Goal: Information Seeking & Learning: Compare options

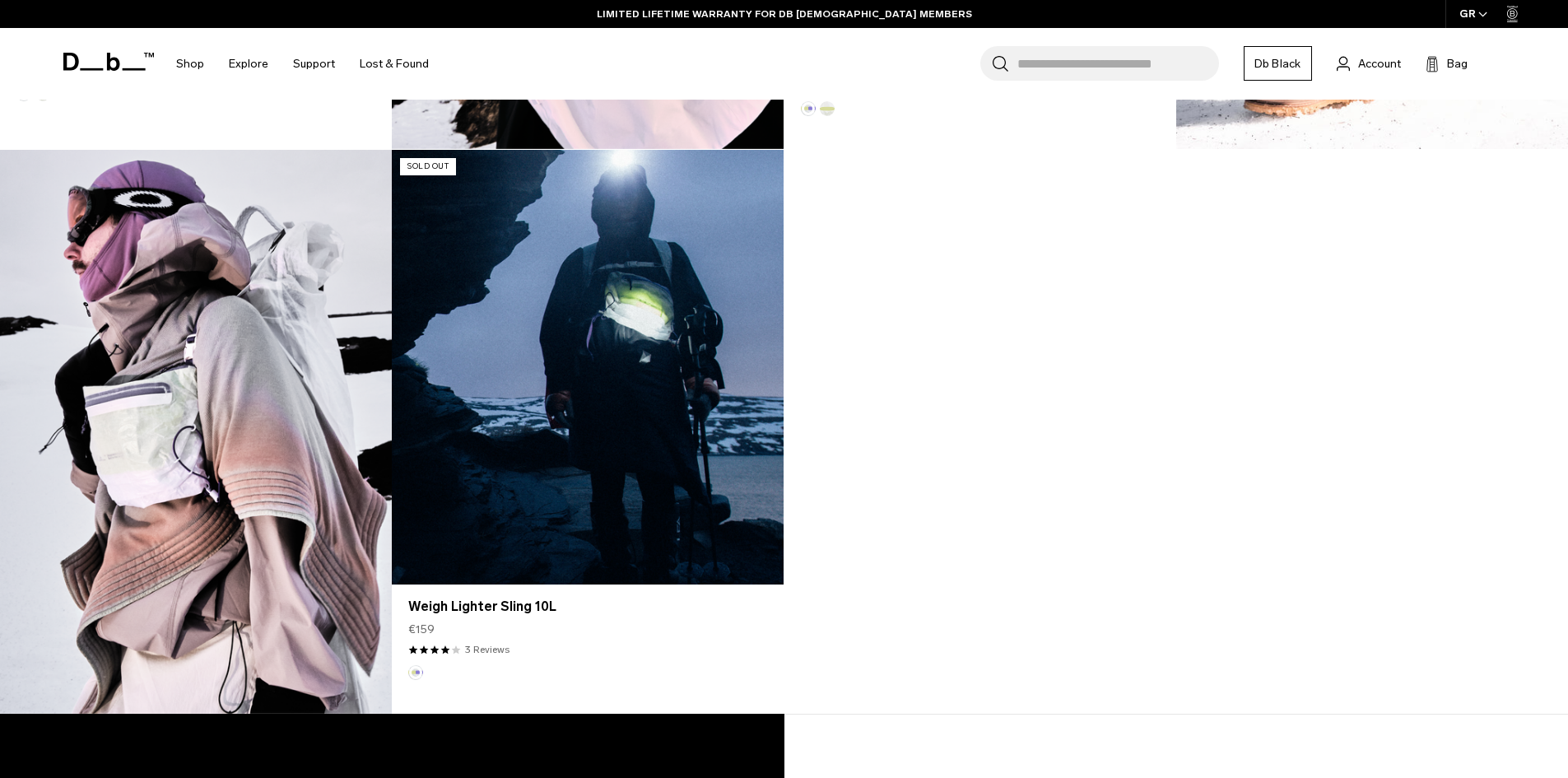
scroll to position [2141, 0]
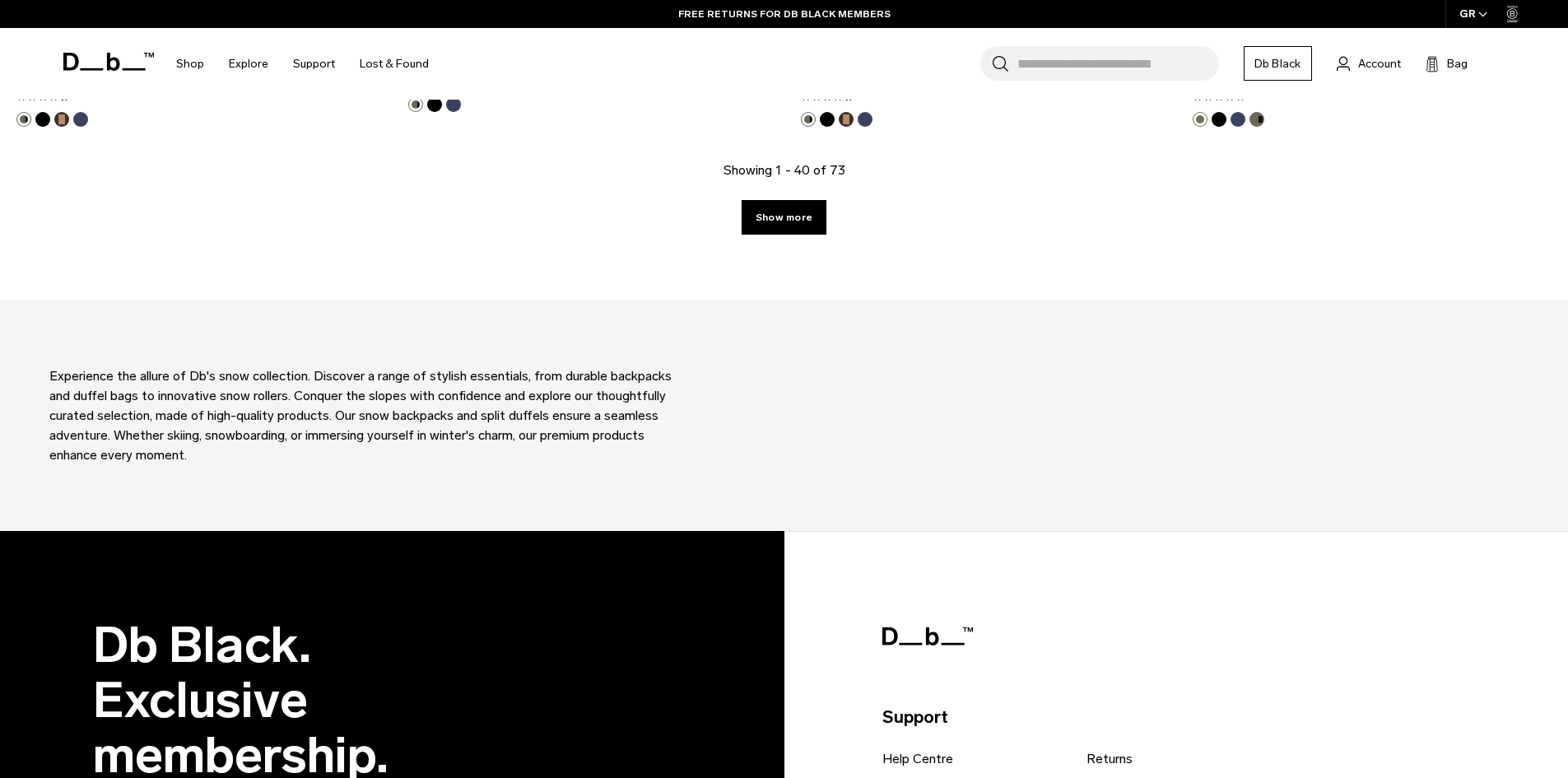
scroll to position [6012, 0]
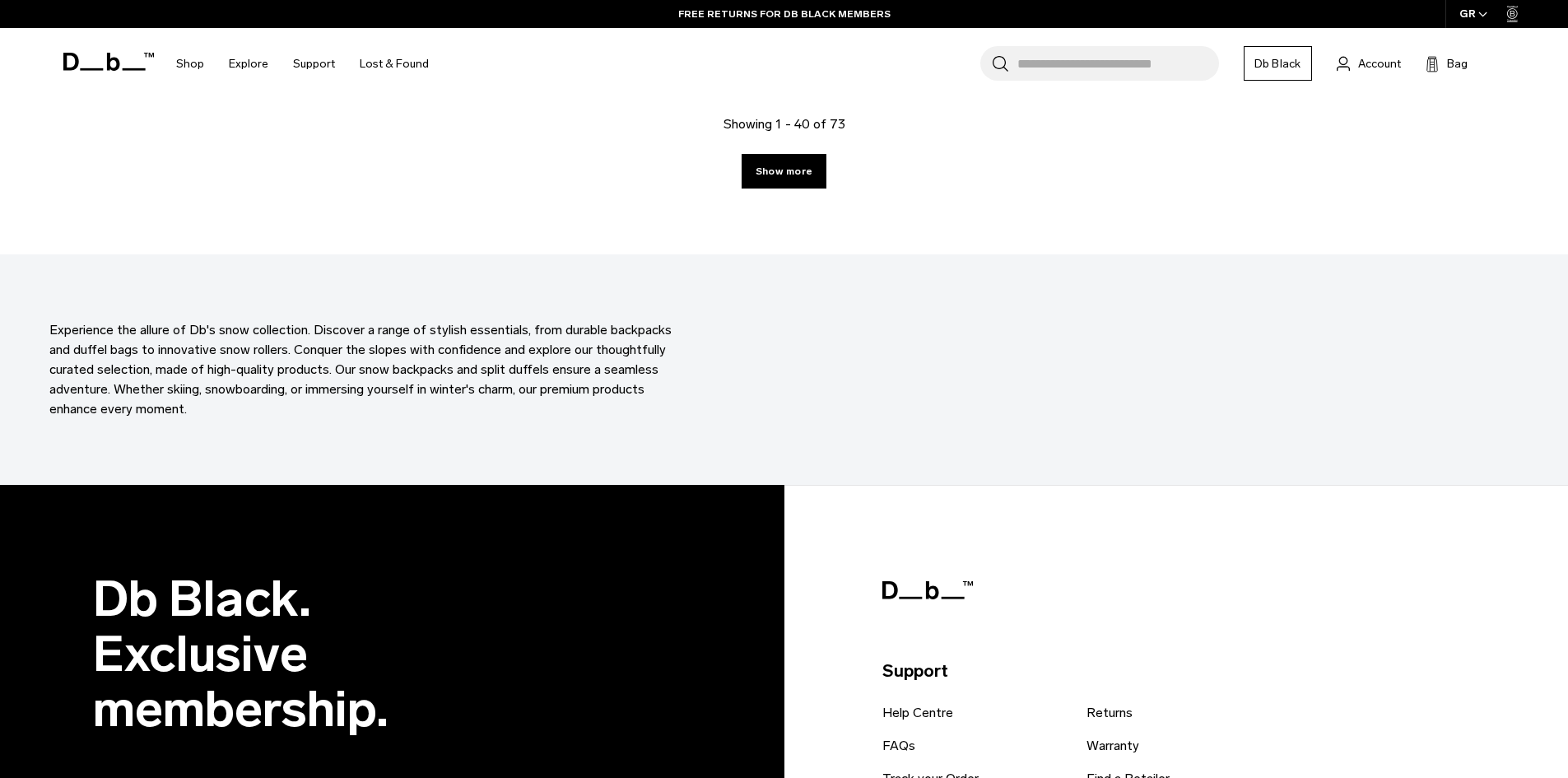
click at [802, 174] on link "Show more" at bounding box center [784, 172] width 85 height 35
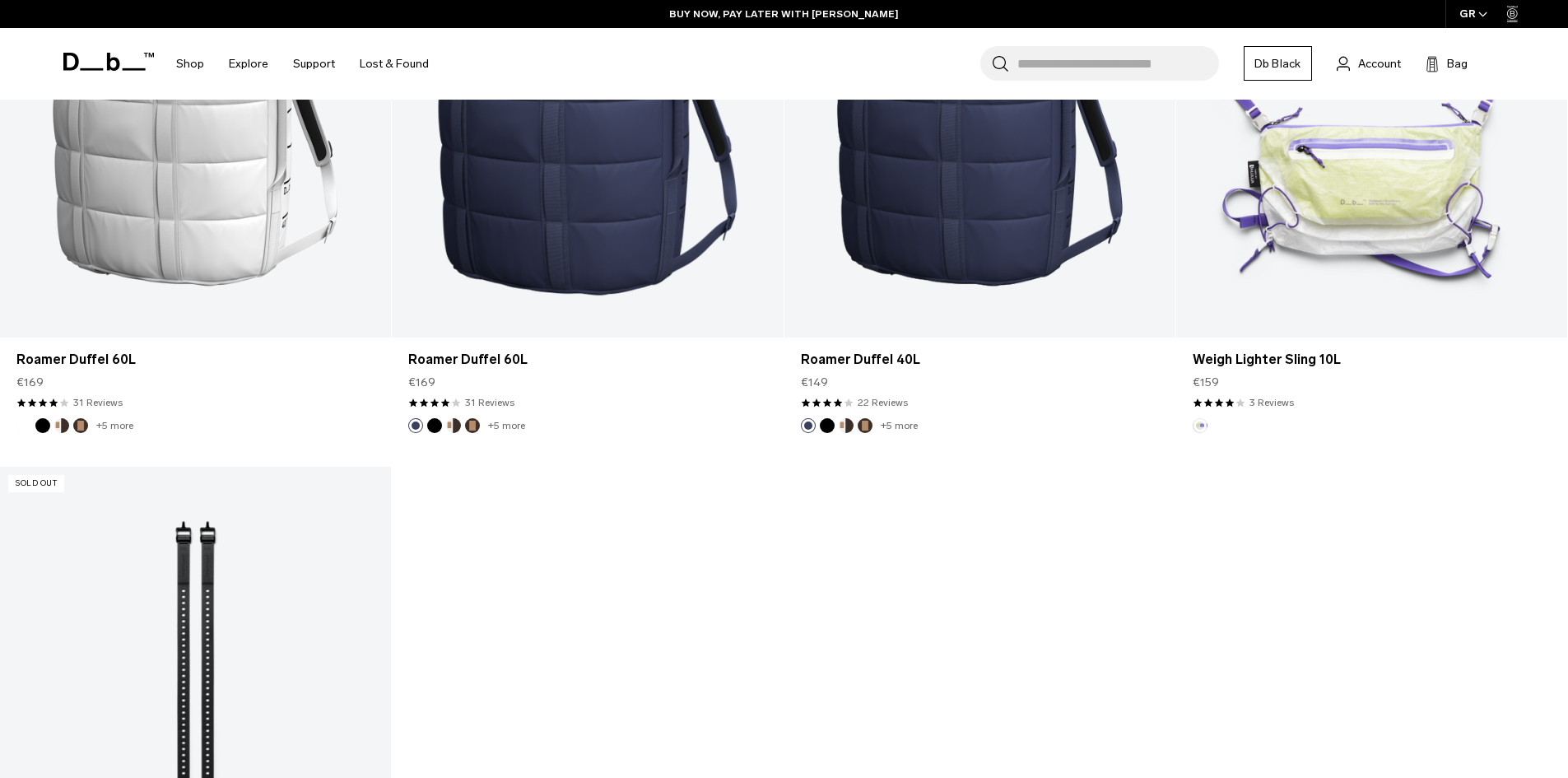
scroll to position [10460, 0]
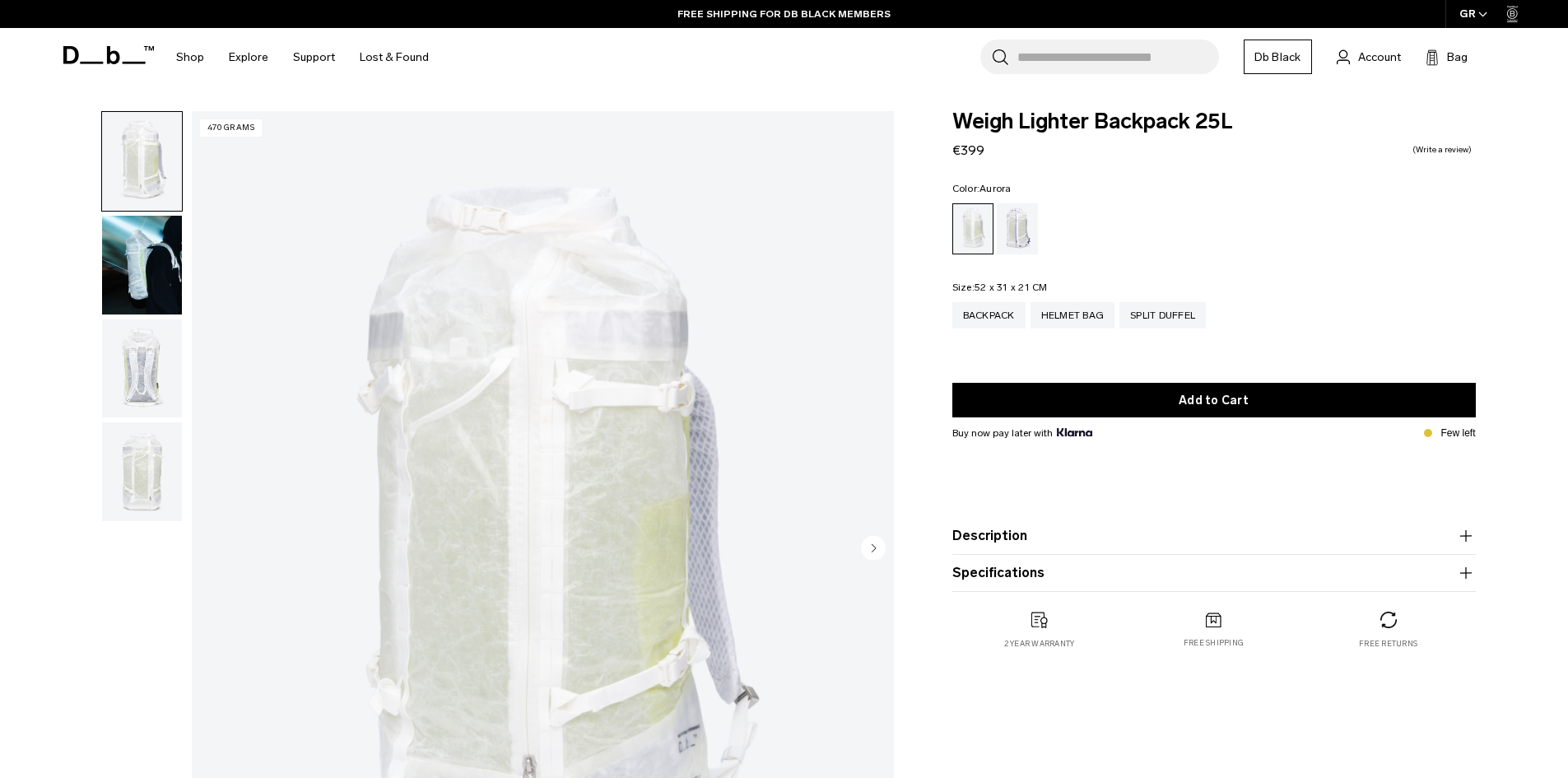
click at [1014, 231] on div "Aurora" at bounding box center [1019, 228] width 42 height 51
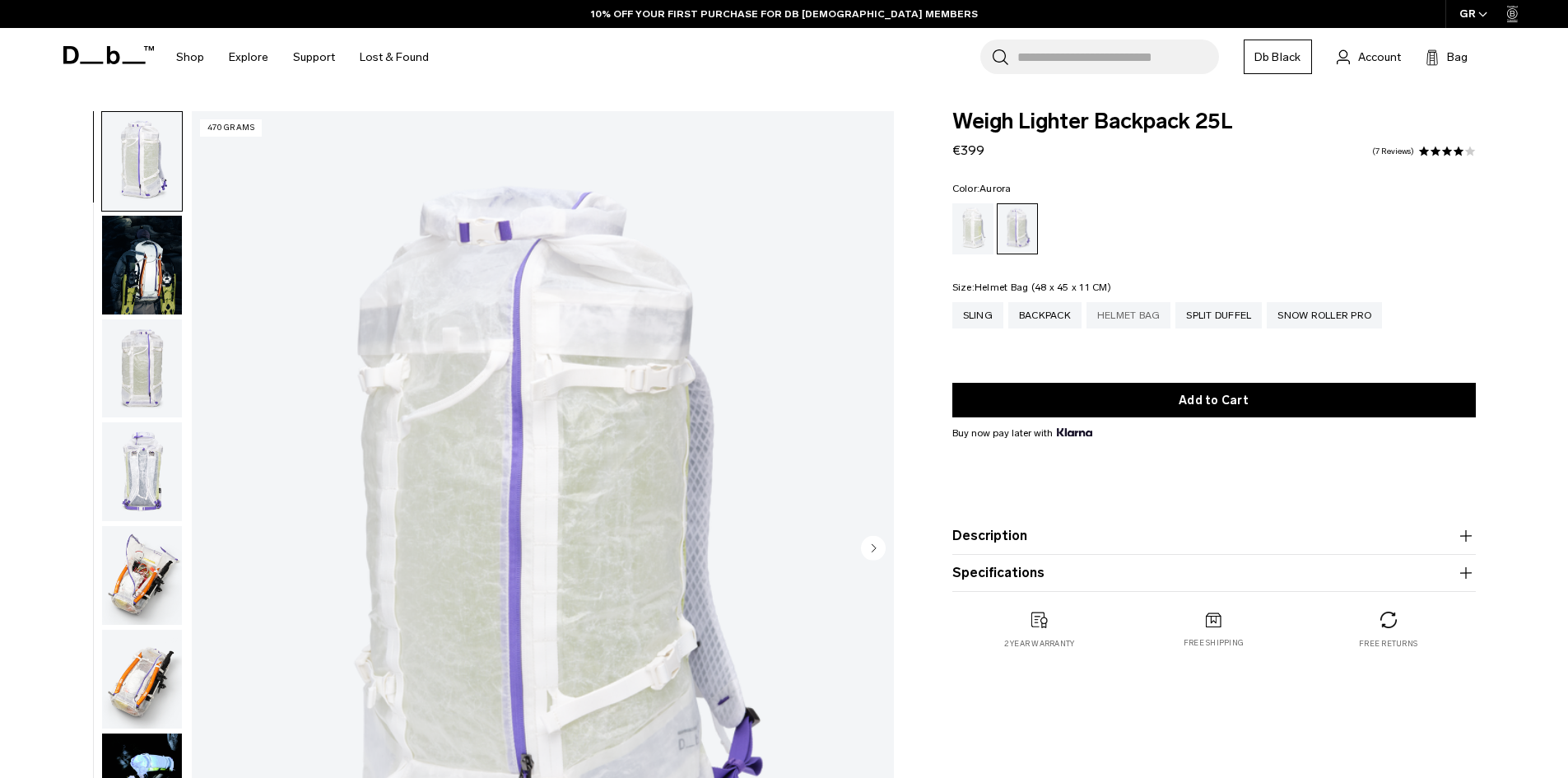
click at [1126, 322] on div "Helmet Bag" at bounding box center [1129, 315] width 85 height 26
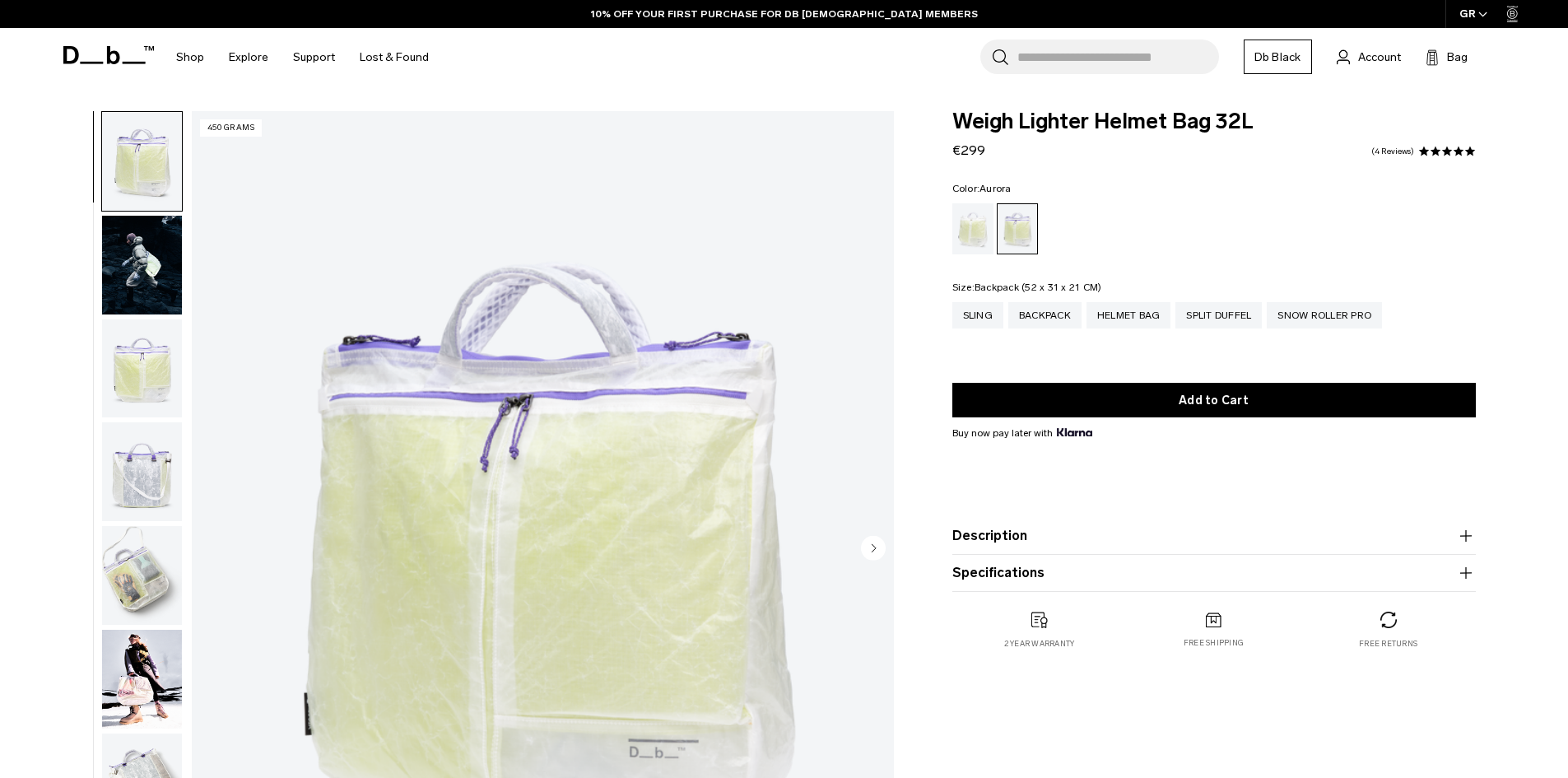
click at [1053, 321] on div "Backpack" at bounding box center [1046, 315] width 73 height 26
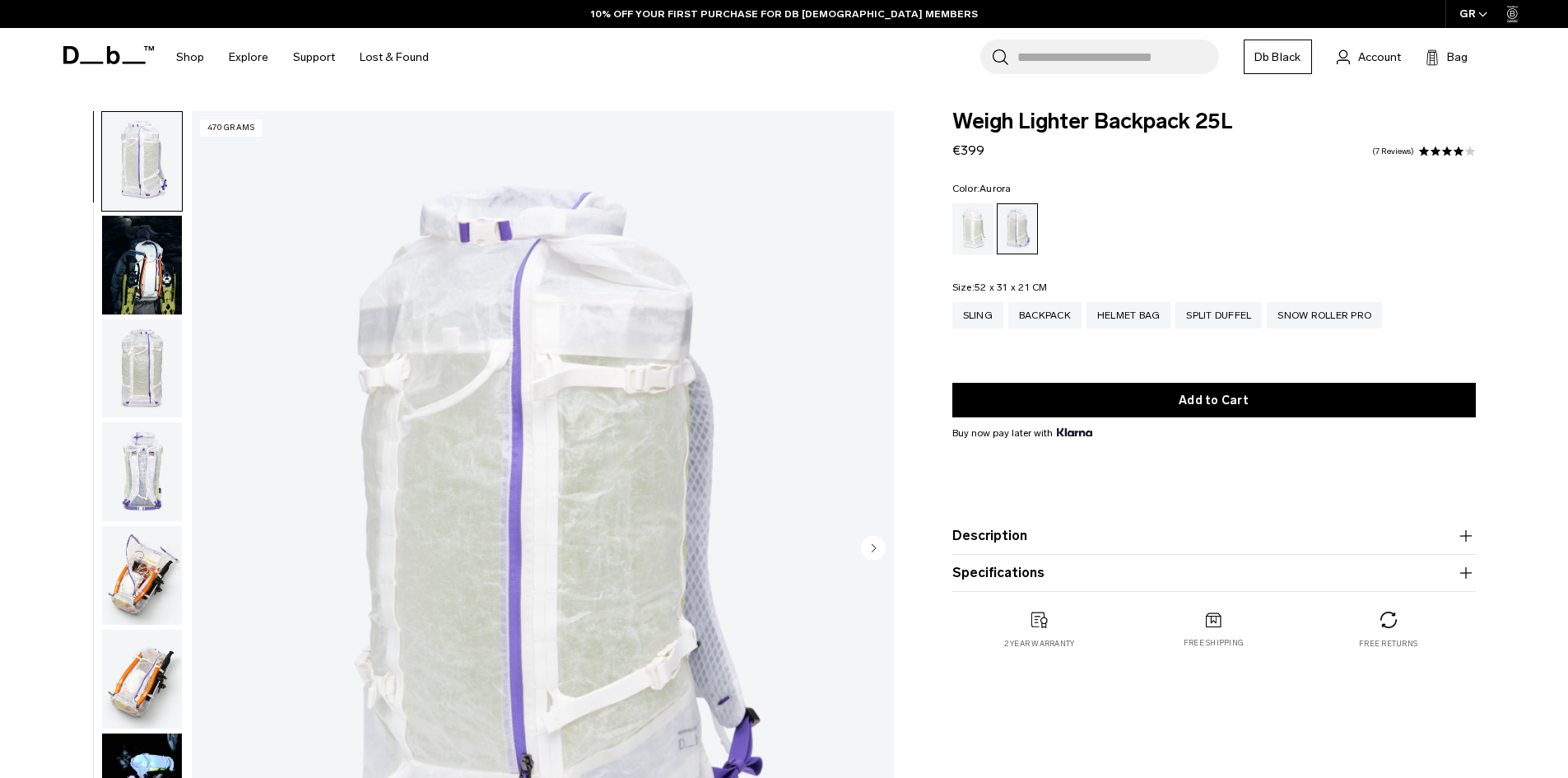
click at [148, 356] on img "button" at bounding box center [142, 368] width 80 height 99
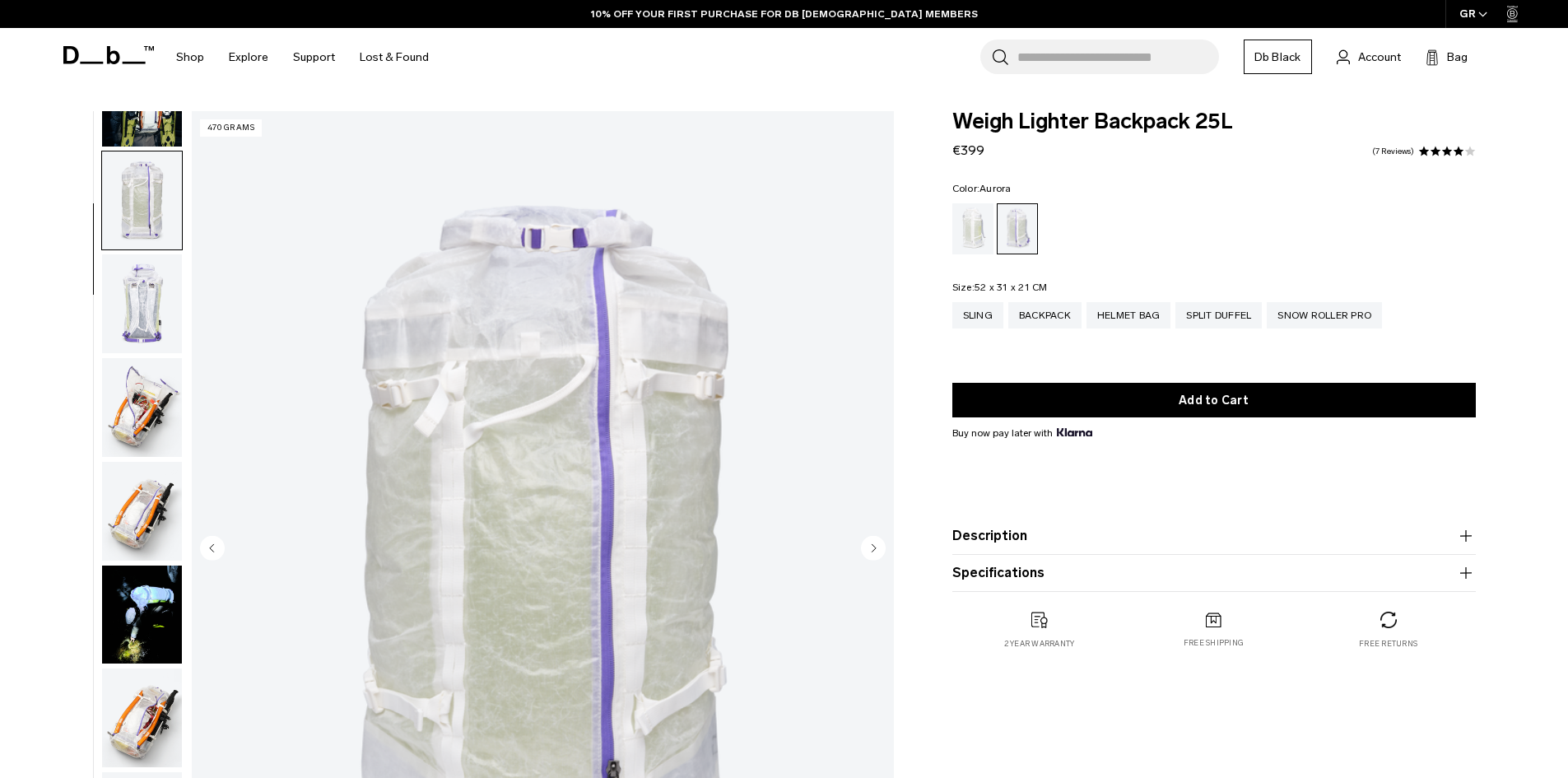
scroll to position [206, 0]
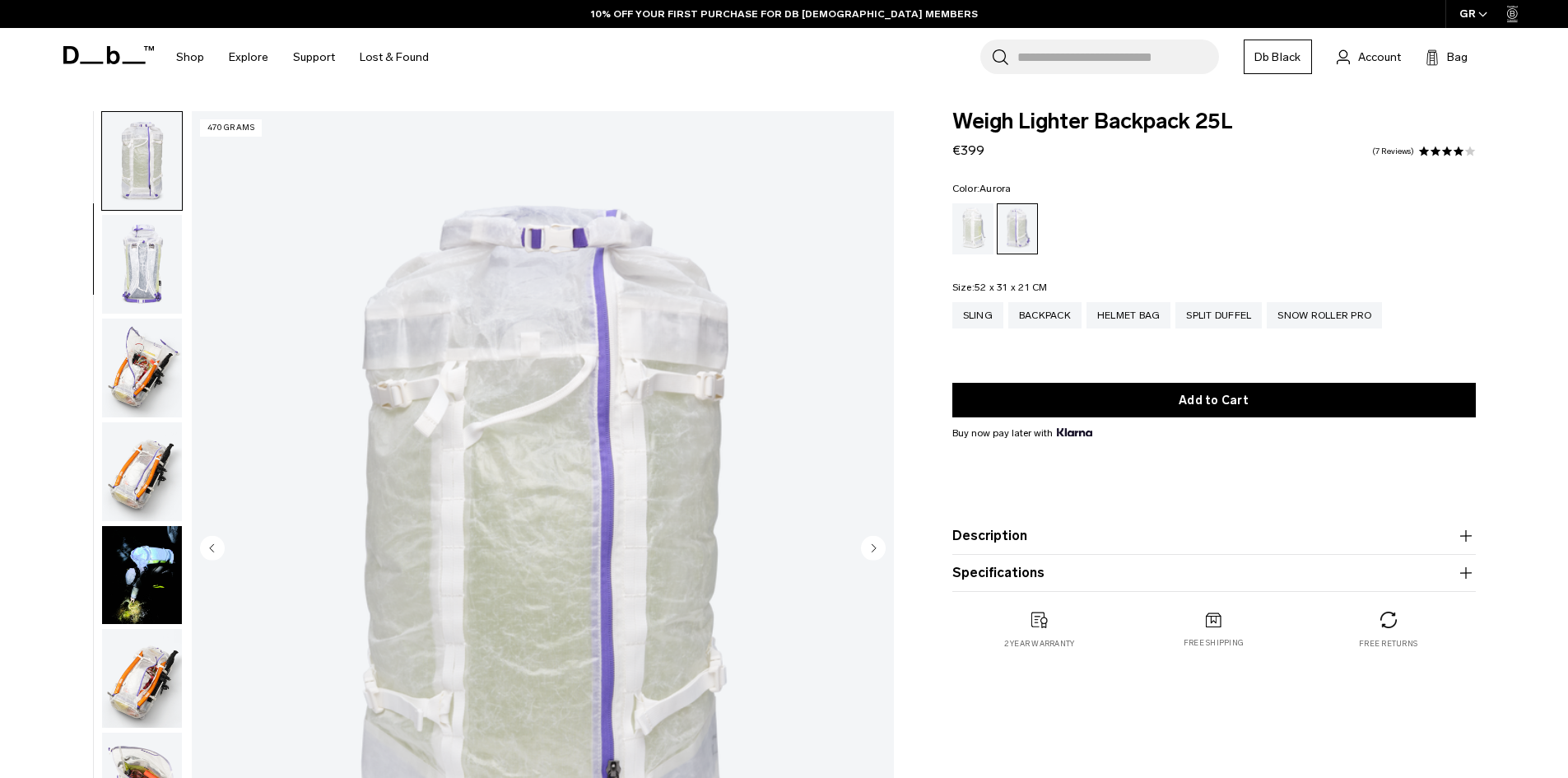
click at [147, 370] on img "button" at bounding box center [142, 368] width 80 height 99
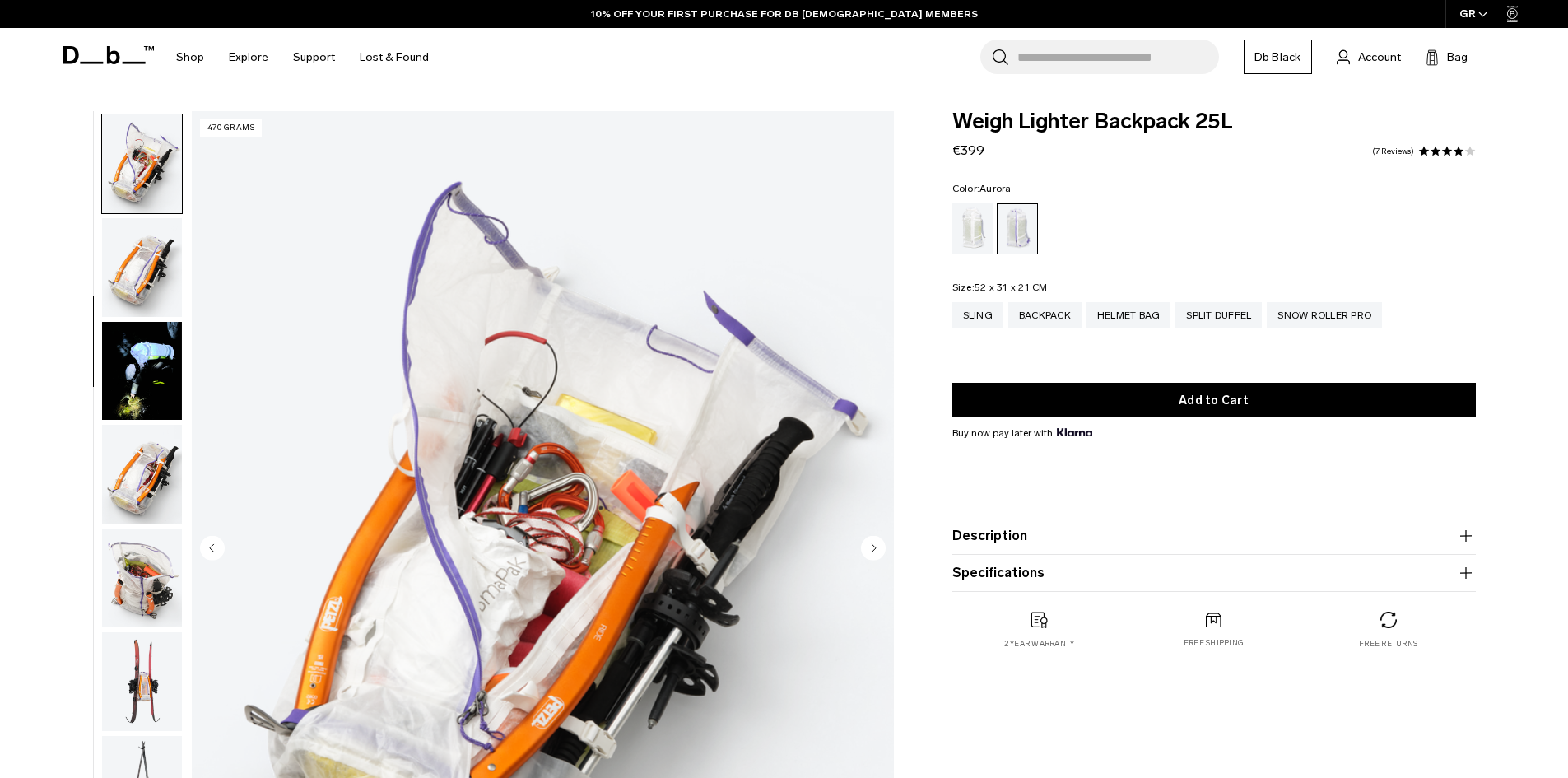
scroll to position [415, 0]
click at [149, 341] on img "button" at bounding box center [142, 368] width 80 height 99
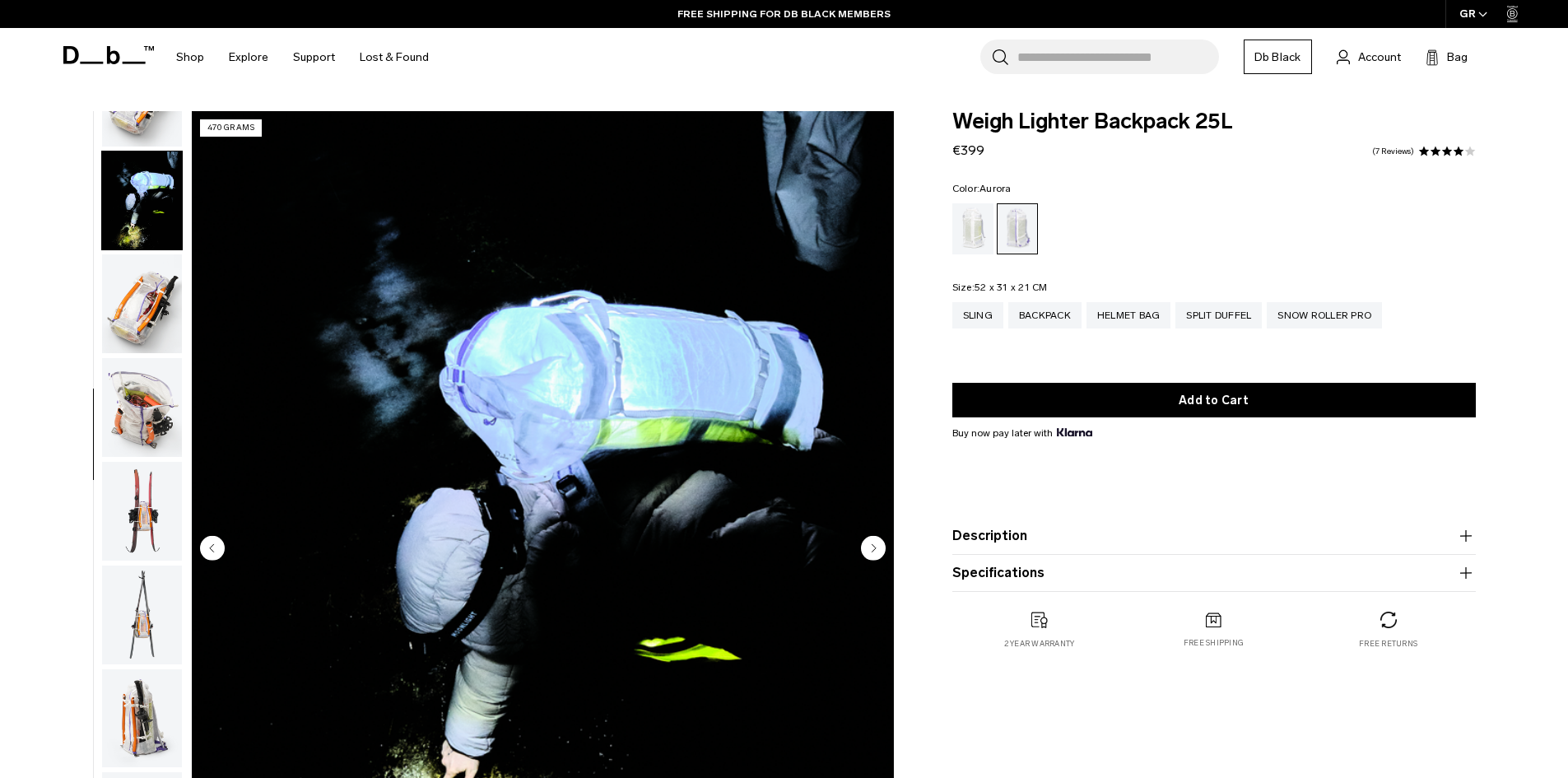
scroll to position [622, 0]
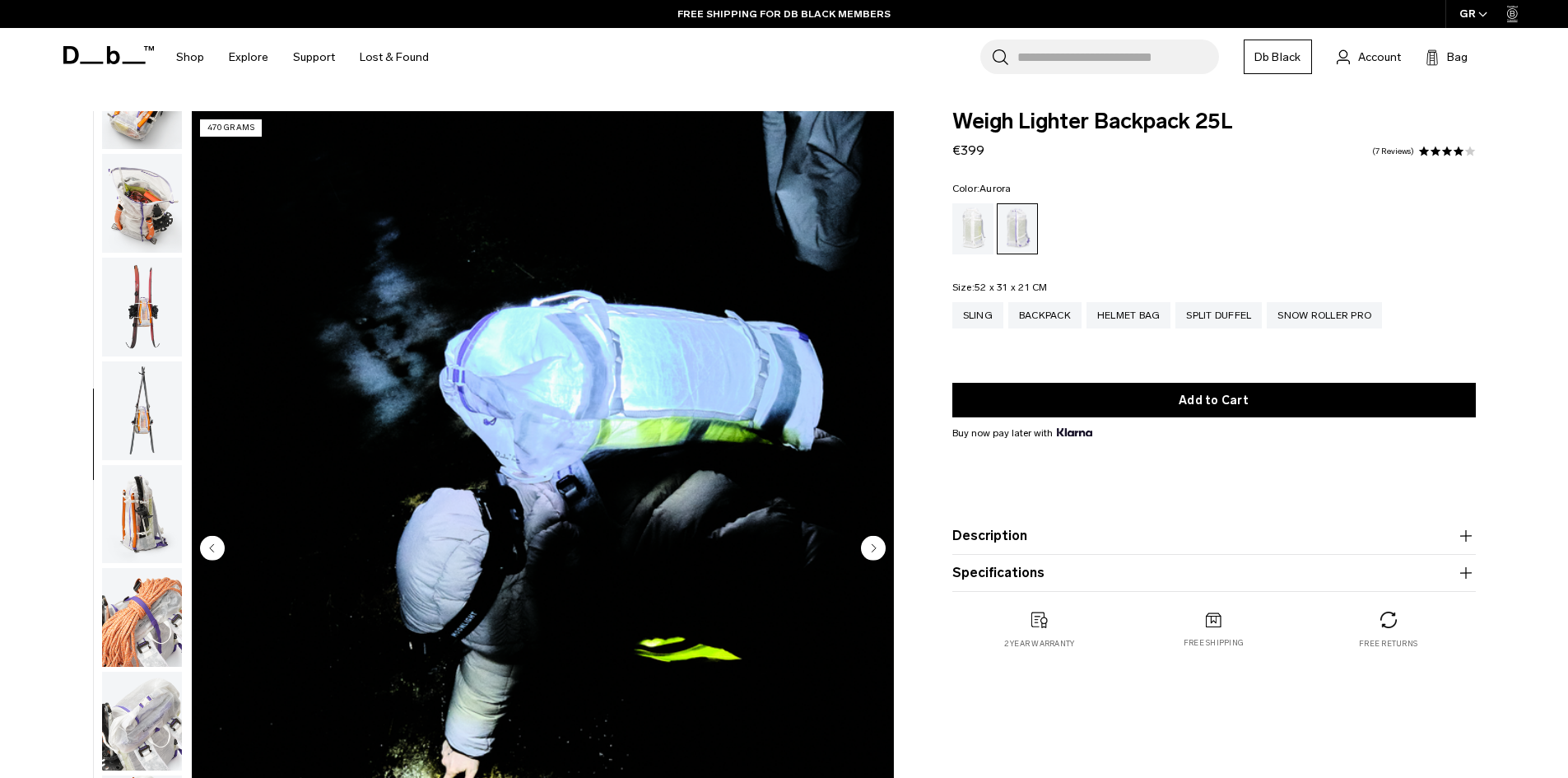
click at [131, 523] on img "button" at bounding box center [142, 515] width 80 height 99
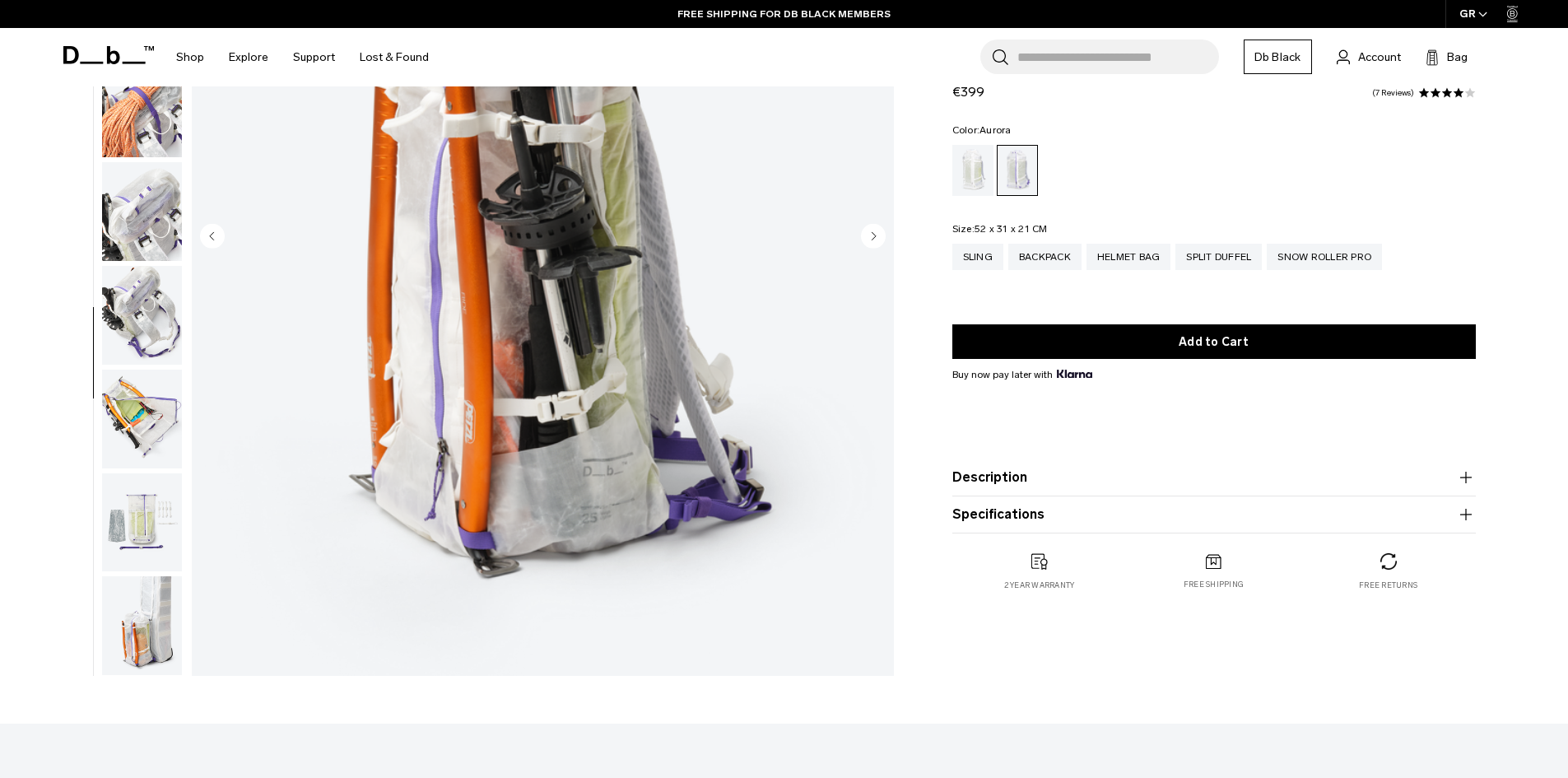
scroll to position [330, 0]
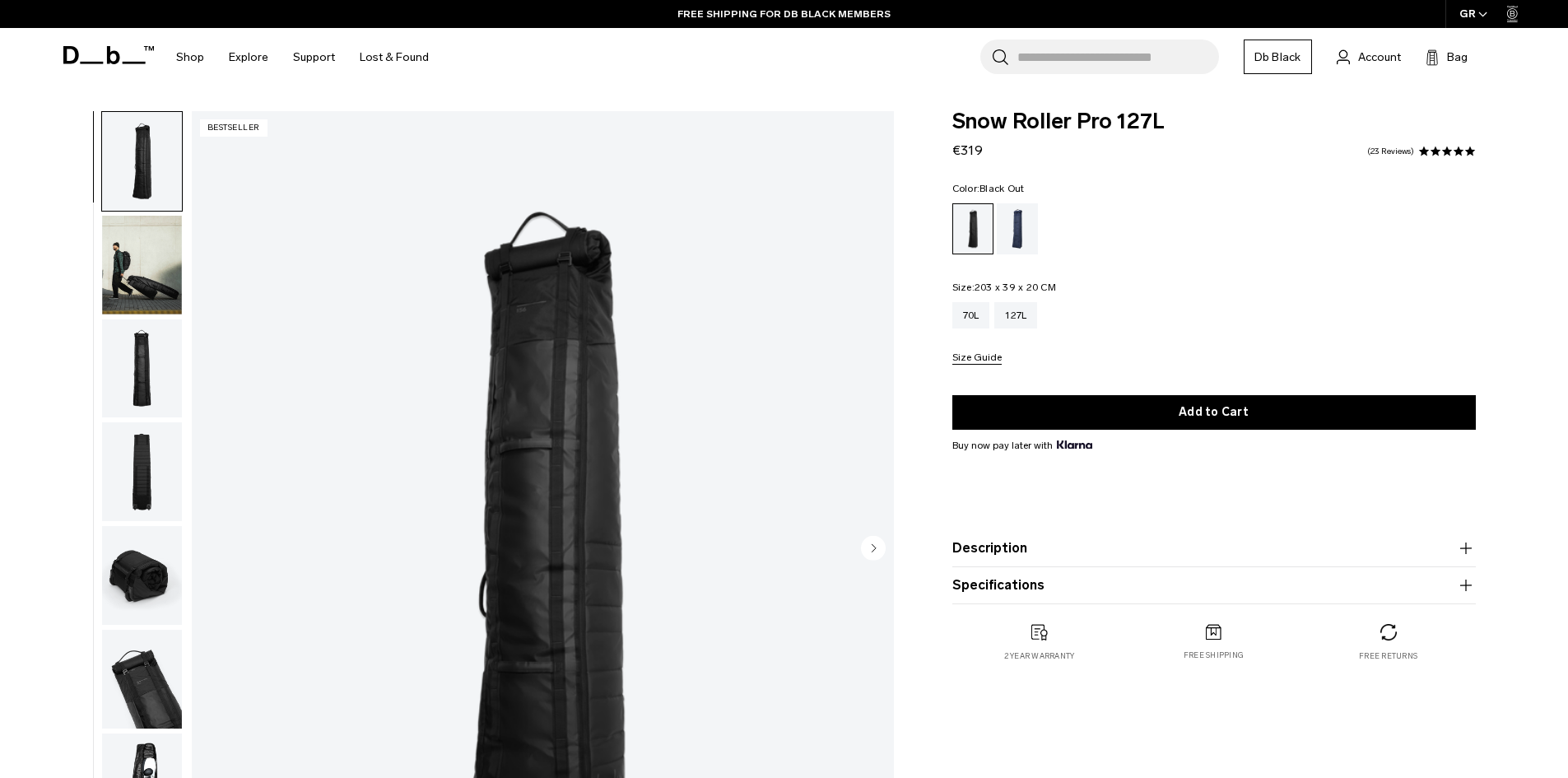
click at [162, 280] on img "button" at bounding box center [142, 265] width 80 height 99
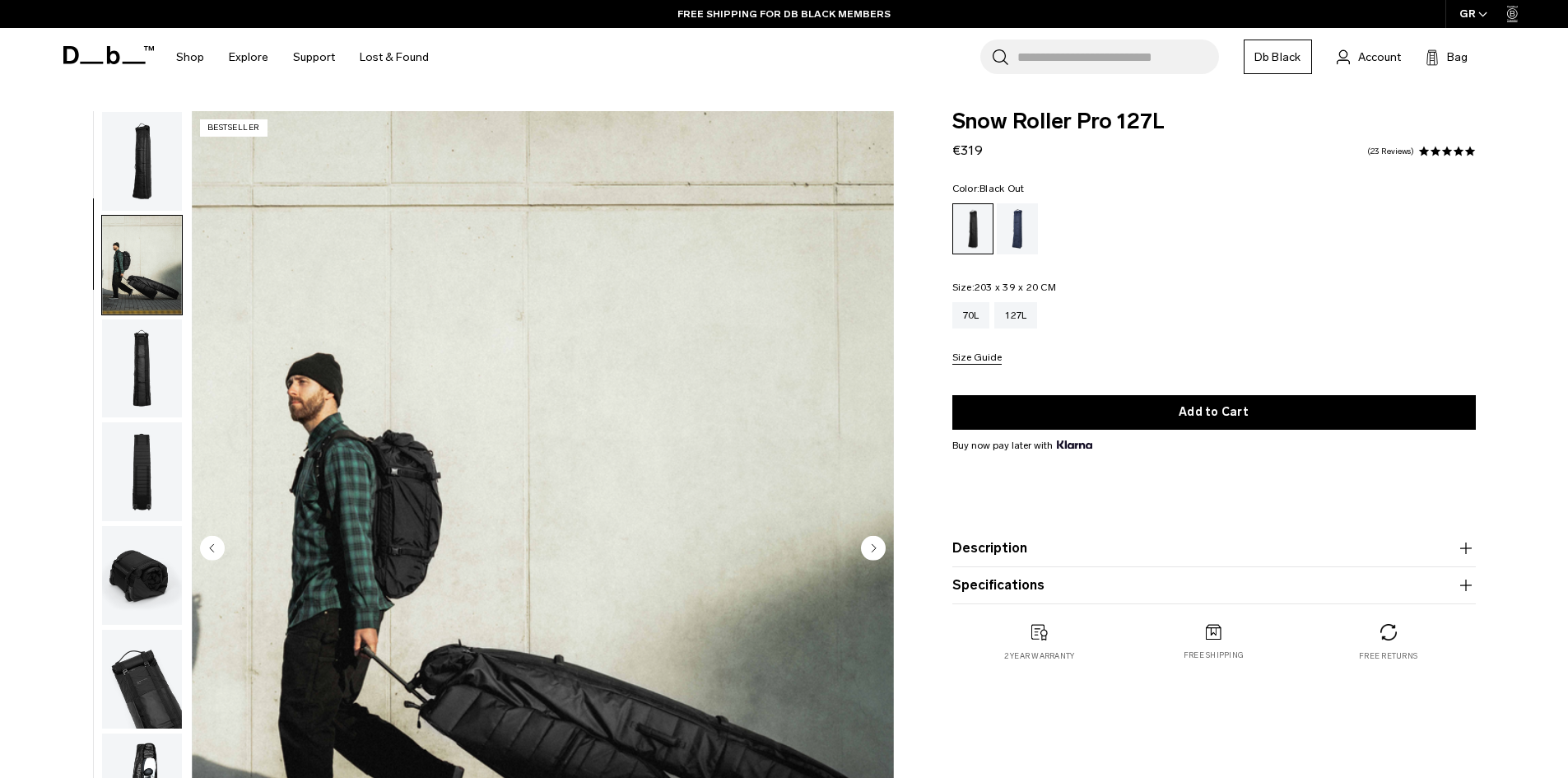
scroll to position [104, 0]
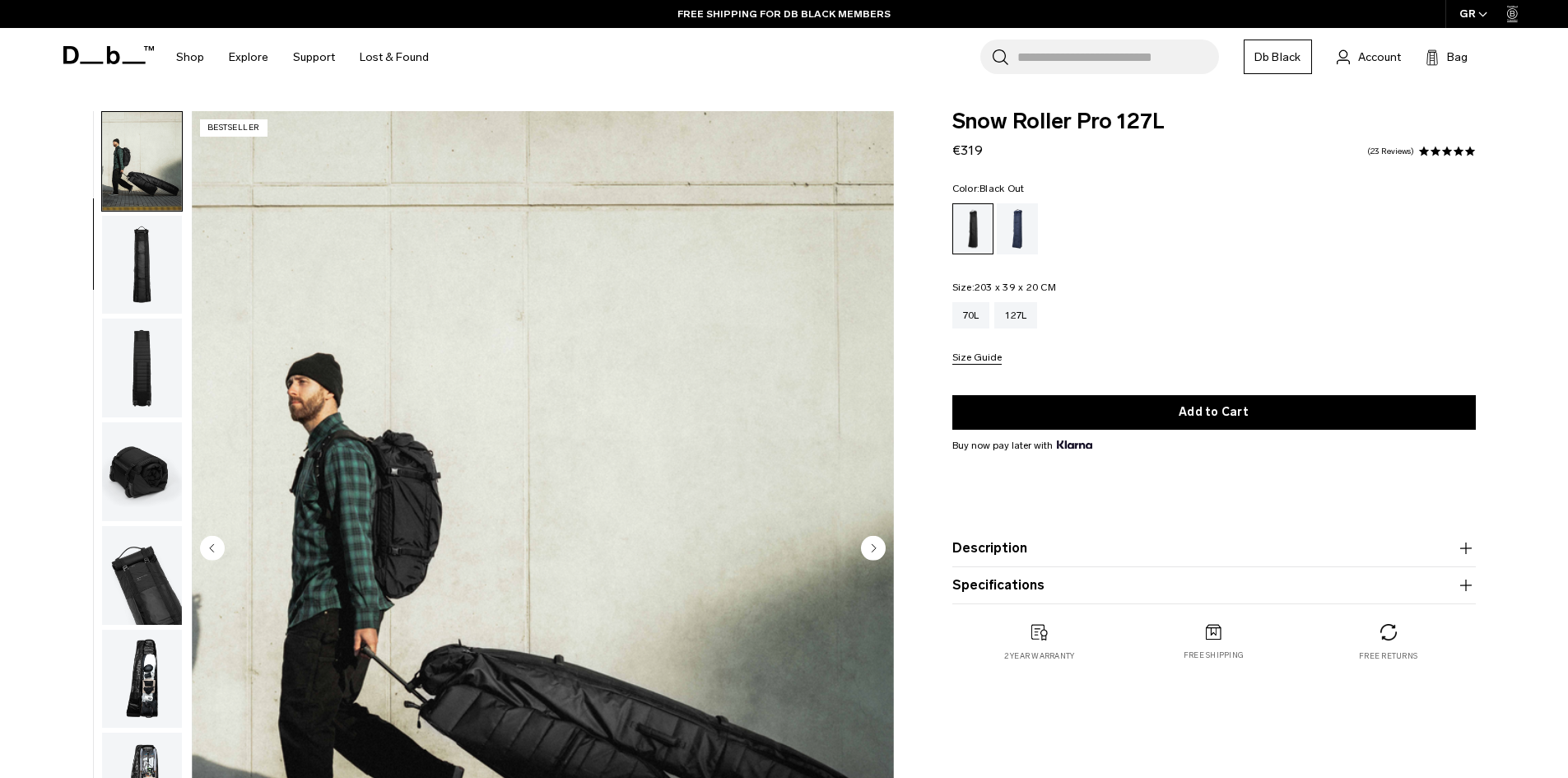
click at [110, 276] on img "button" at bounding box center [142, 265] width 80 height 99
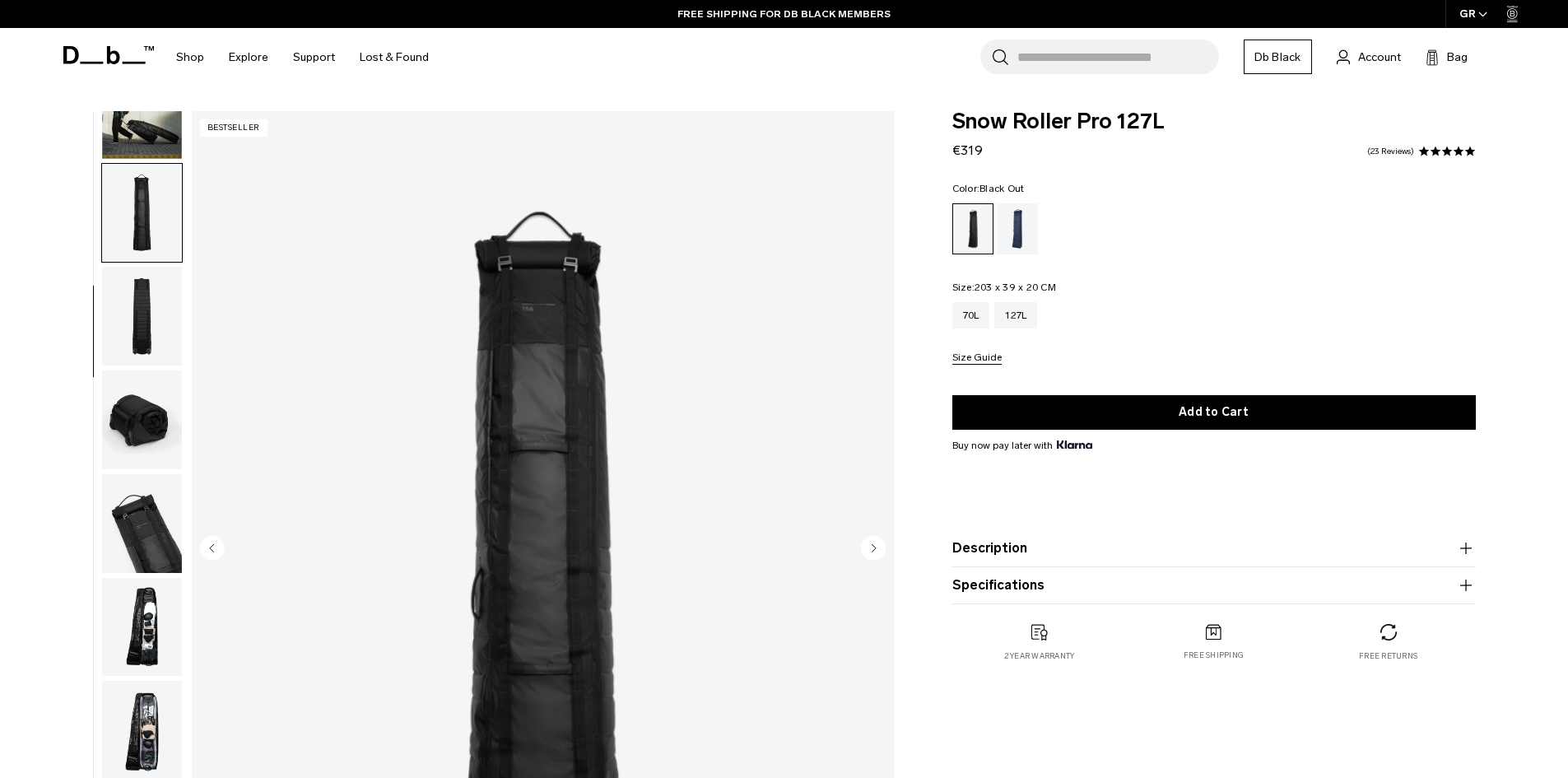
click at [149, 293] on img "button" at bounding box center [142, 316] width 80 height 99
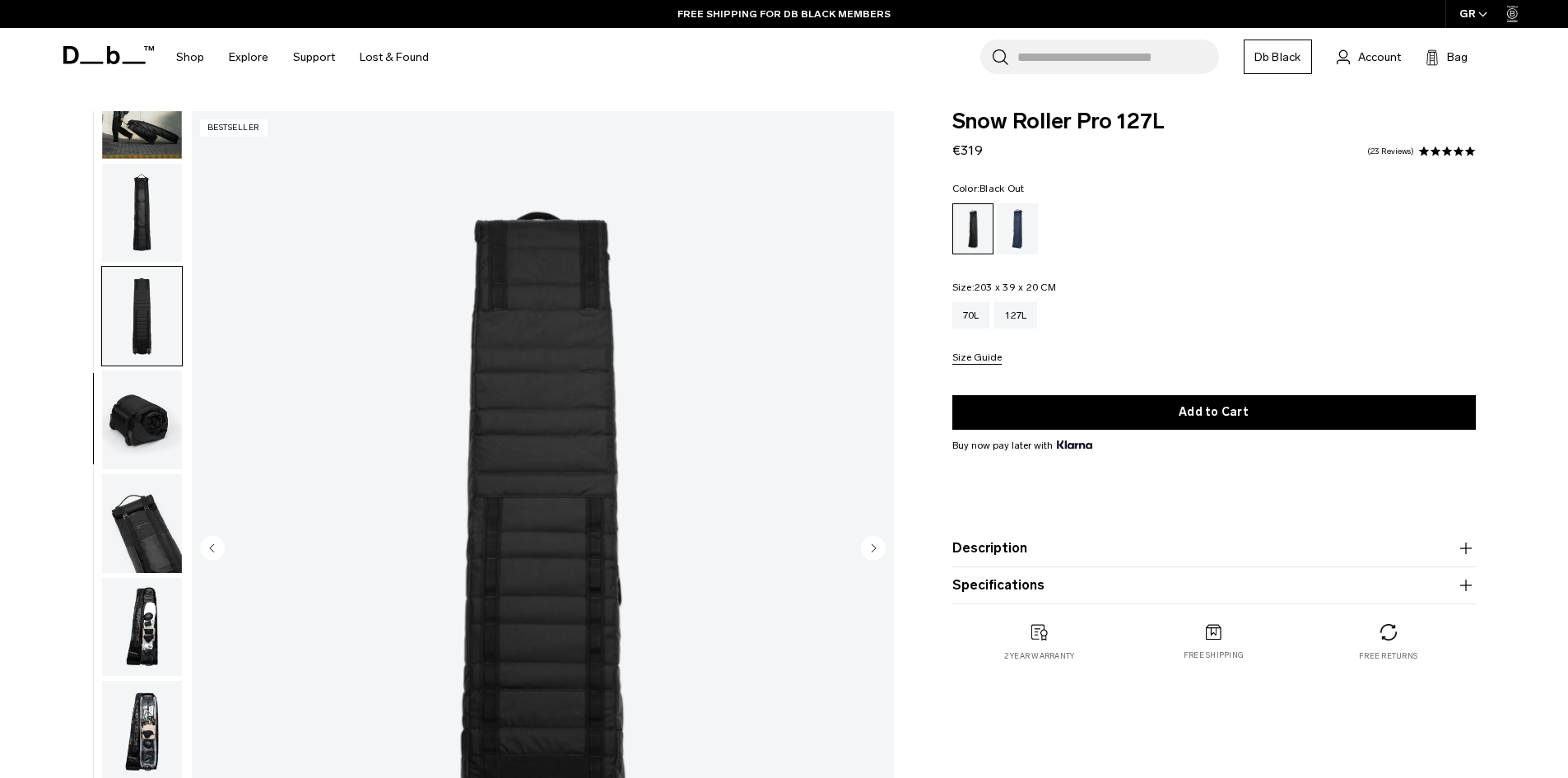
click at [151, 385] on img "button" at bounding box center [142, 419] width 80 height 99
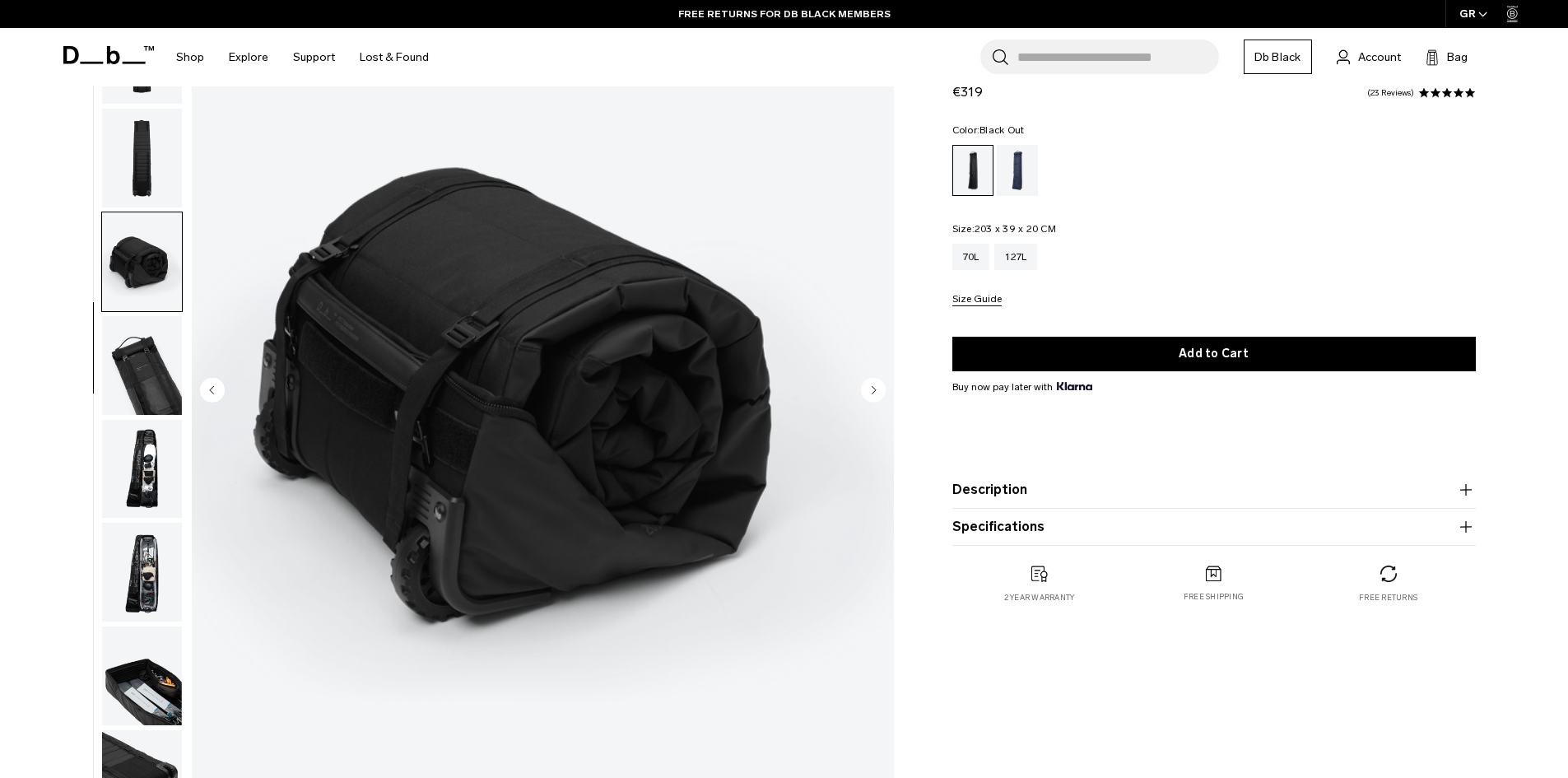
scroll to position [165, 0]
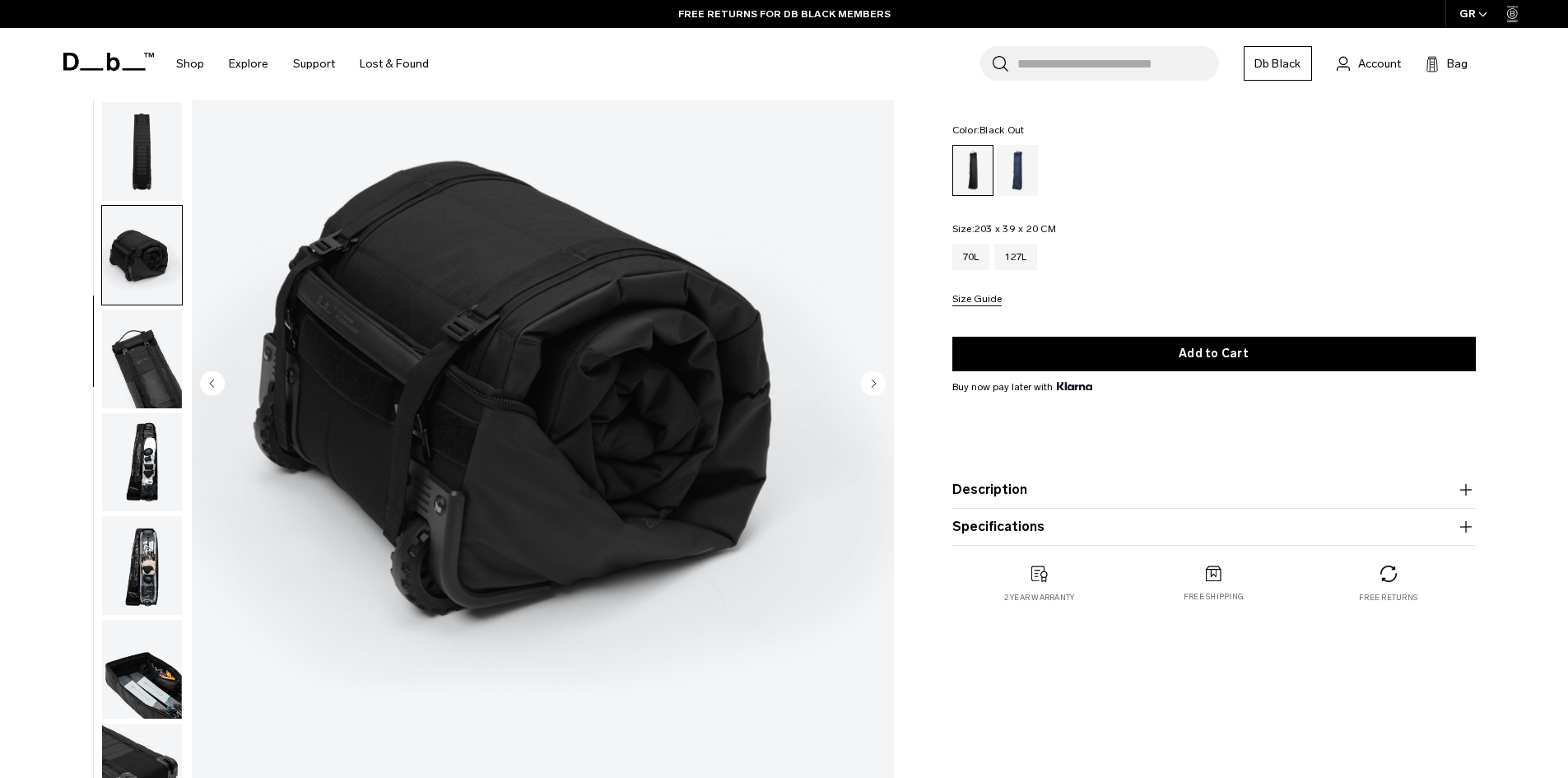
click at [151, 353] on img "button" at bounding box center [142, 359] width 80 height 99
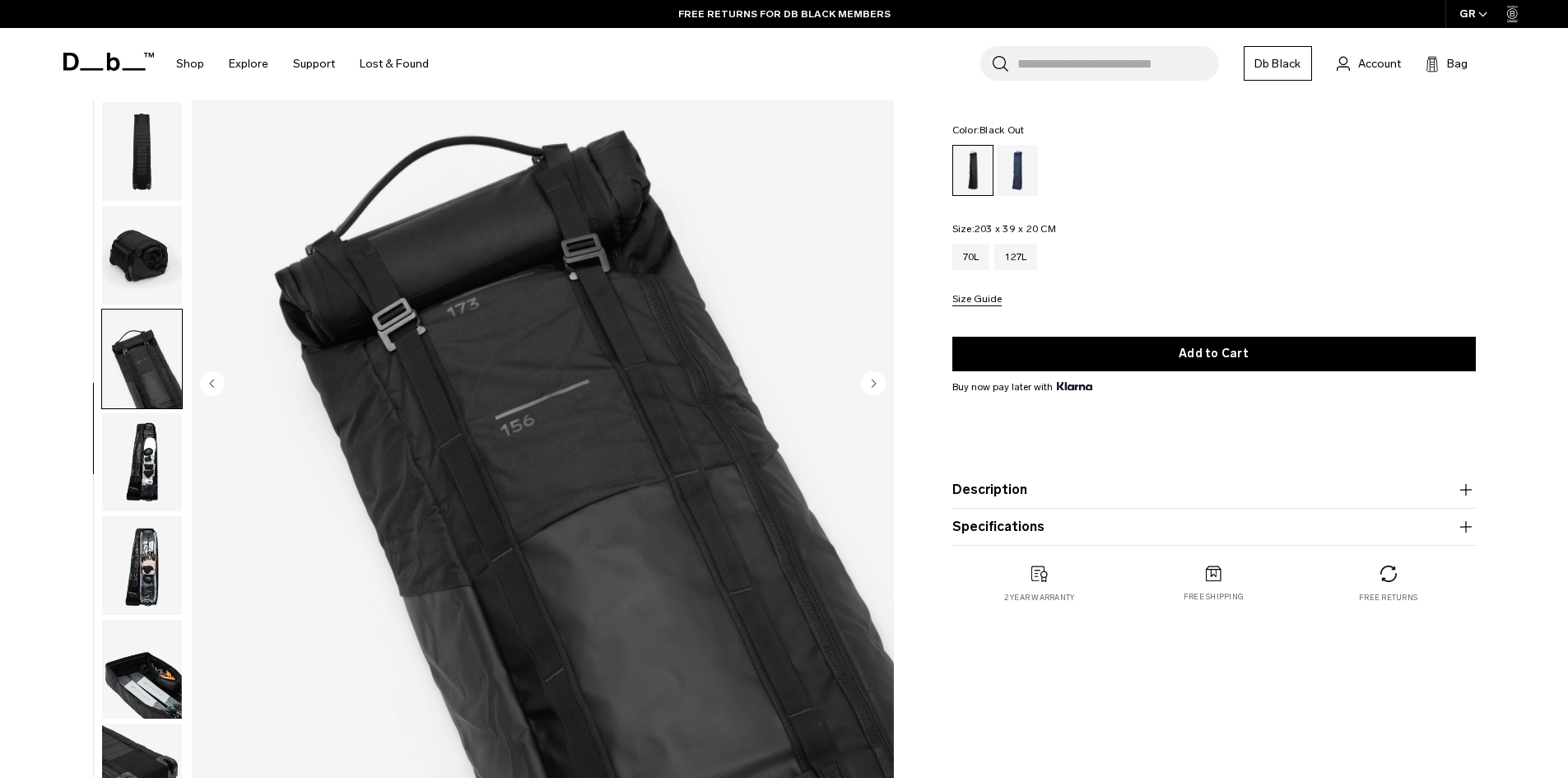
click at [158, 456] on img "button" at bounding box center [142, 463] width 80 height 99
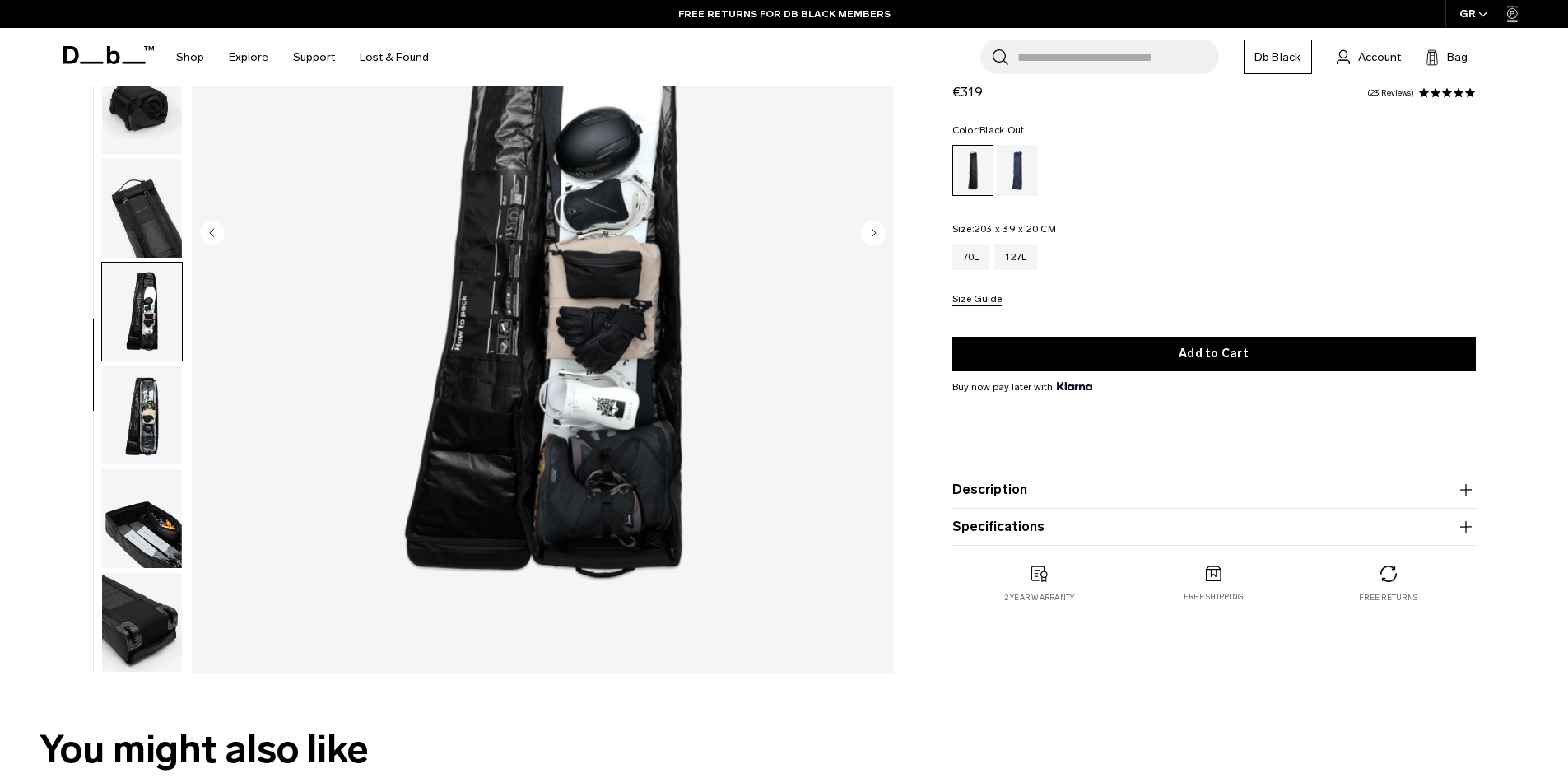
scroll to position [330, 0]
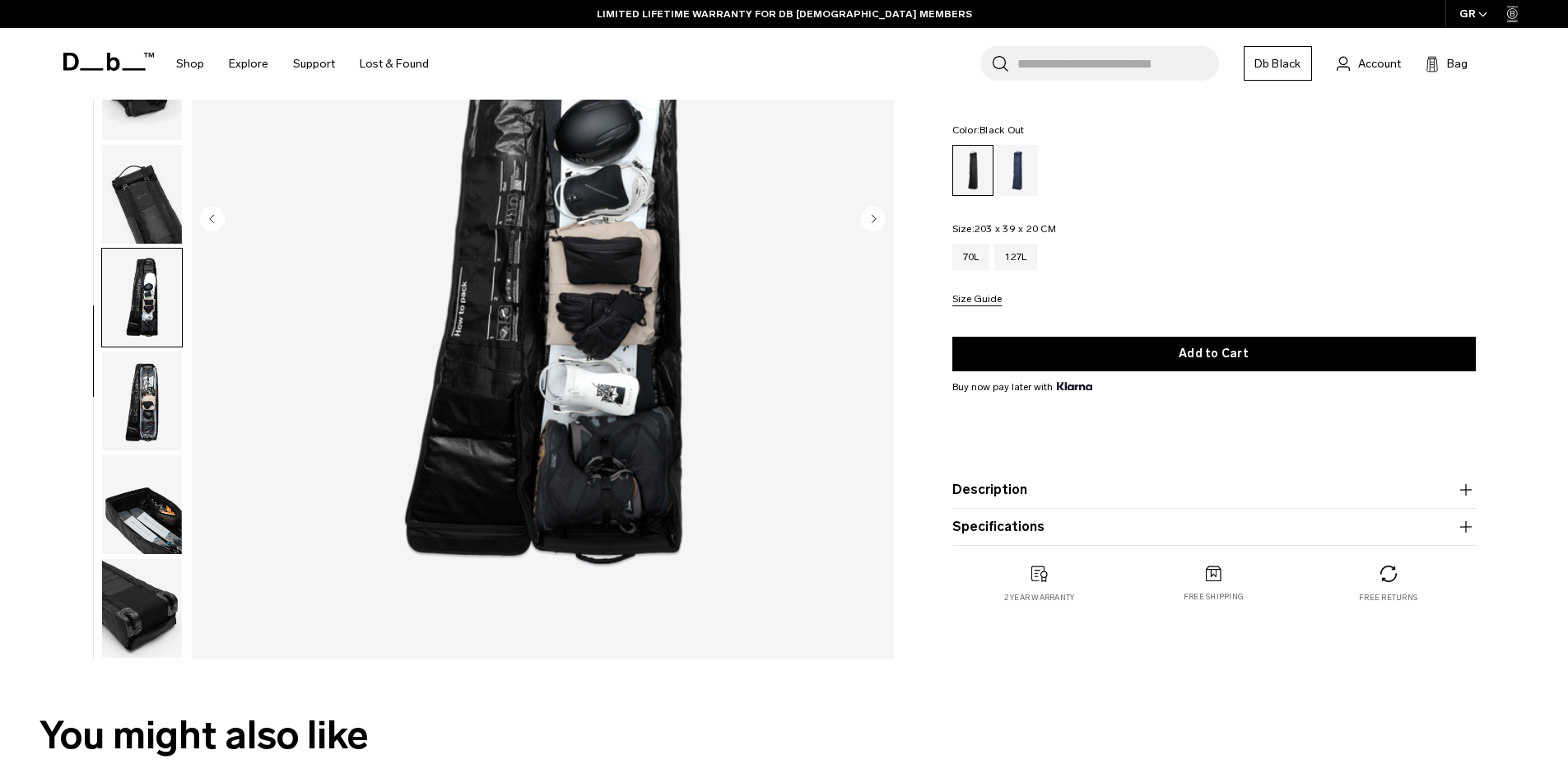
click at [122, 407] on img "button" at bounding box center [142, 401] width 80 height 99
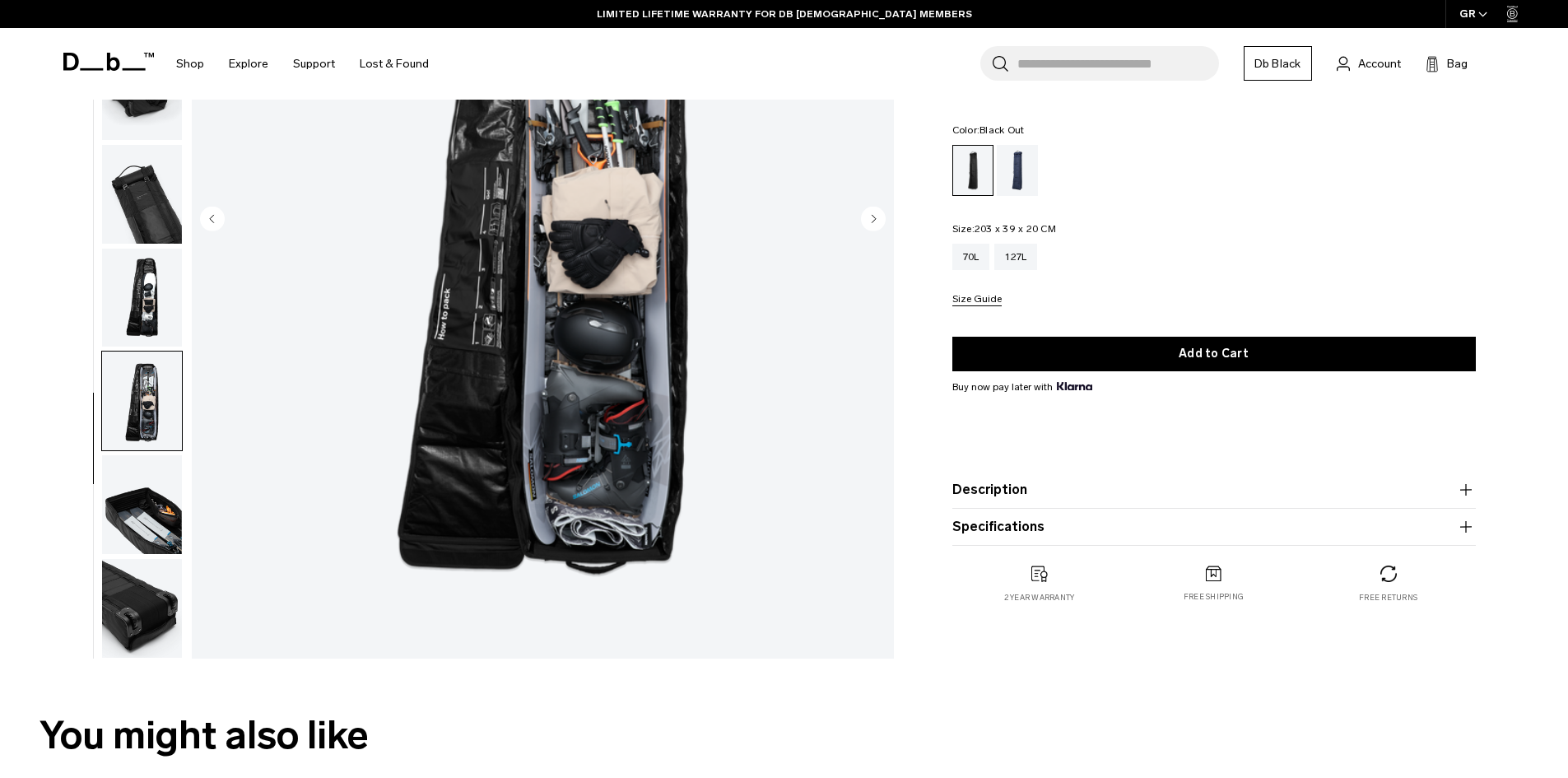
click at [157, 512] on img "button" at bounding box center [142, 504] width 80 height 99
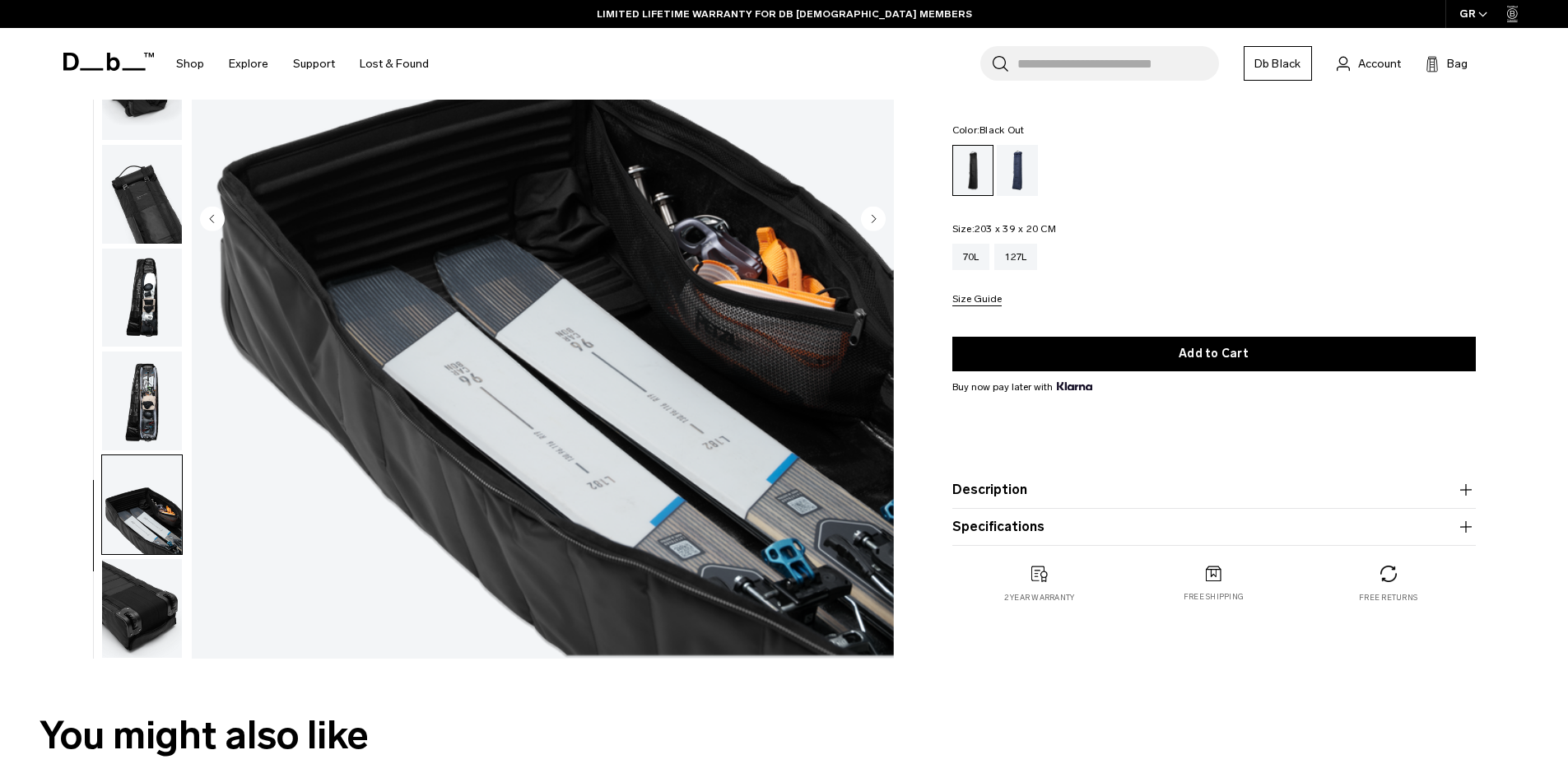
click at [145, 635] on img "button" at bounding box center [142, 608] width 80 height 99
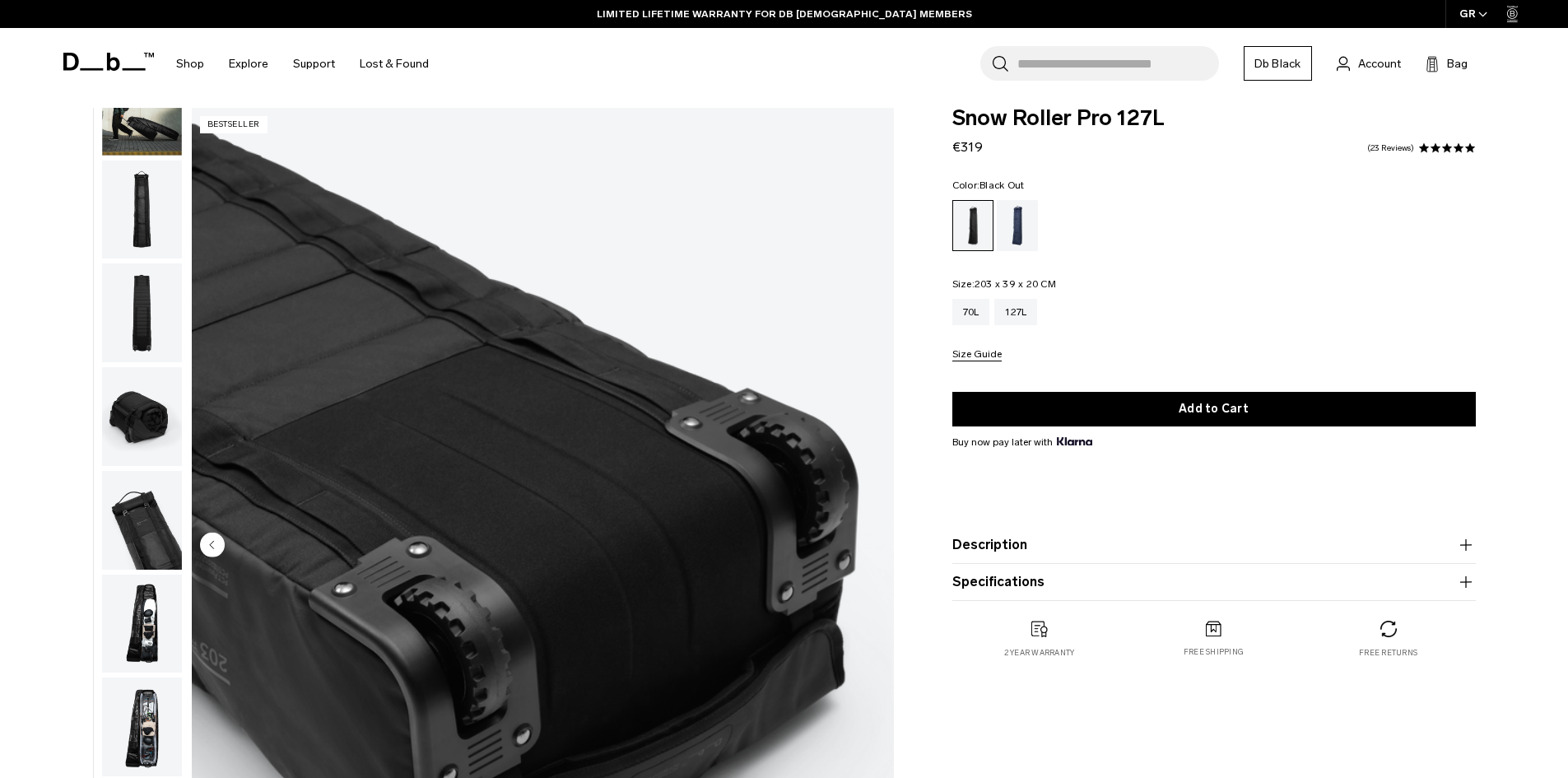
scroll to position [0, 0]
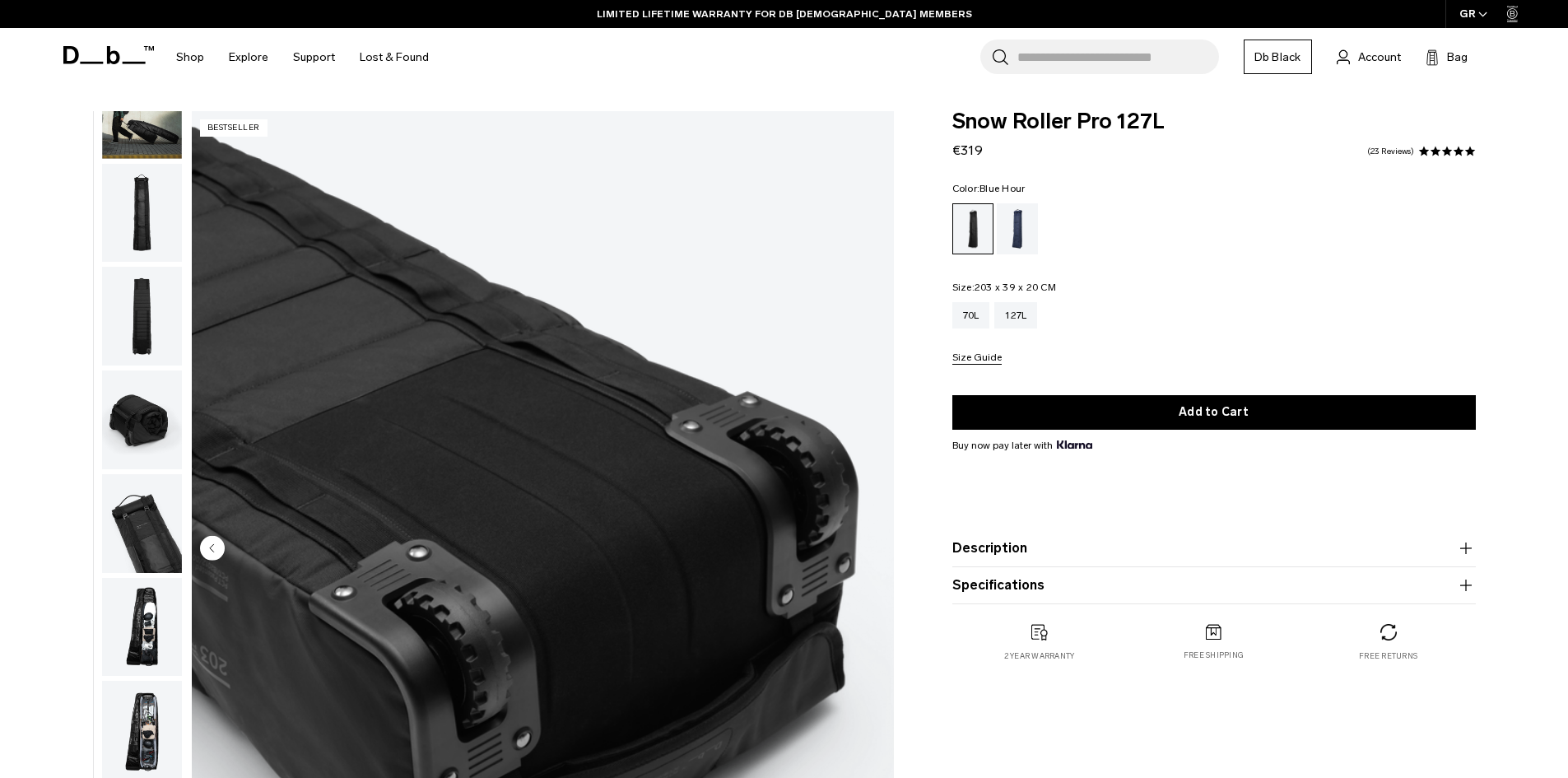
click at [1024, 237] on div "Blue Hour" at bounding box center [1019, 228] width 42 height 51
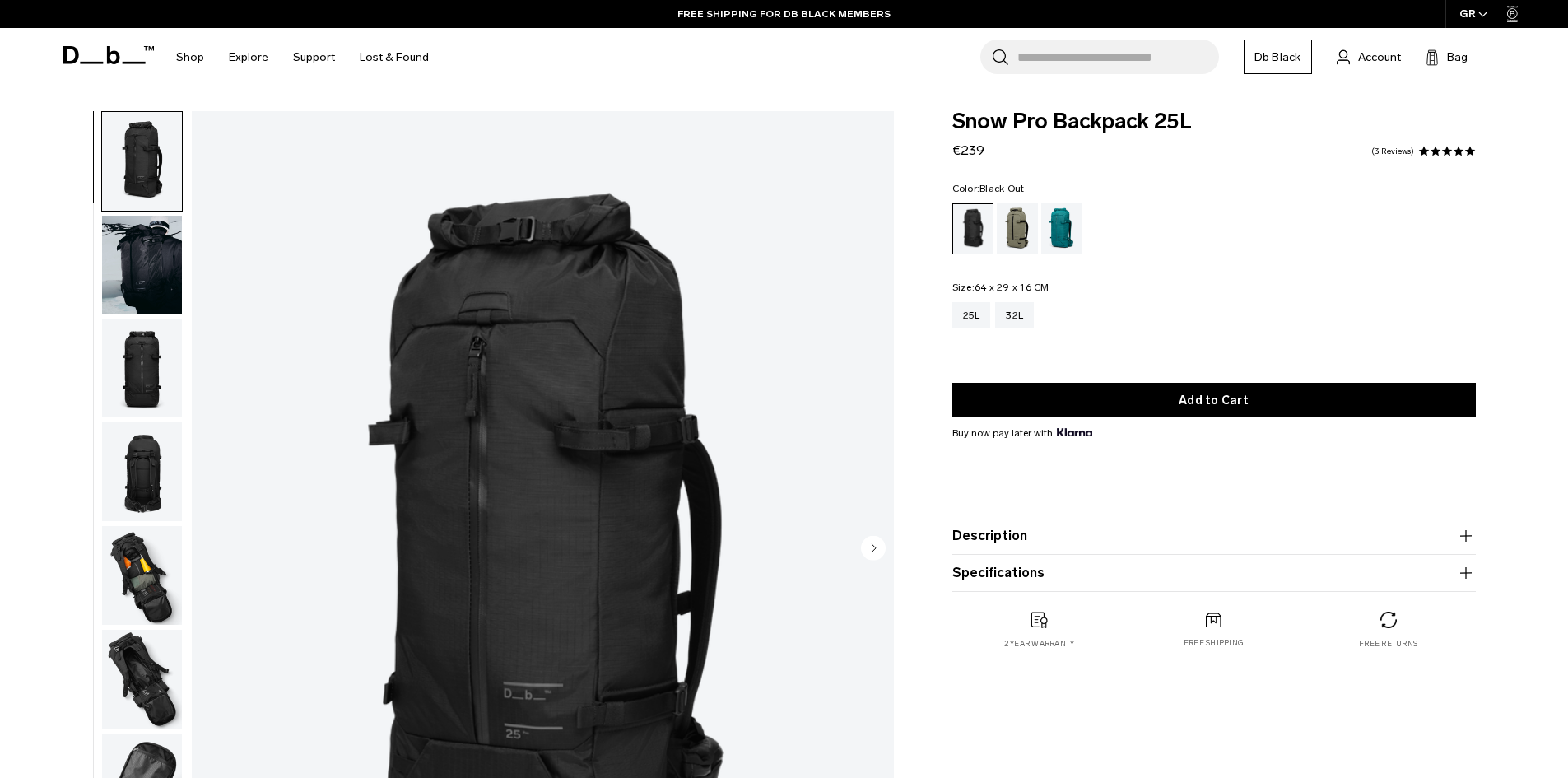
click at [136, 274] on img "button" at bounding box center [142, 265] width 80 height 99
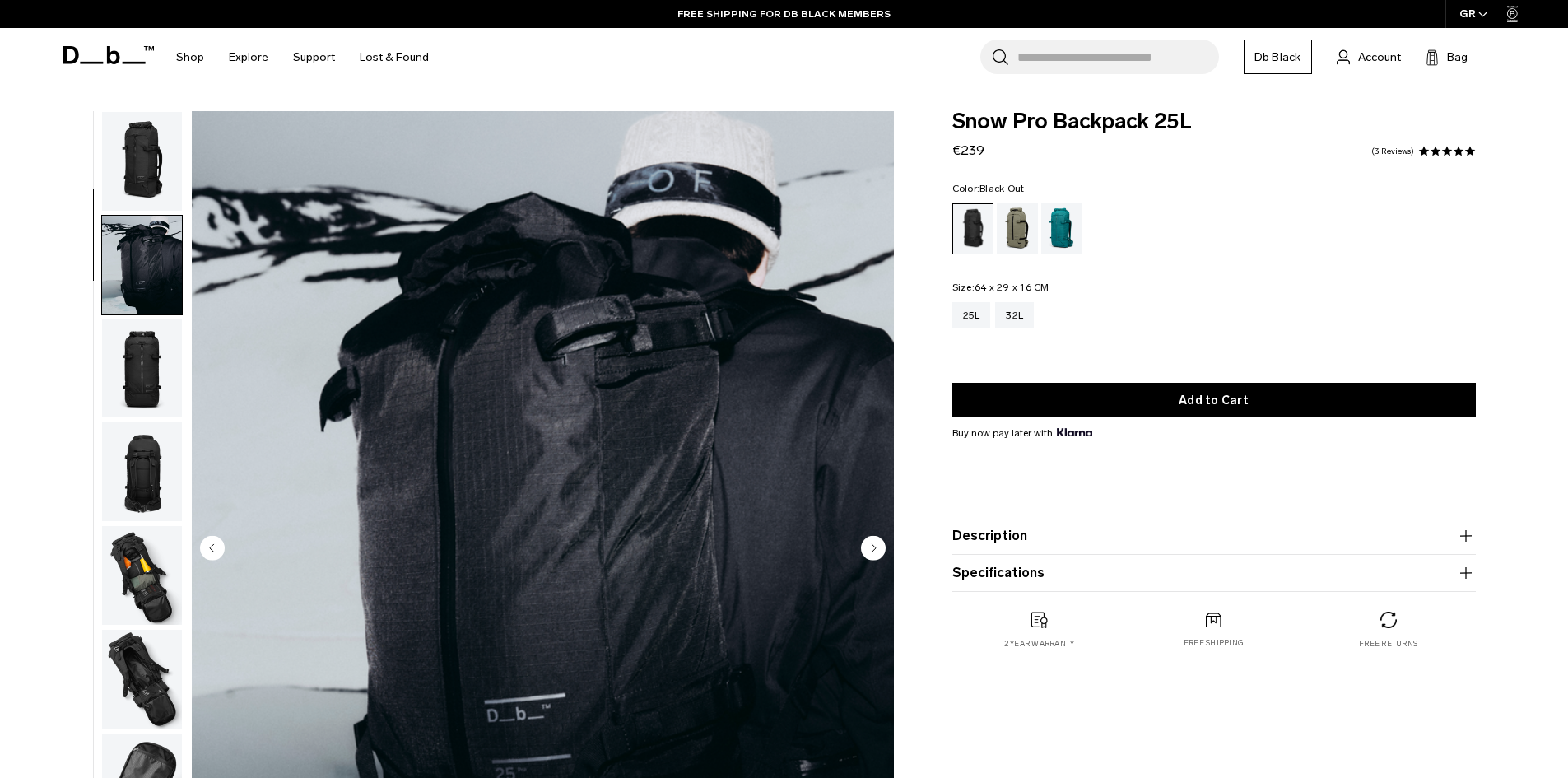
scroll to position [104, 0]
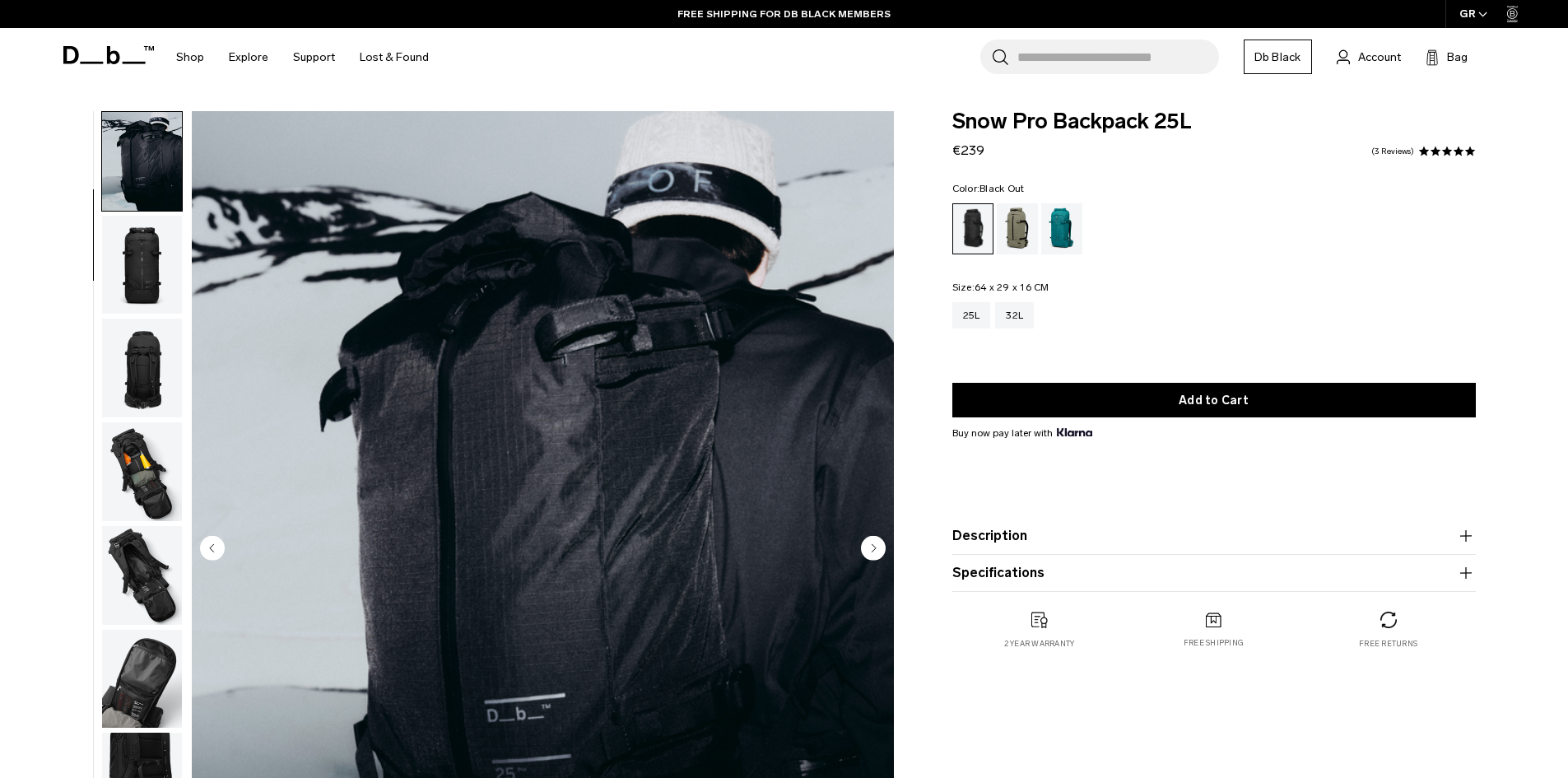
click at [138, 263] on img "button" at bounding box center [142, 265] width 80 height 99
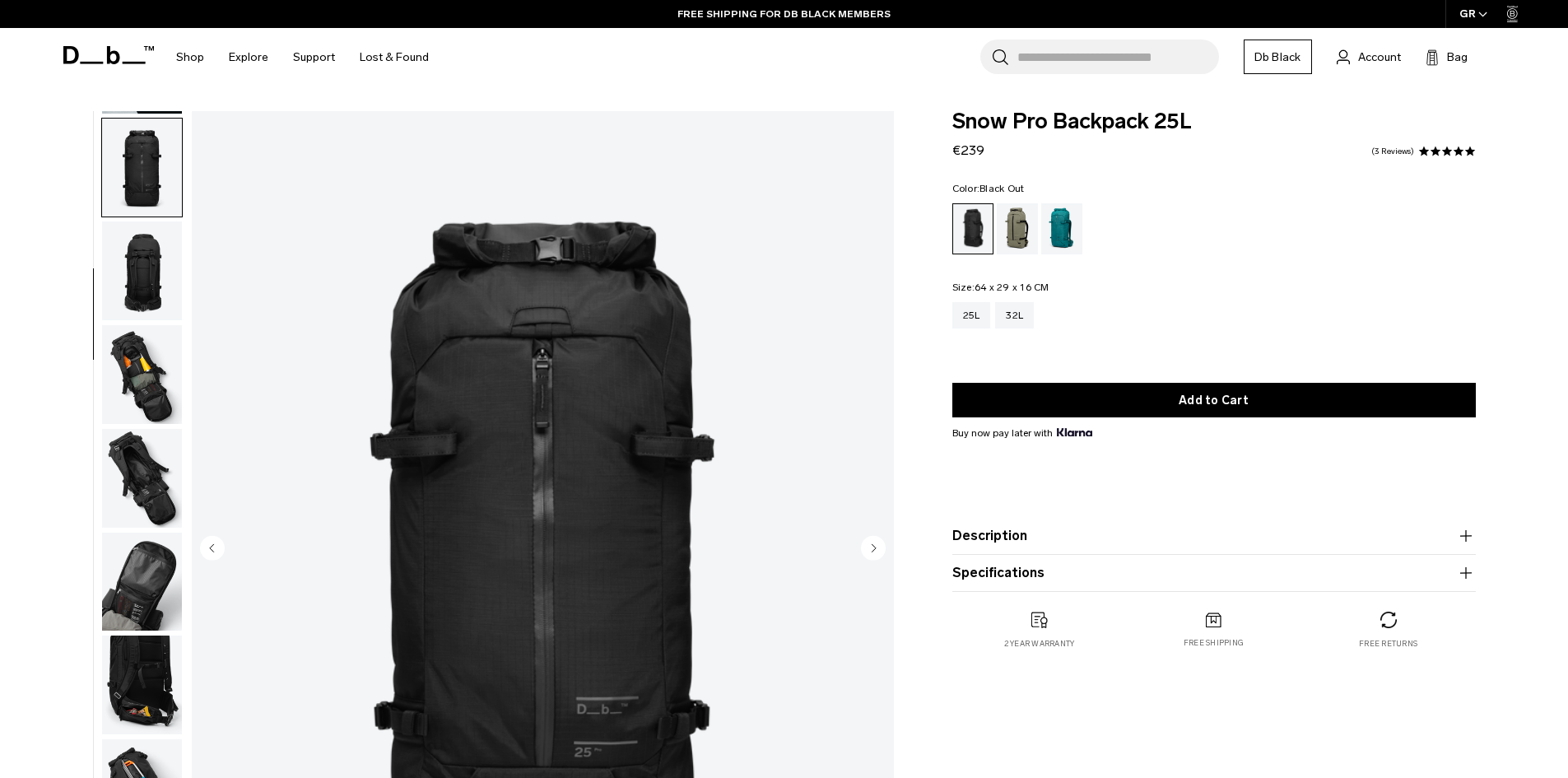
scroll to position [207, 0]
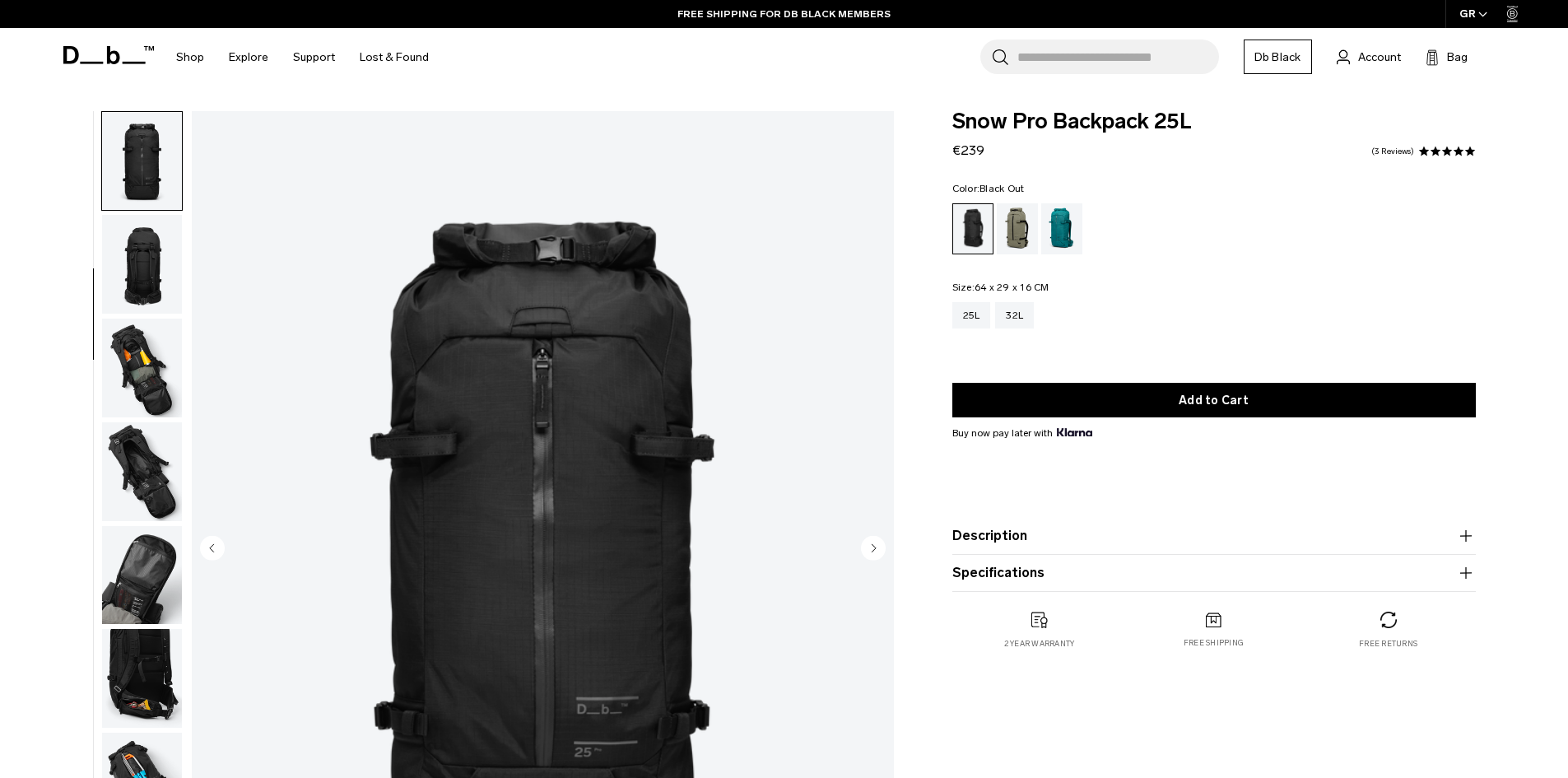
click at [143, 280] on img "button" at bounding box center [142, 264] width 80 height 99
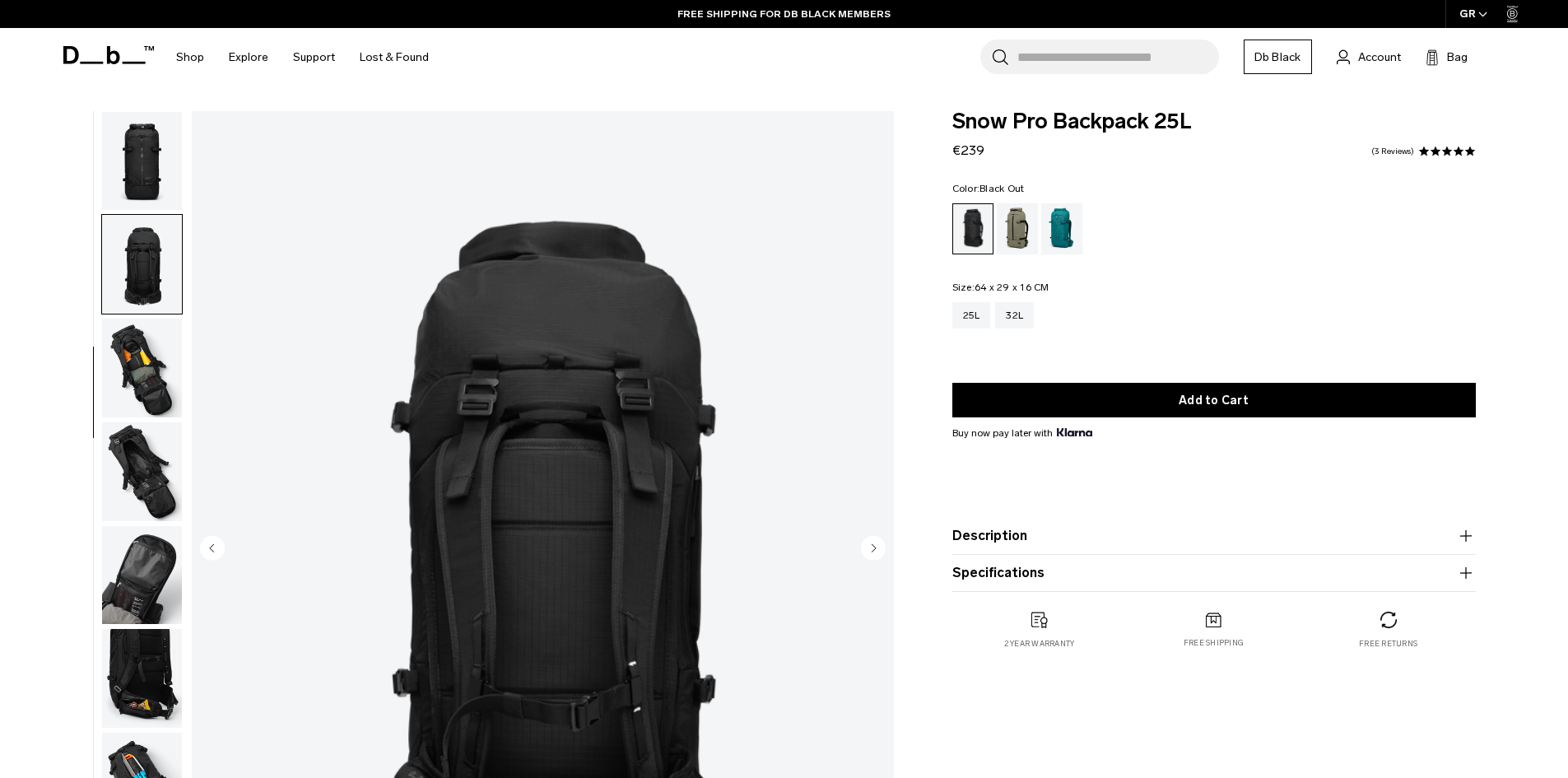
scroll to position [259, 0]
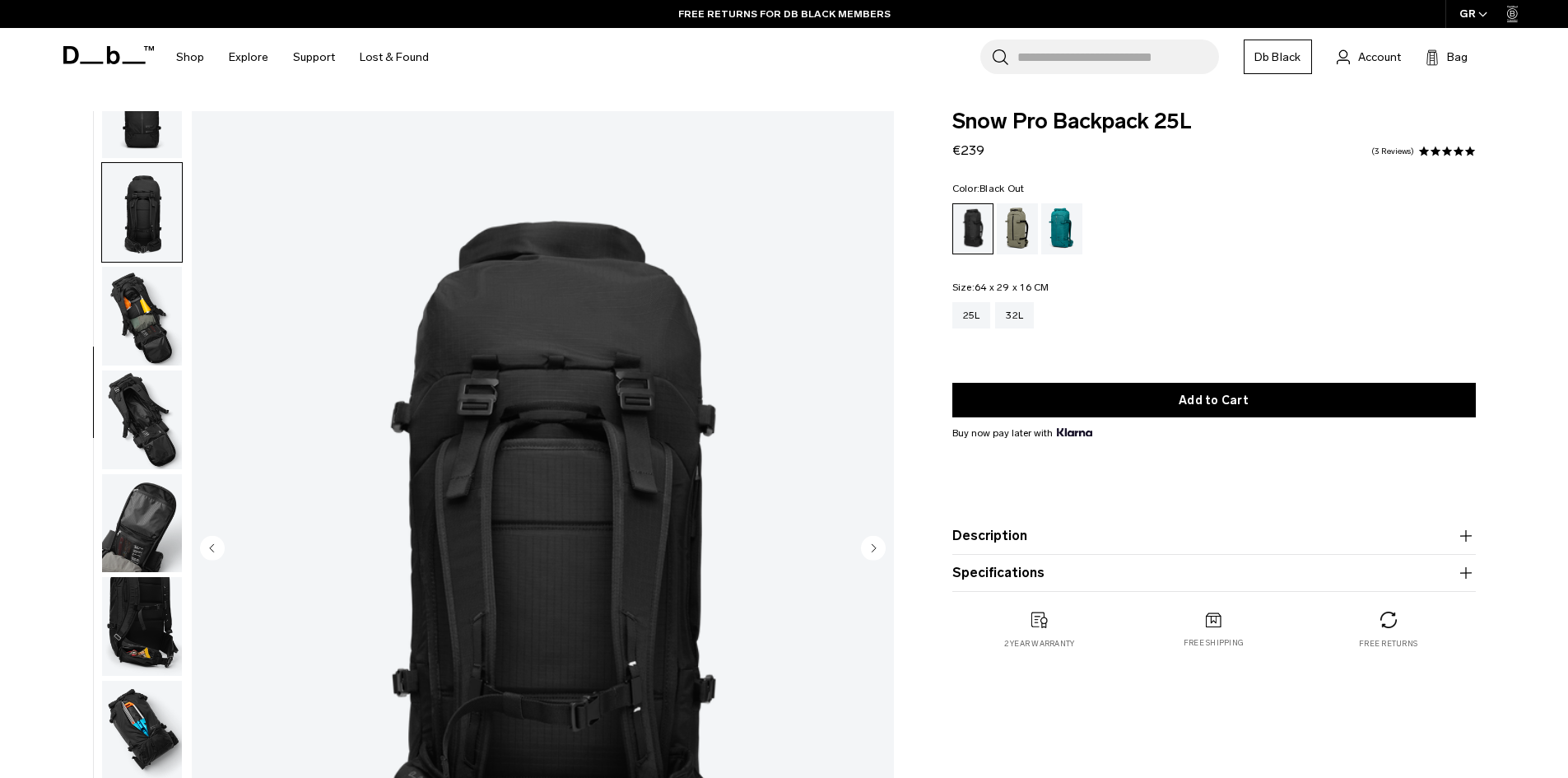
click at [144, 313] on img "button" at bounding box center [142, 316] width 80 height 99
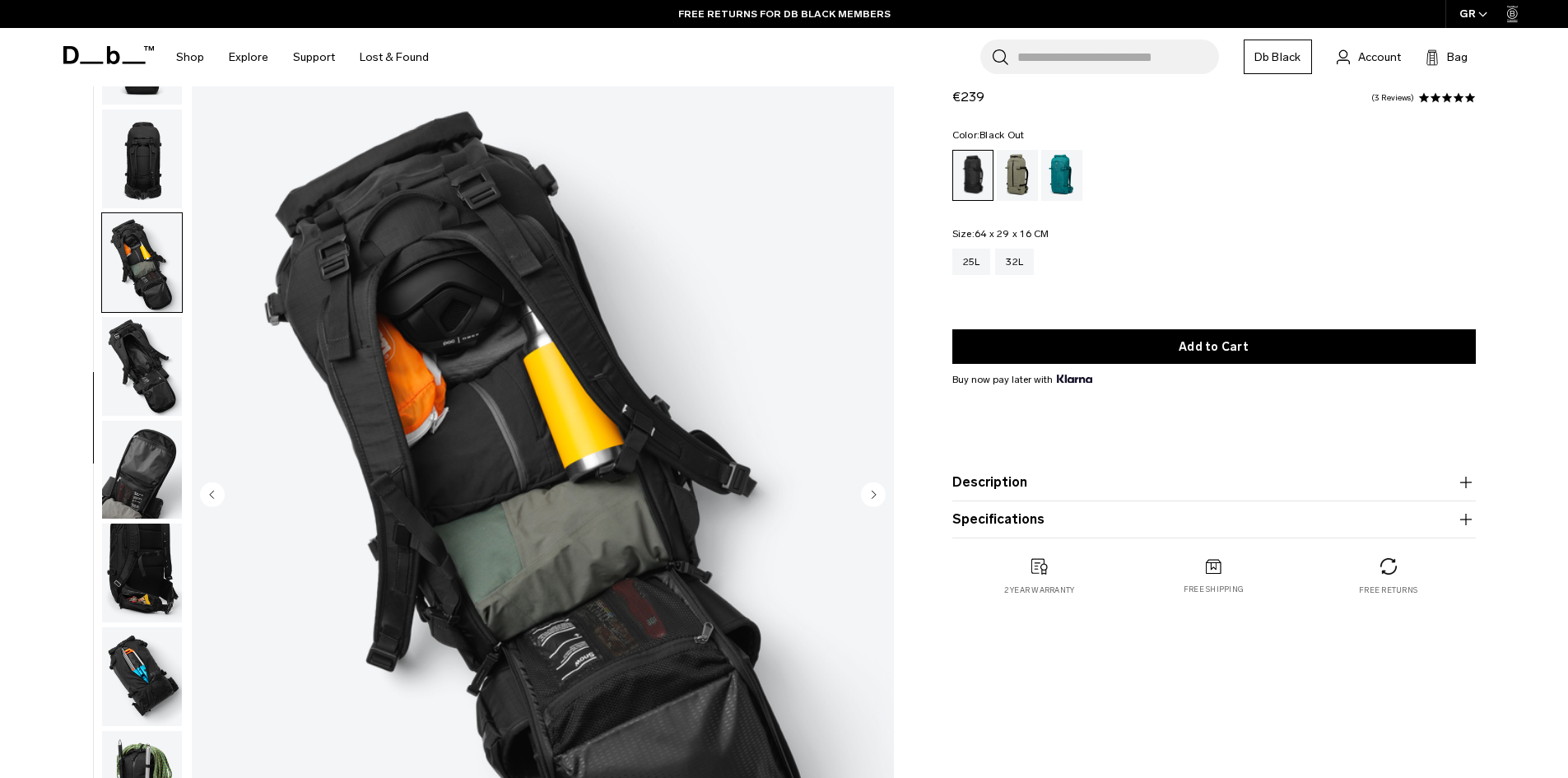
scroll to position [82, 0]
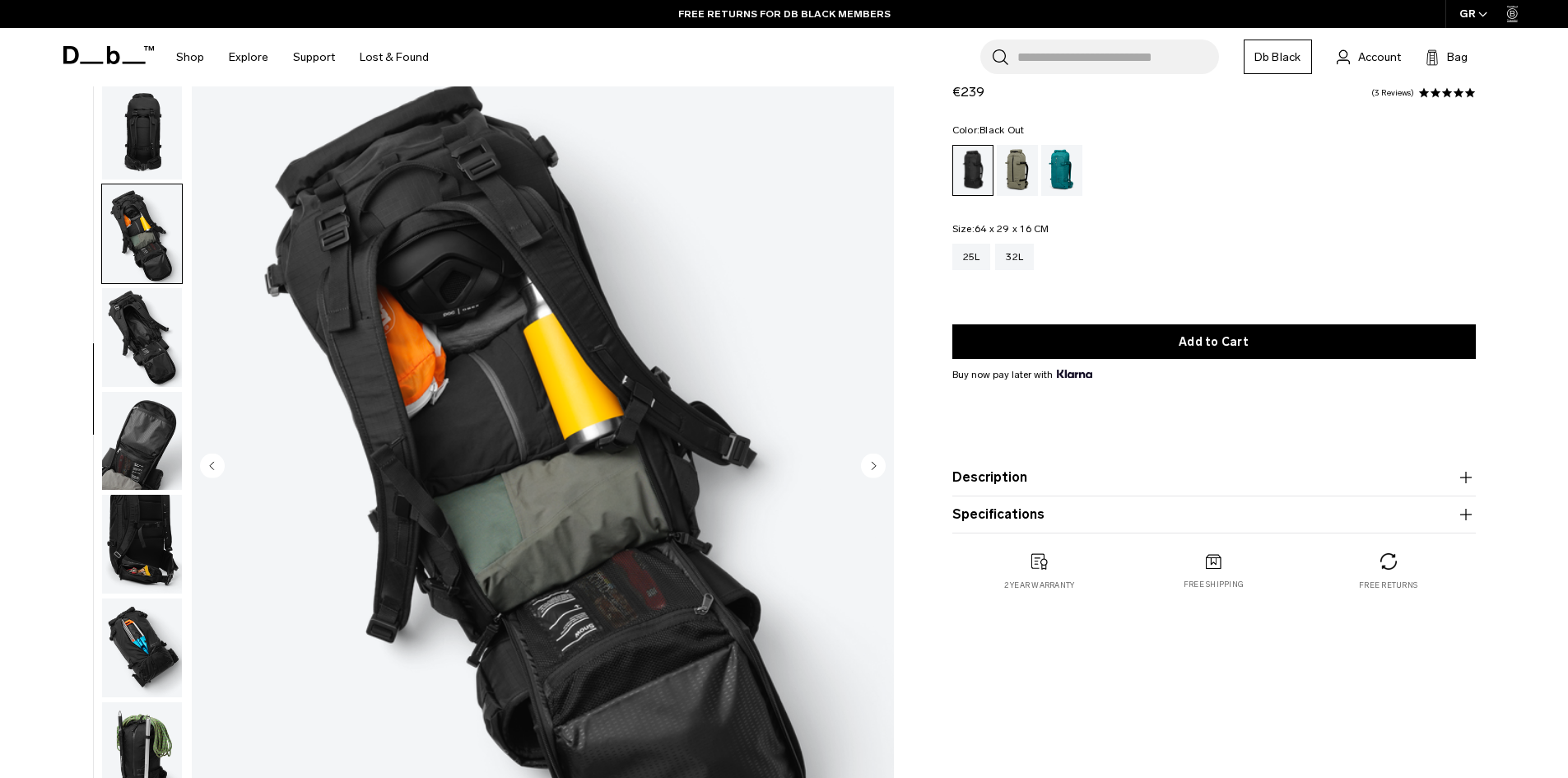
click at [144, 429] on img "button" at bounding box center [142, 442] width 80 height 99
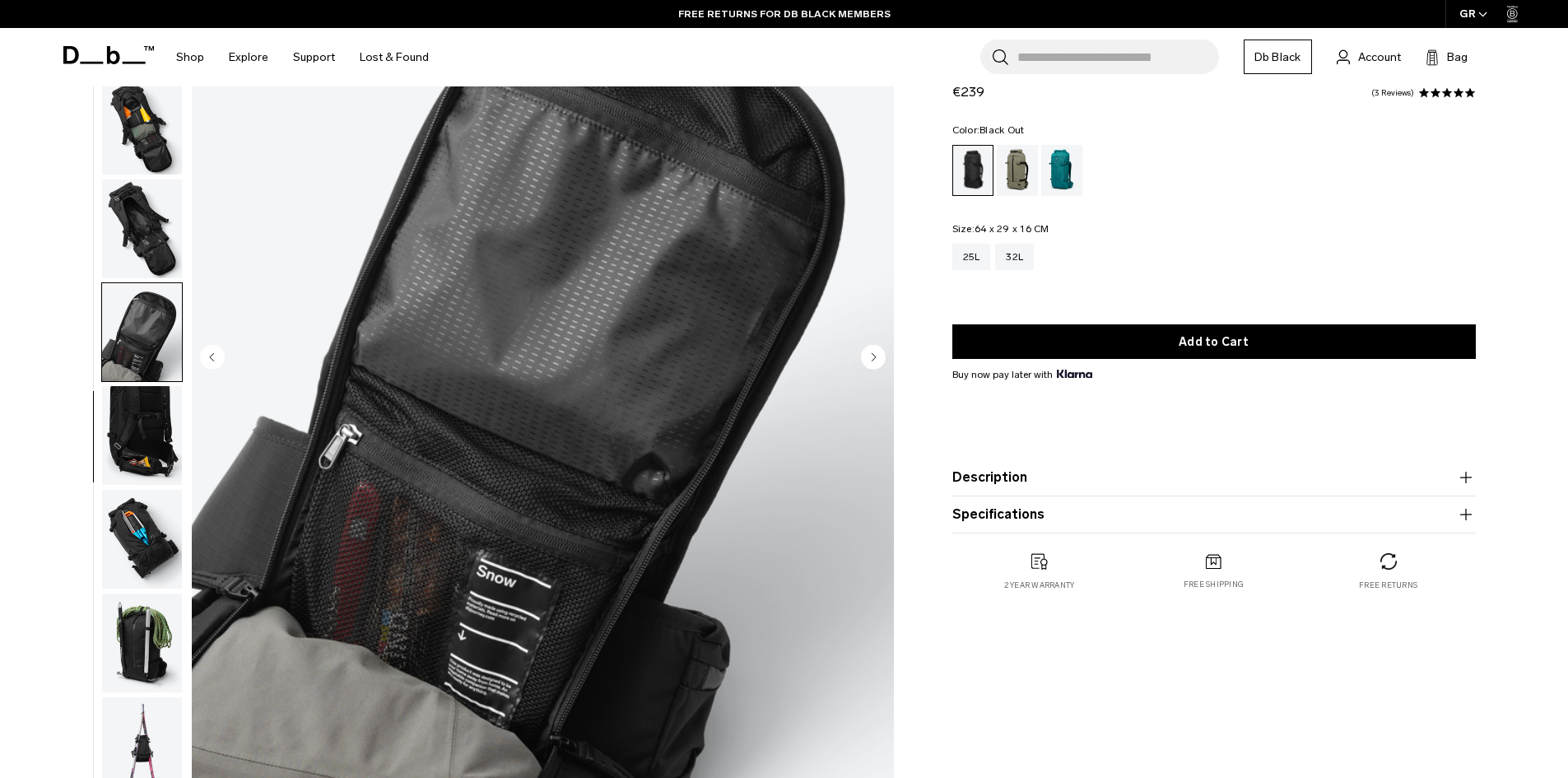
scroll to position [495, 0]
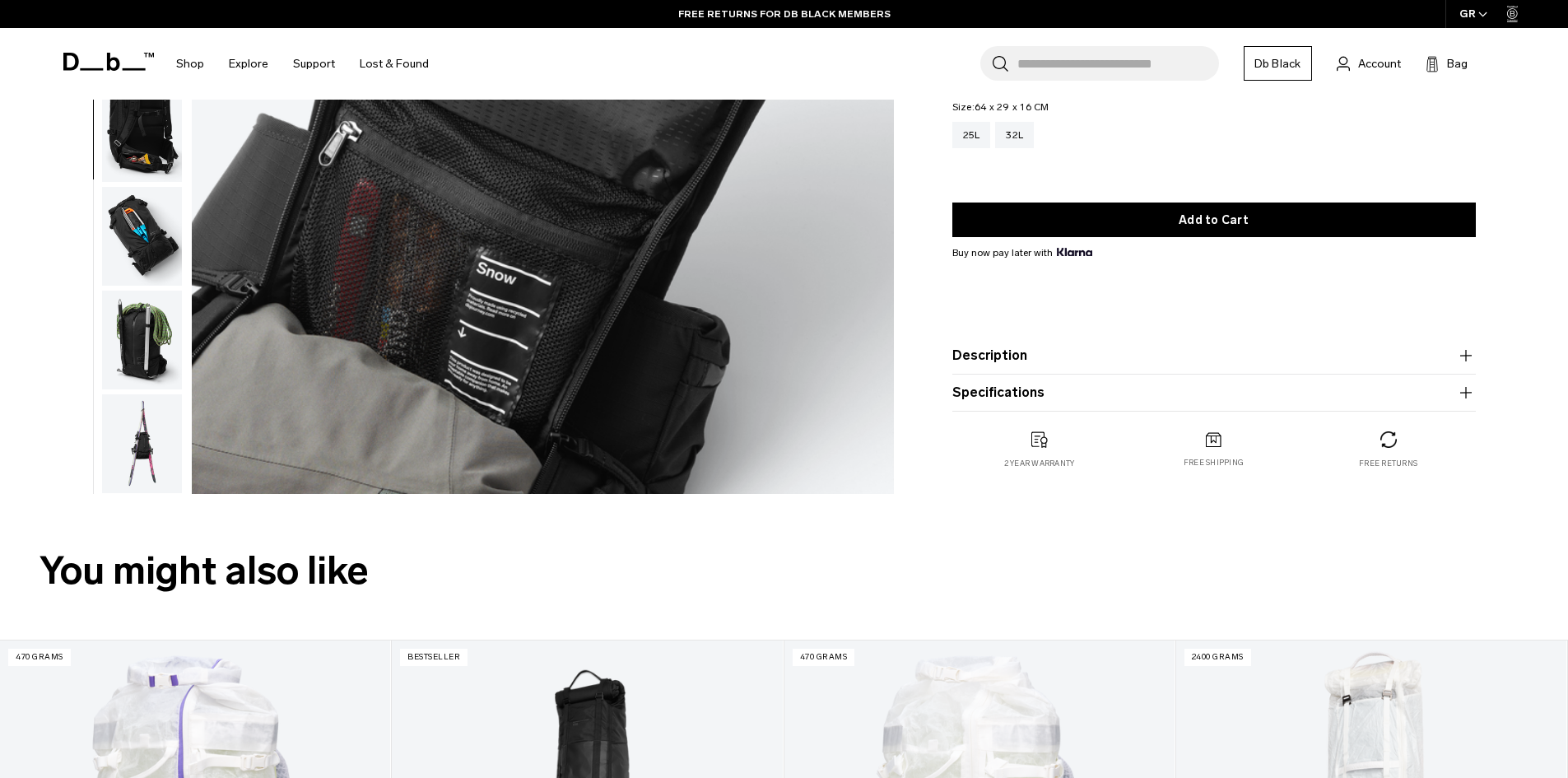
click at [145, 304] on img "button" at bounding box center [142, 340] width 80 height 99
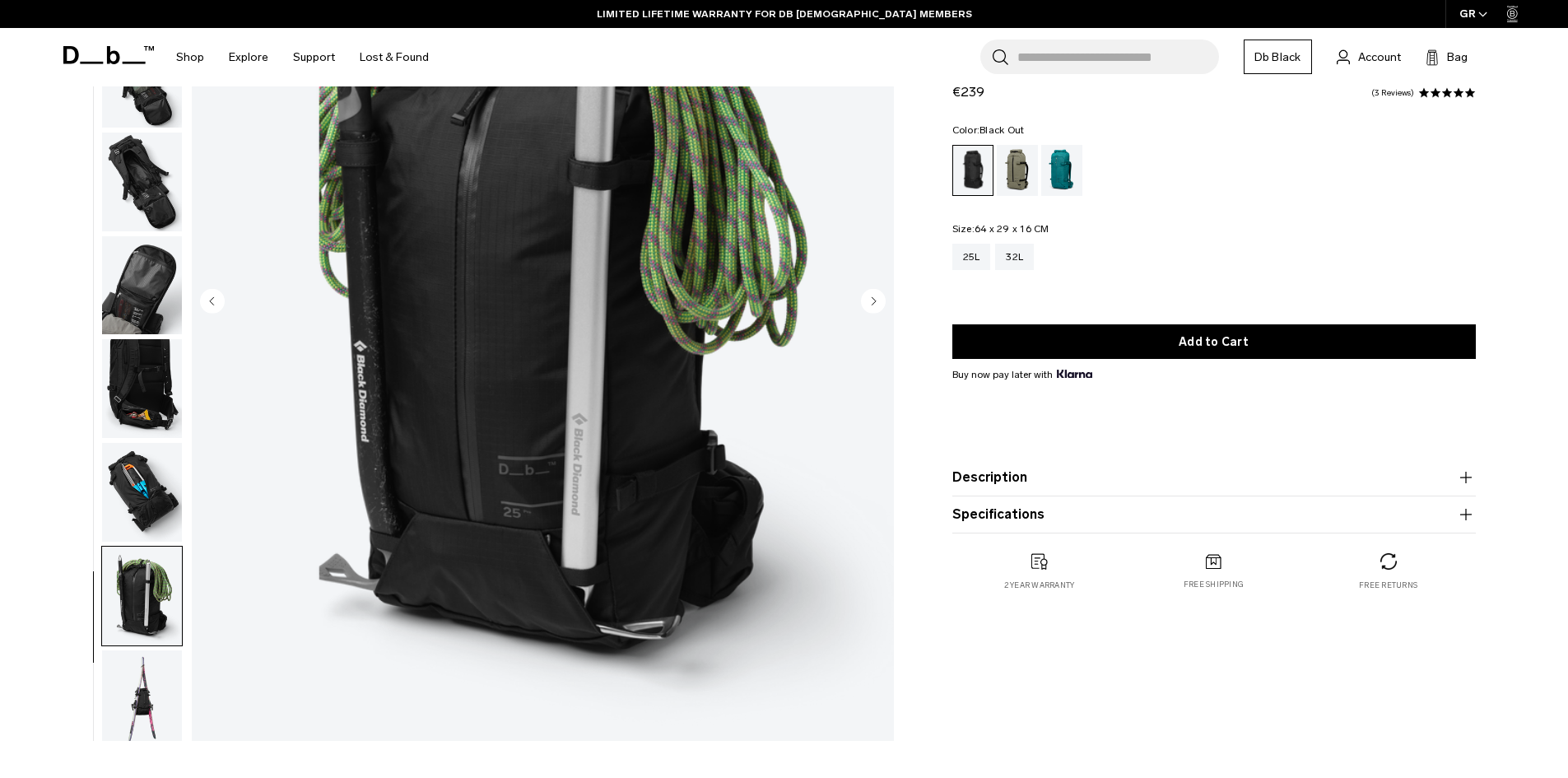
scroll to position [259, 0]
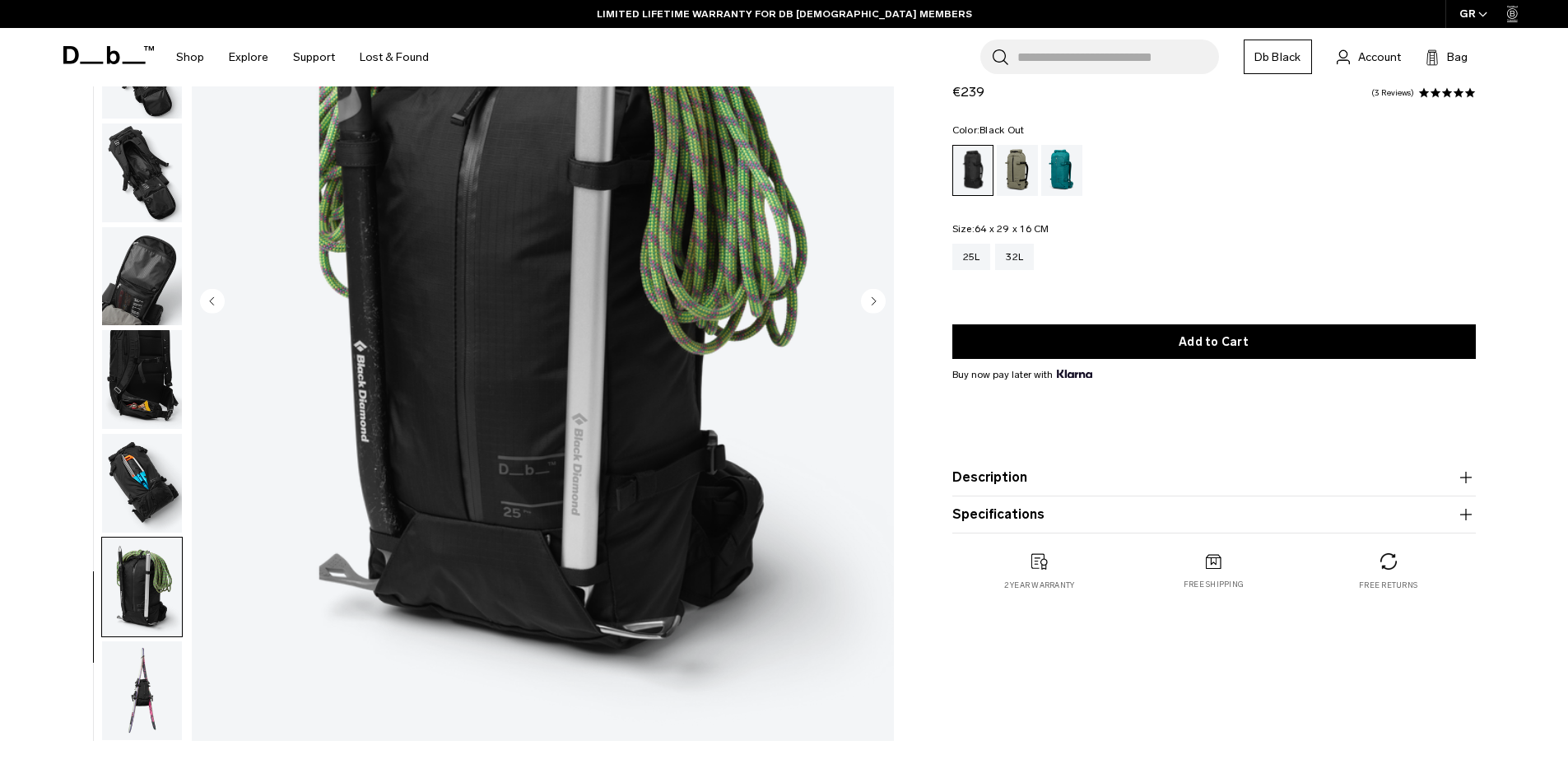
click at [138, 696] on img "button" at bounding box center [142, 690] width 80 height 99
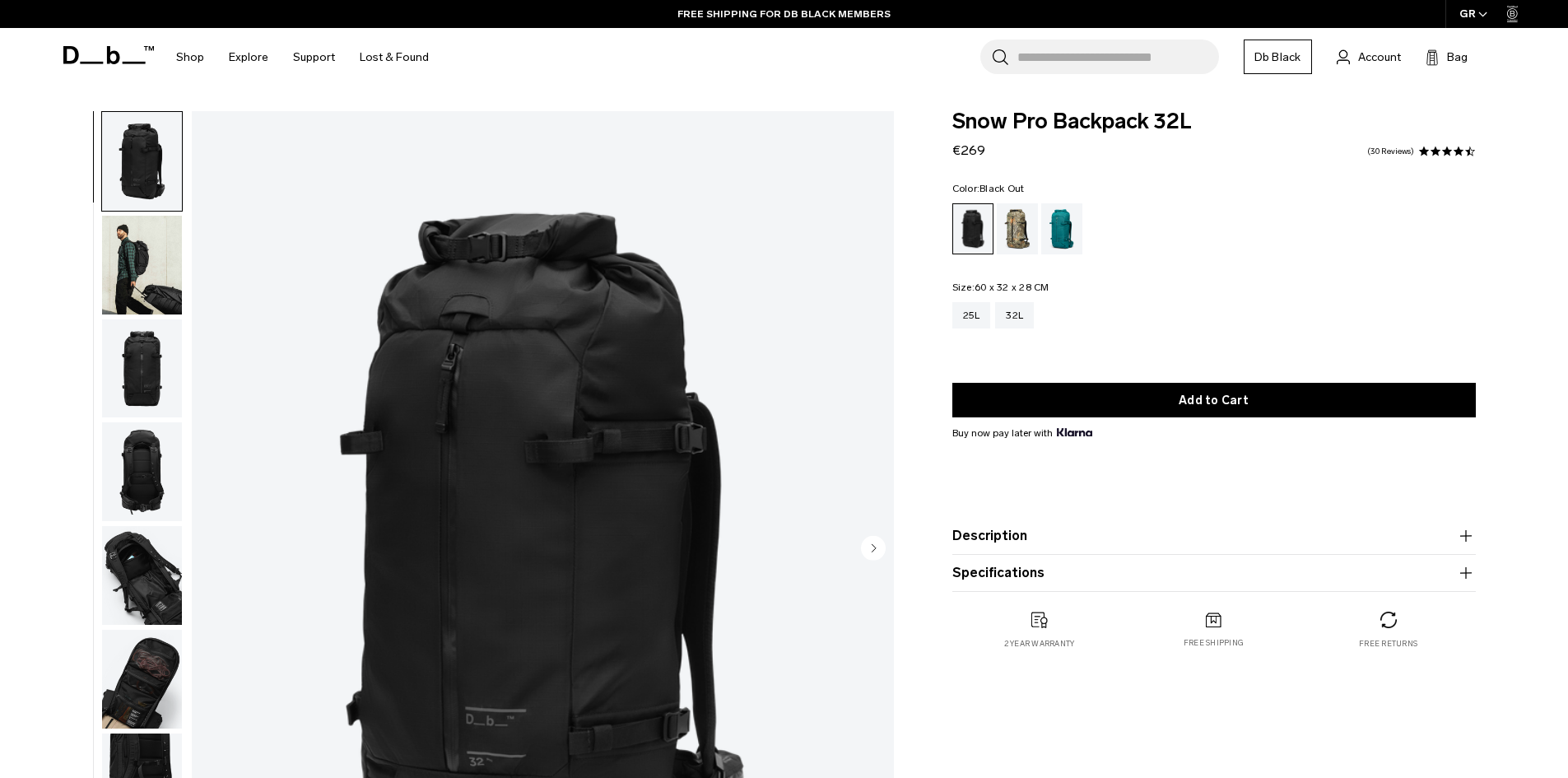
drag, startPoint x: 170, startPoint y: 269, endPoint x: 149, endPoint y: 276, distance: 22.1
click at [170, 269] on img "button" at bounding box center [142, 265] width 80 height 99
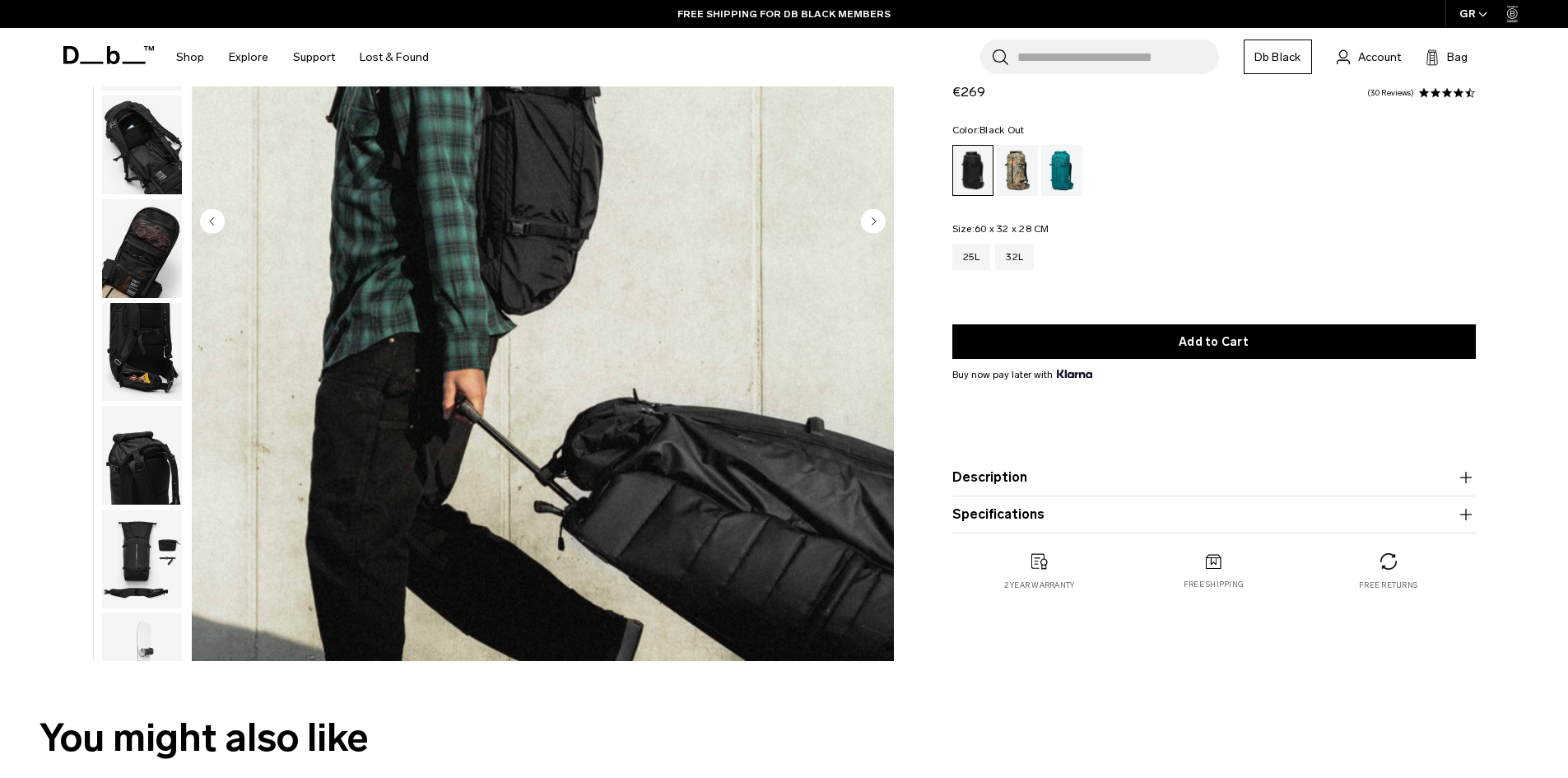
scroll to position [330, 0]
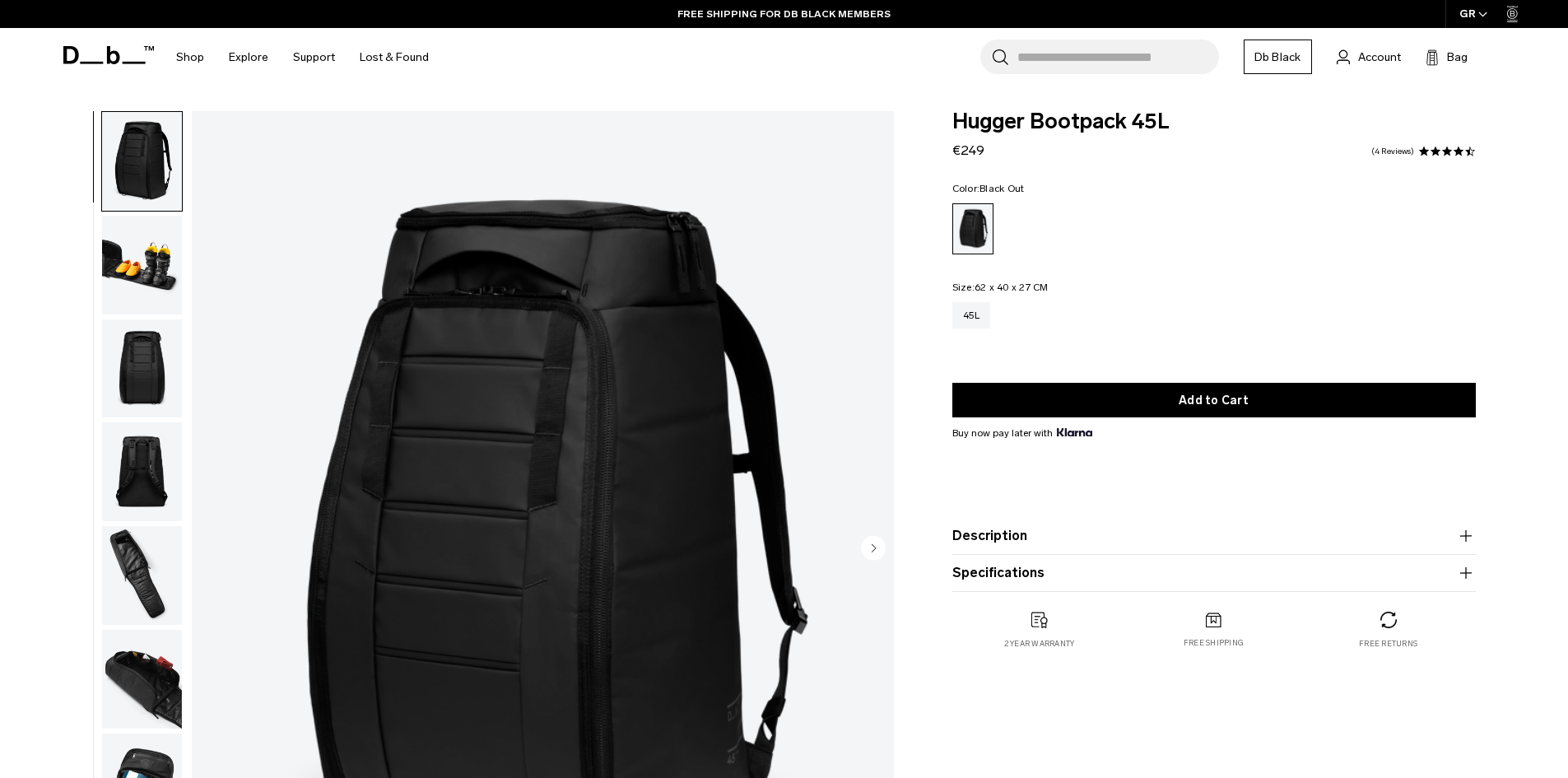
click at [128, 570] on img "button" at bounding box center [142, 576] width 80 height 99
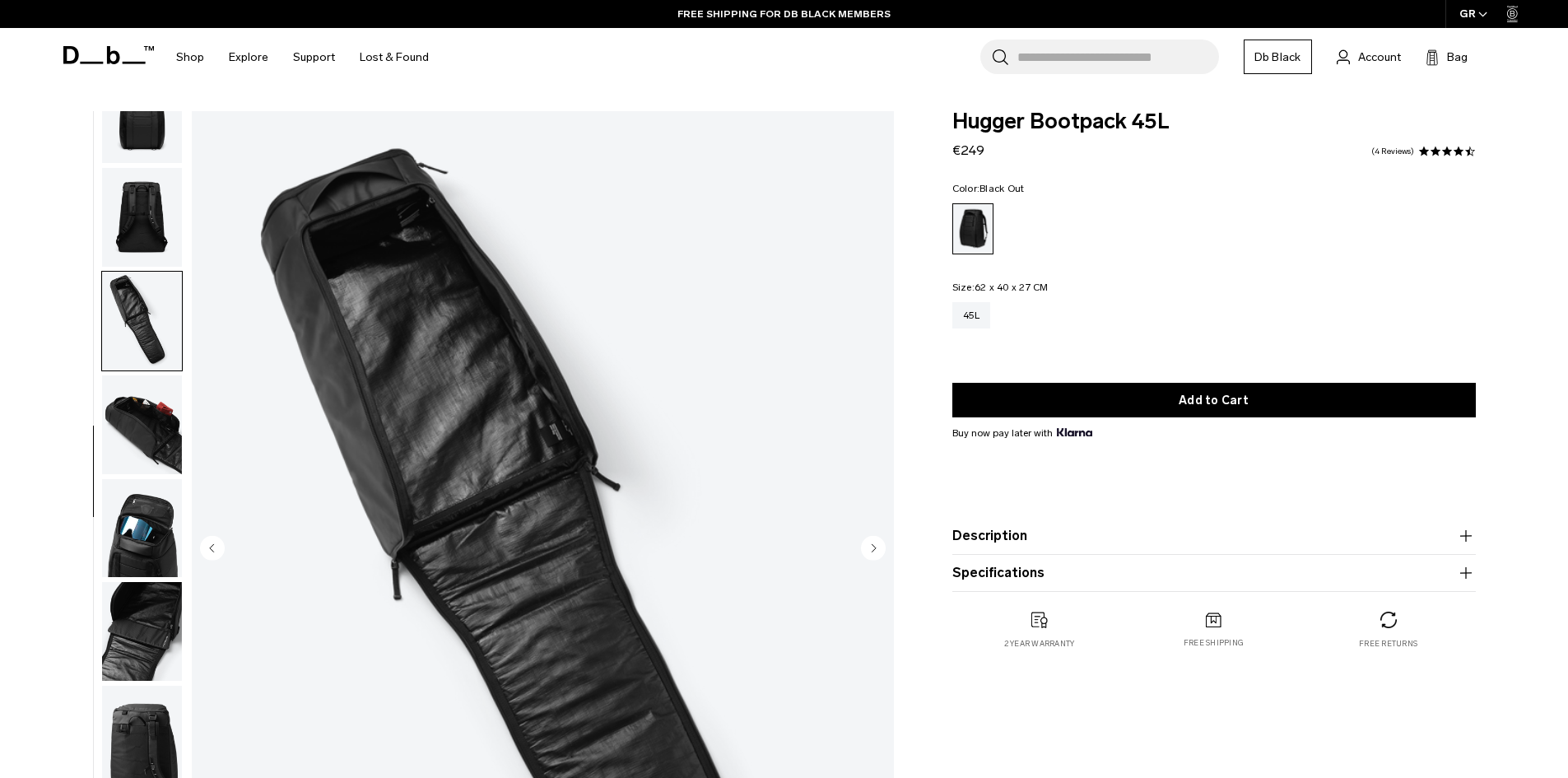
scroll to position [259, 0]
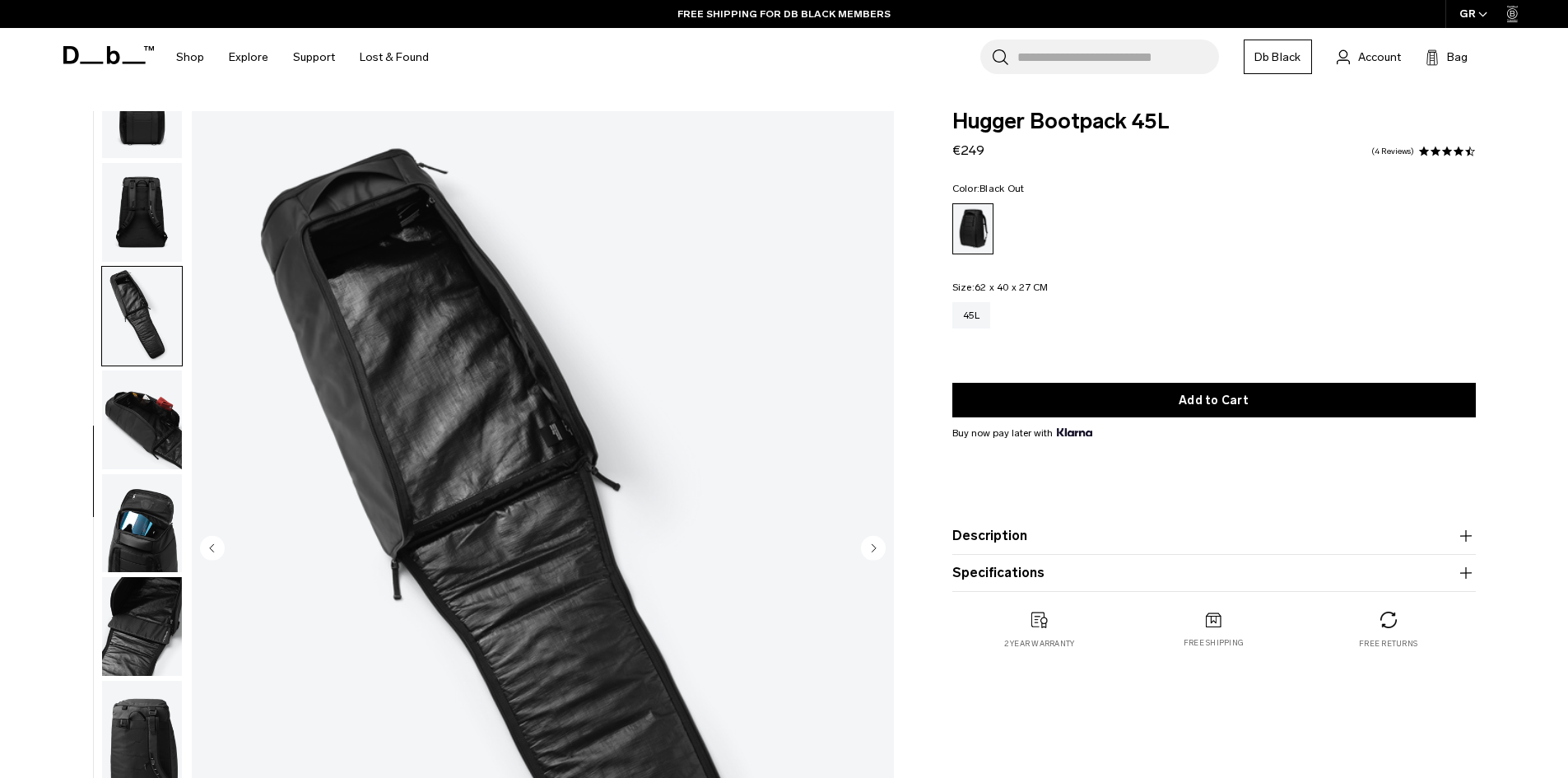
click at [145, 419] on img "button" at bounding box center [142, 419] width 80 height 99
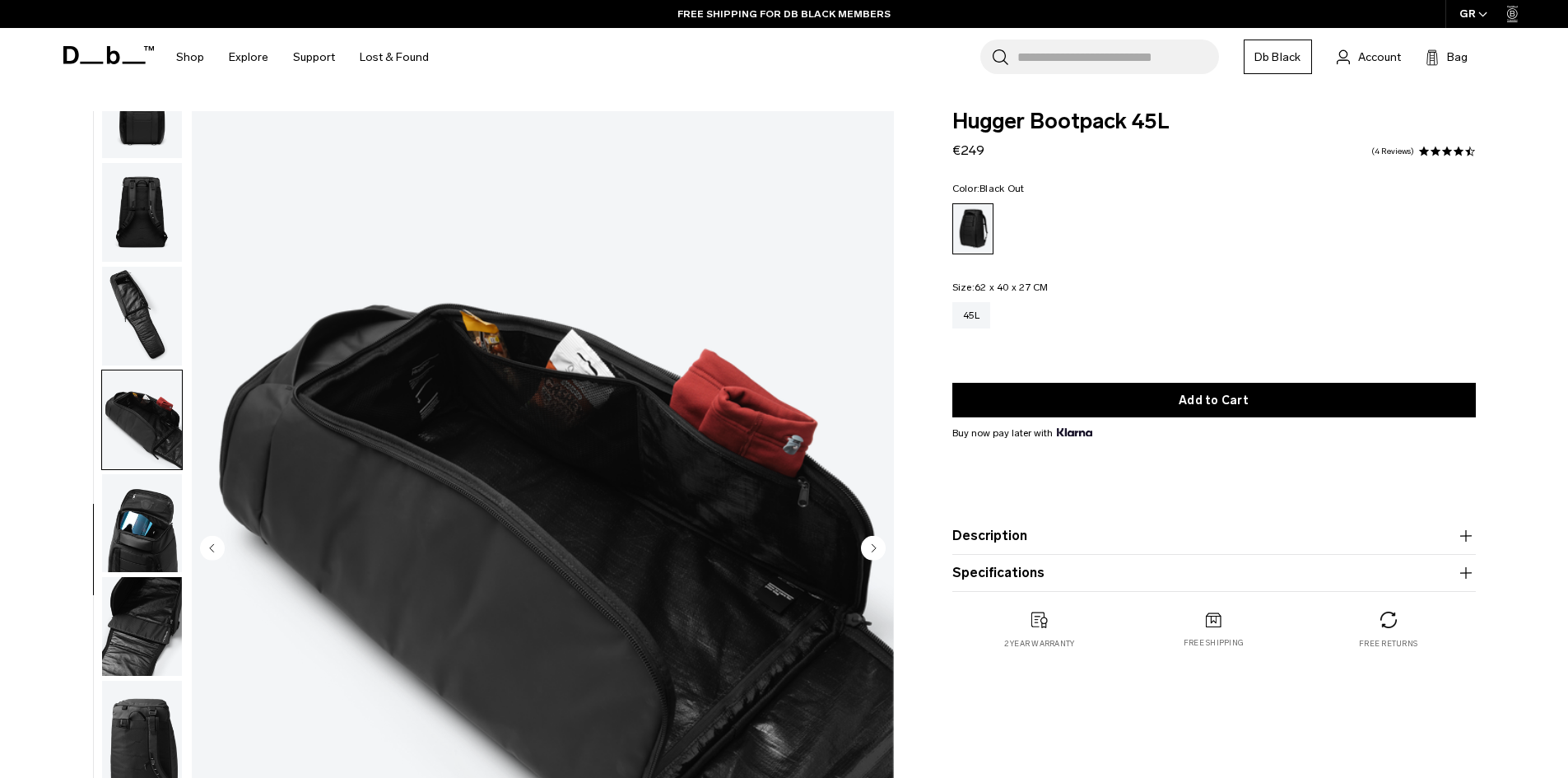
click at [147, 507] on img "button" at bounding box center [142, 523] width 80 height 99
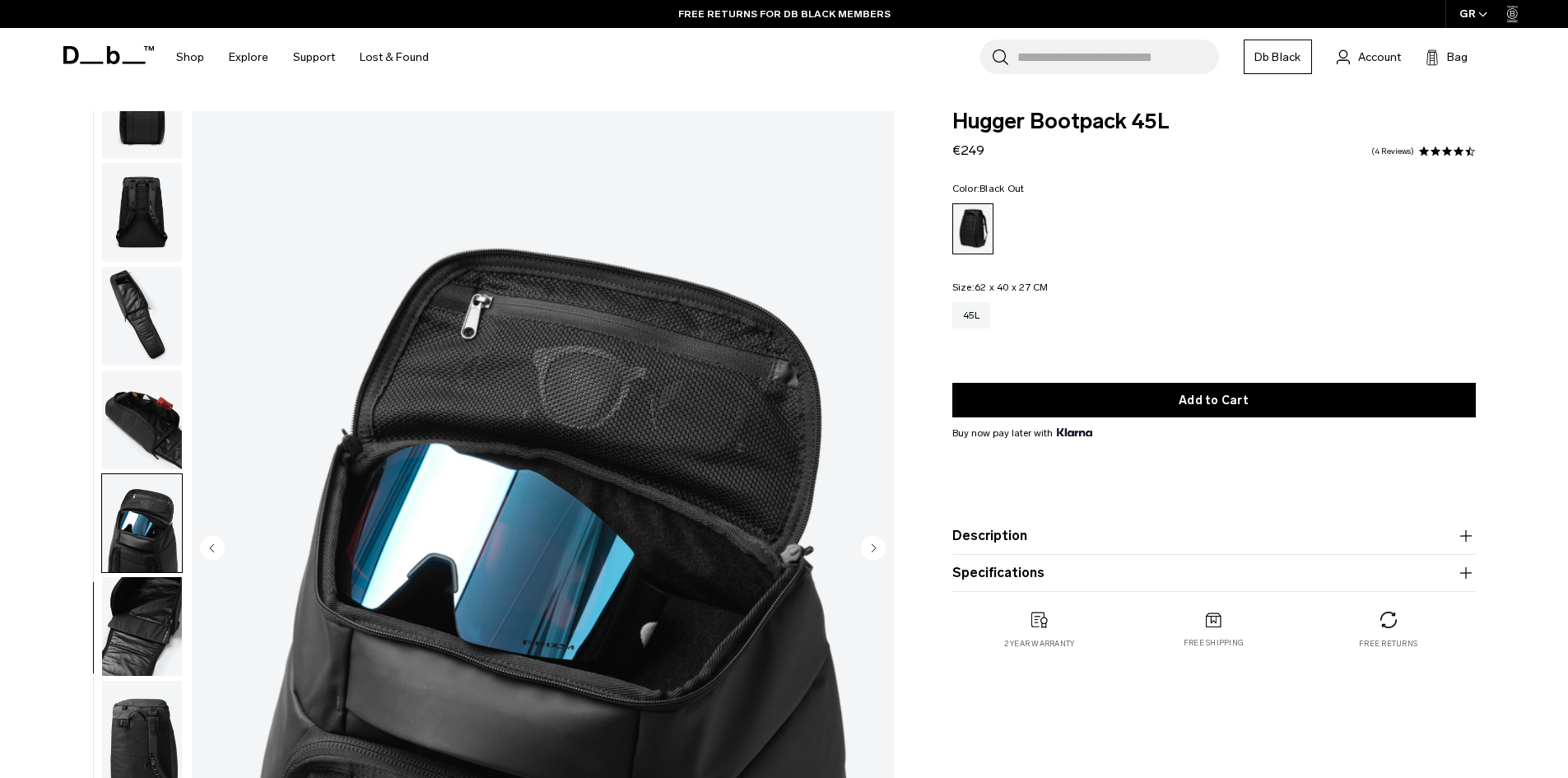
click at [160, 626] on img "button" at bounding box center [142, 627] width 80 height 99
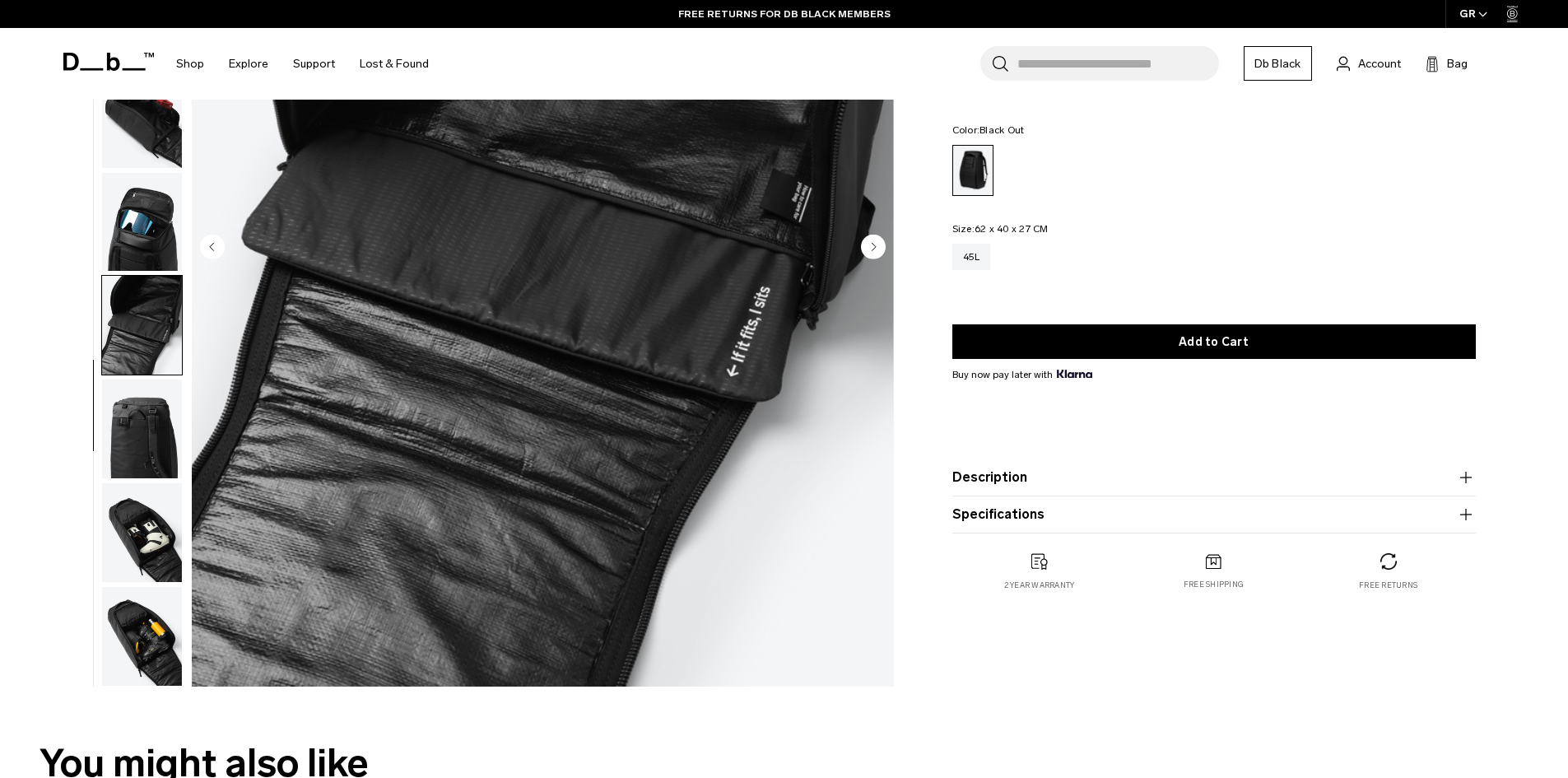
scroll to position [330, 0]
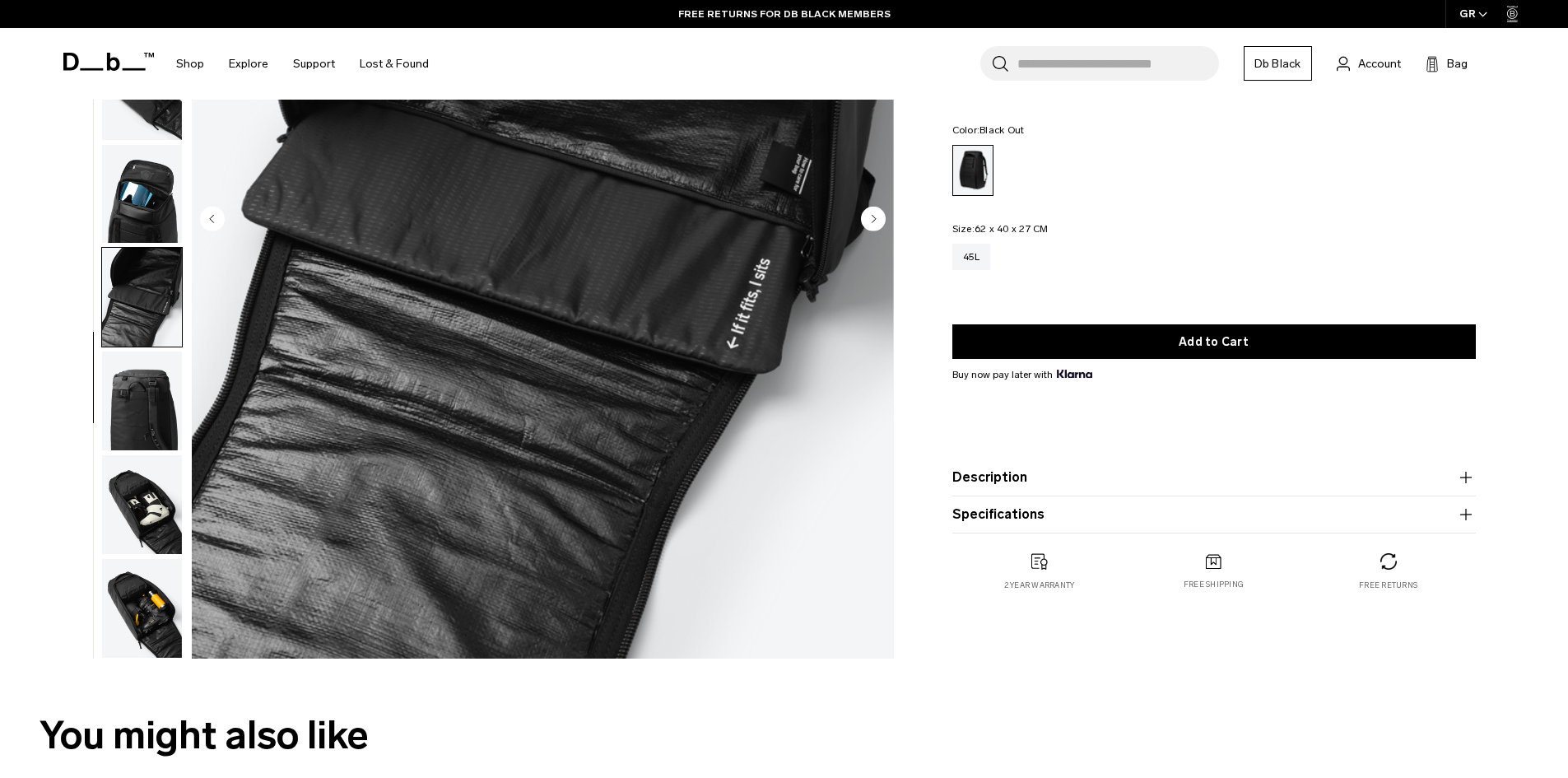
click at [151, 532] on img "button" at bounding box center [142, 504] width 80 height 99
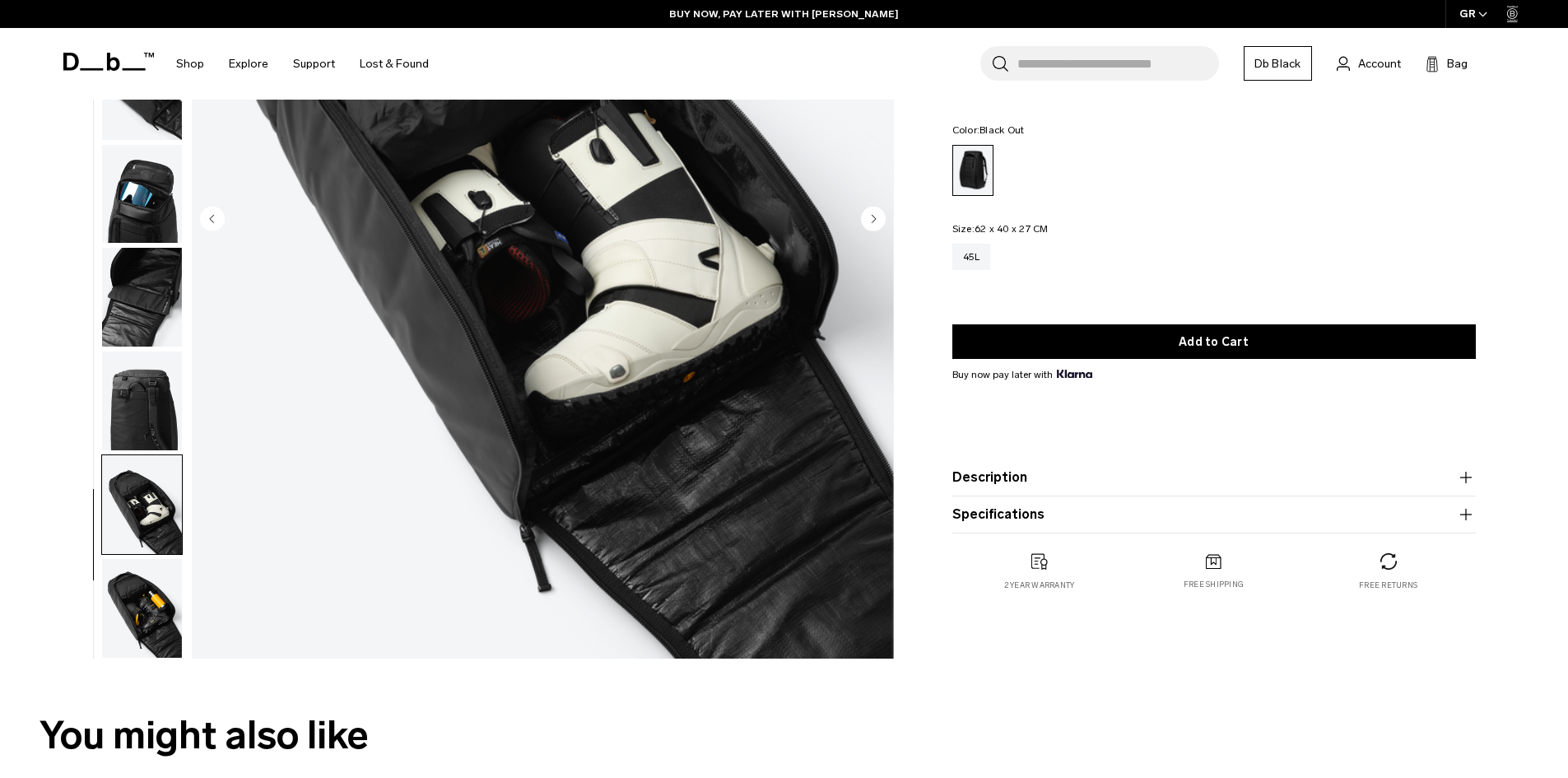
drag, startPoint x: 145, startPoint y: 618, endPoint x: 129, endPoint y: 606, distance: 20.0
click at [145, 617] on img "button" at bounding box center [142, 608] width 80 height 99
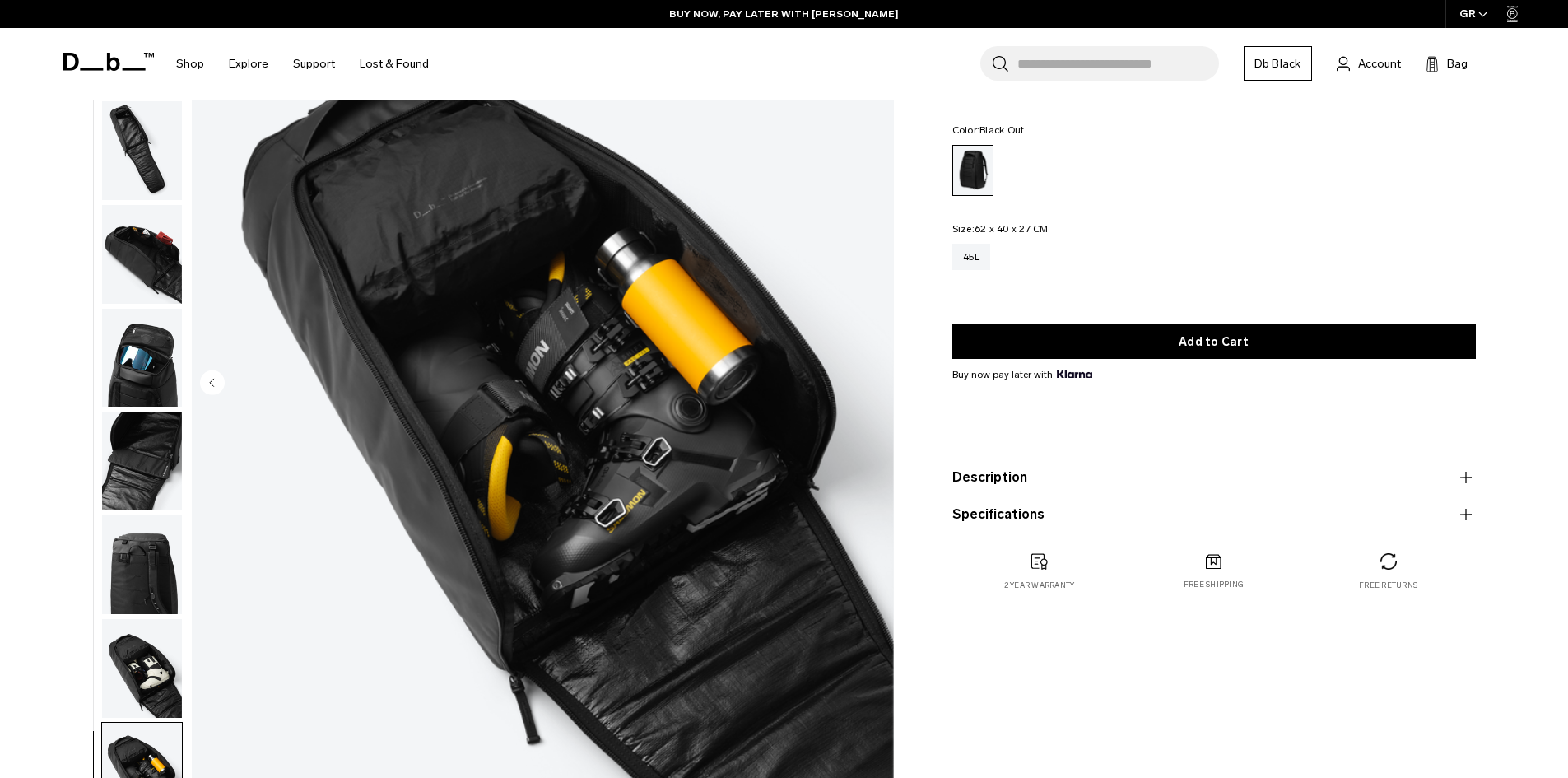
scroll to position [165, 0]
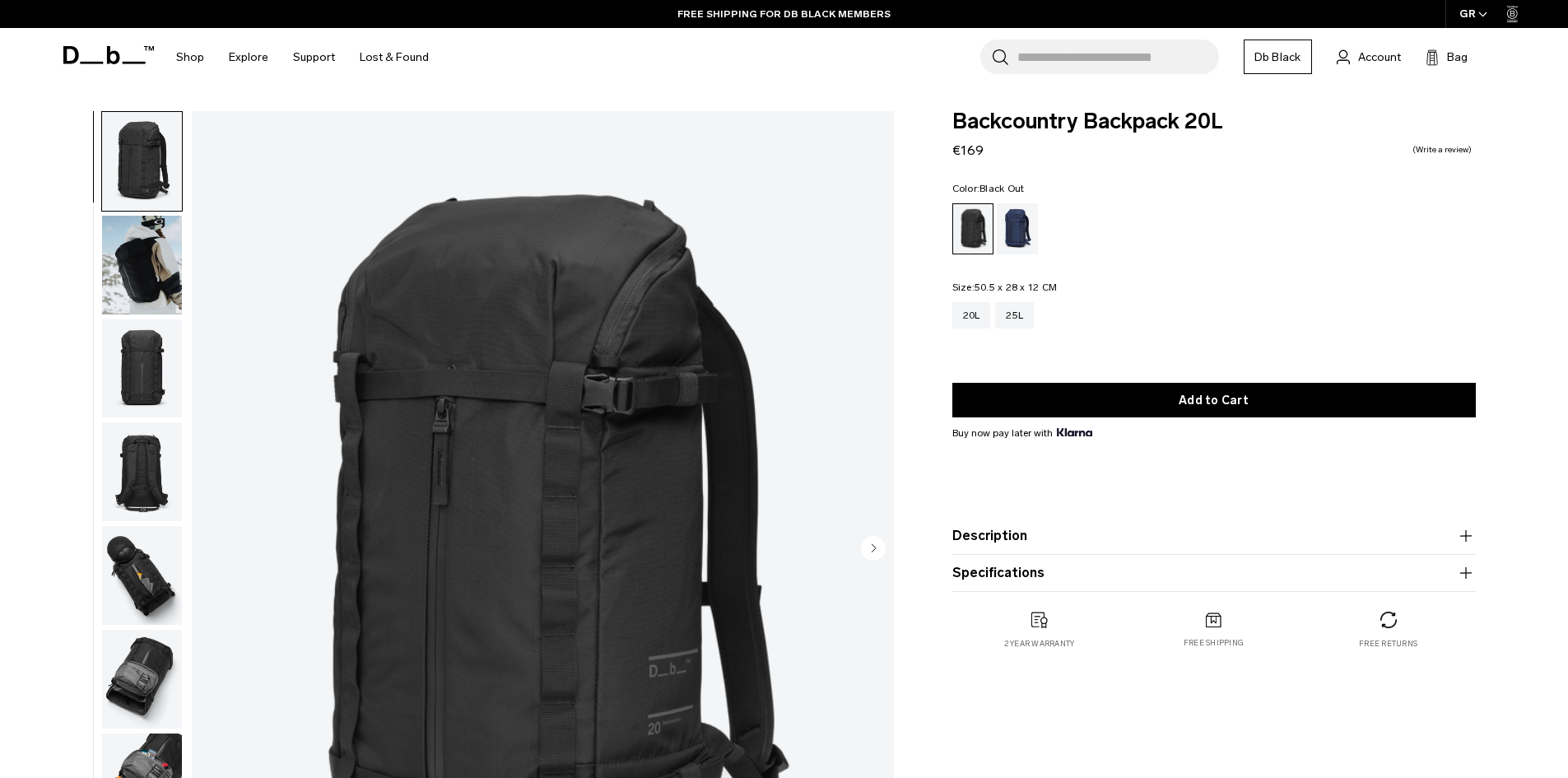
click at [126, 263] on img "button" at bounding box center [142, 265] width 80 height 99
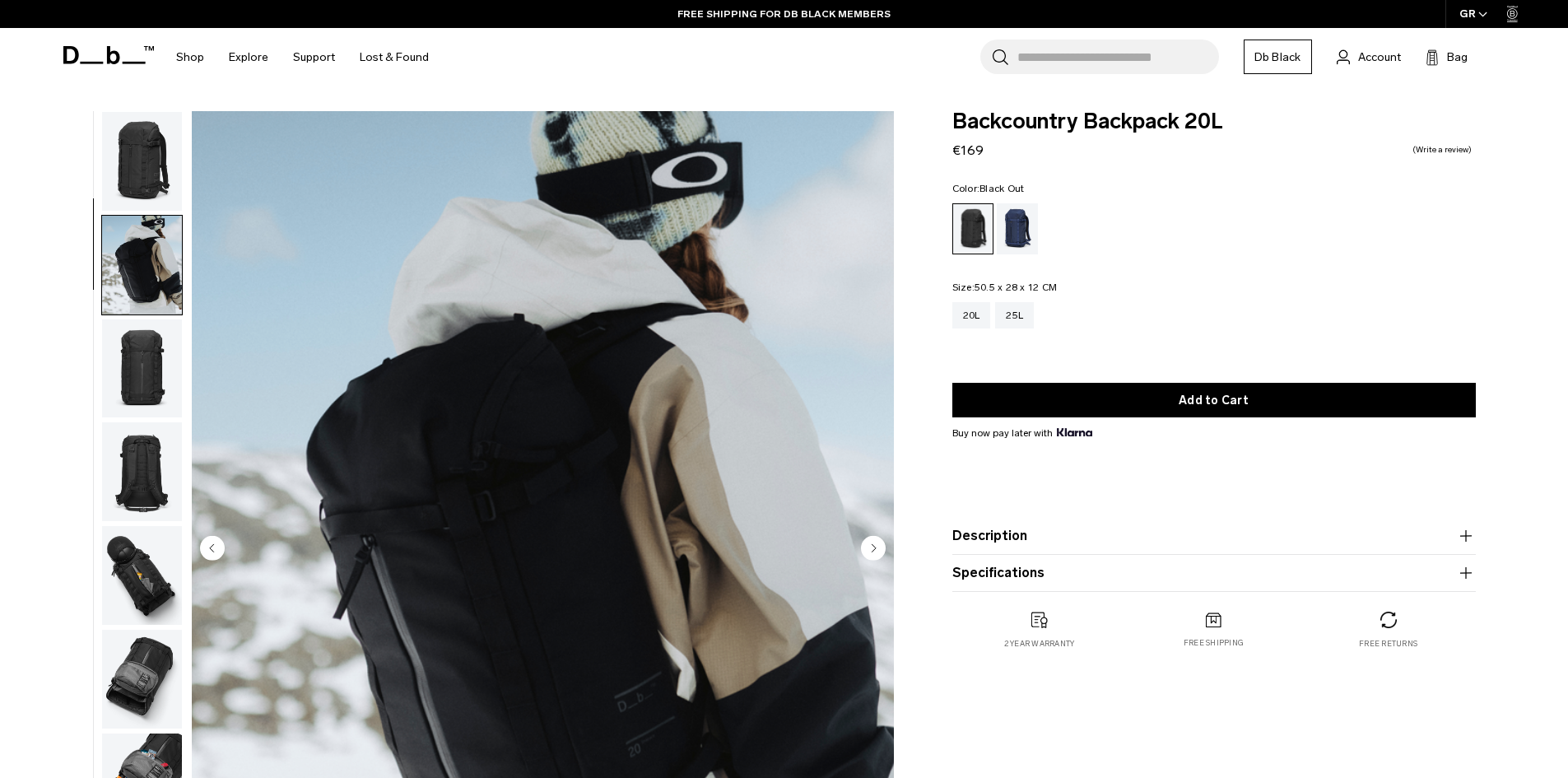
scroll to position [104, 0]
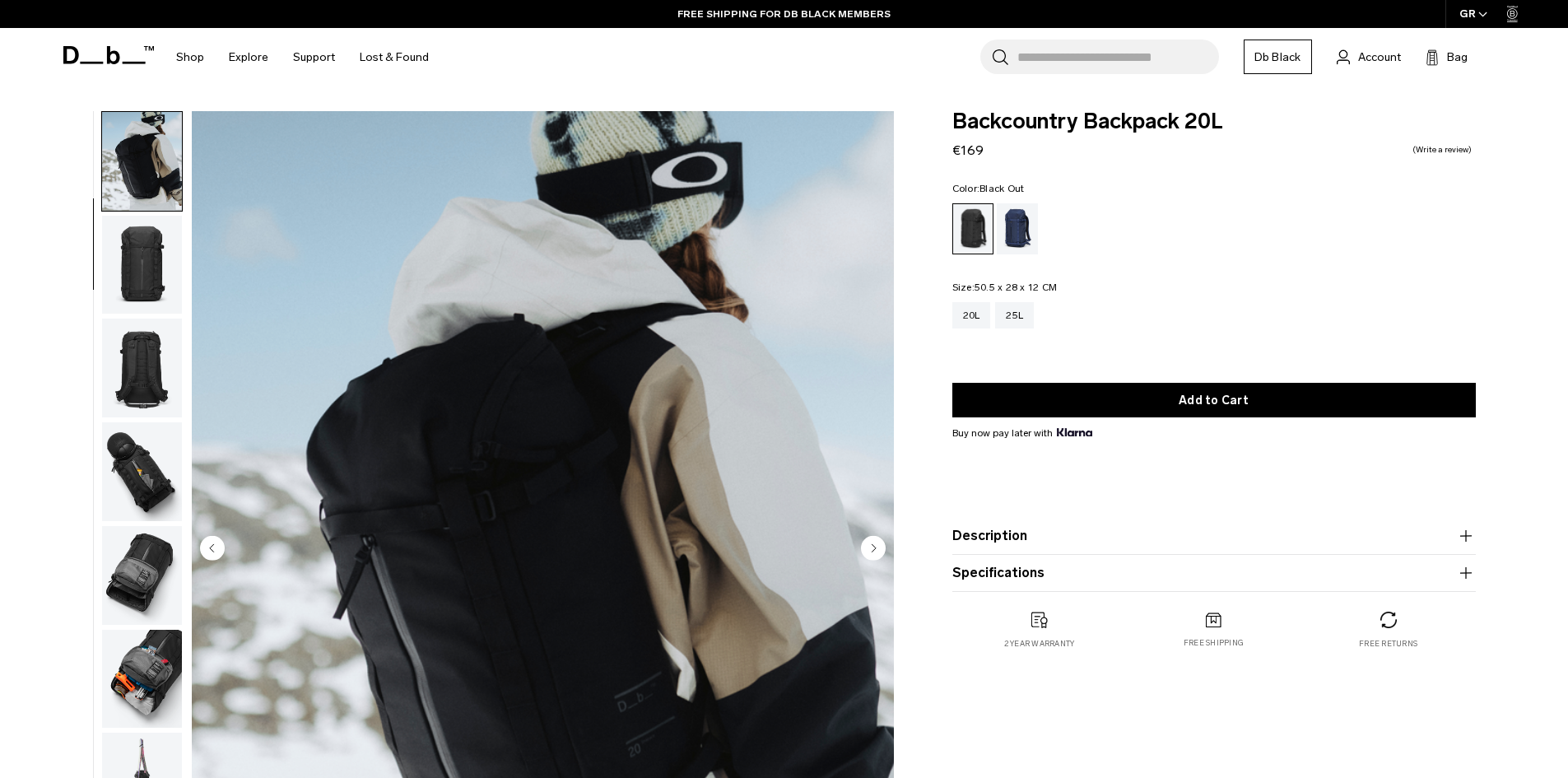
click at [150, 275] on img "button" at bounding box center [142, 265] width 80 height 99
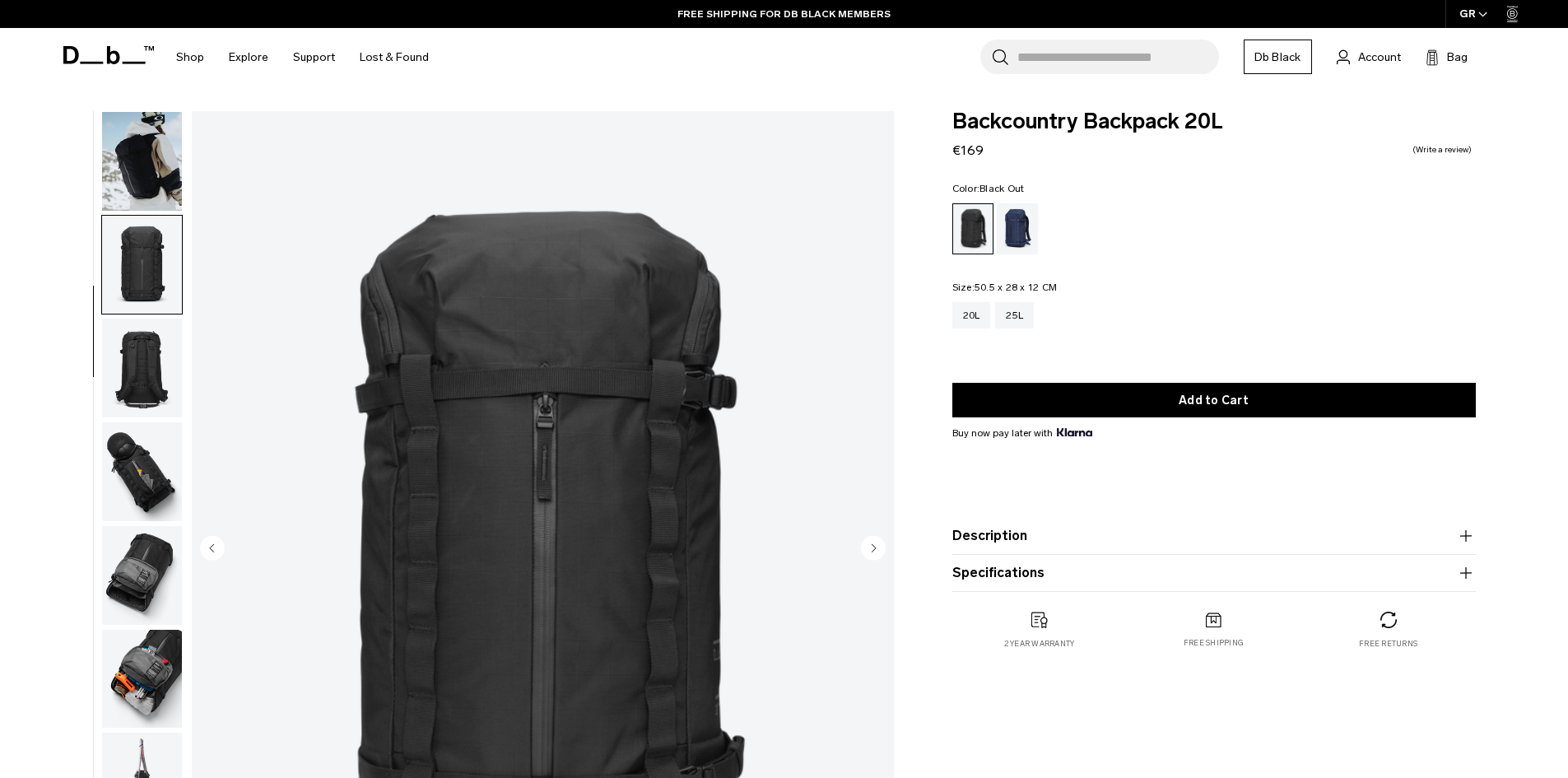
scroll to position [155, 0]
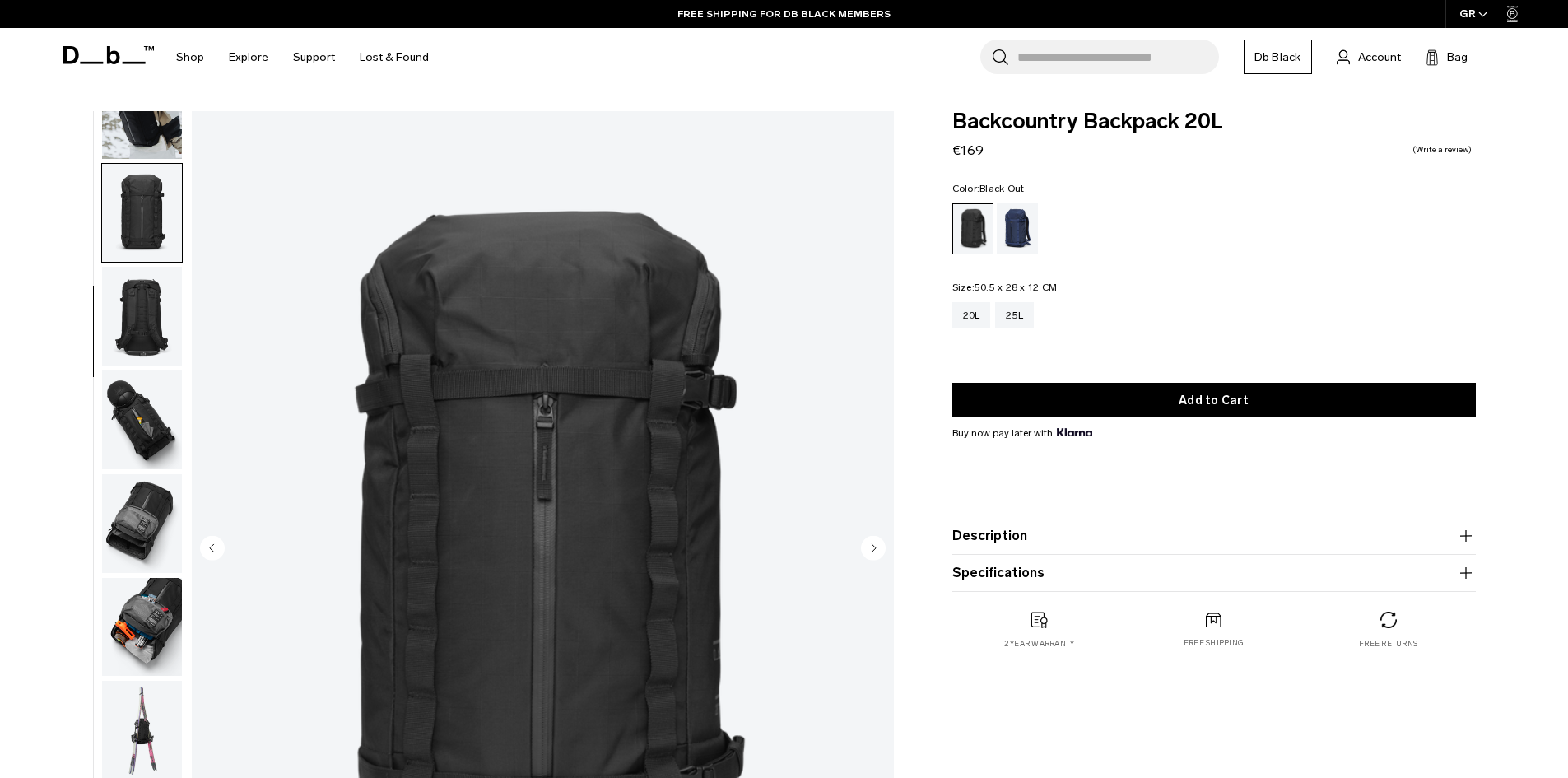
click at [146, 311] on img "button" at bounding box center [142, 316] width 80 height 99
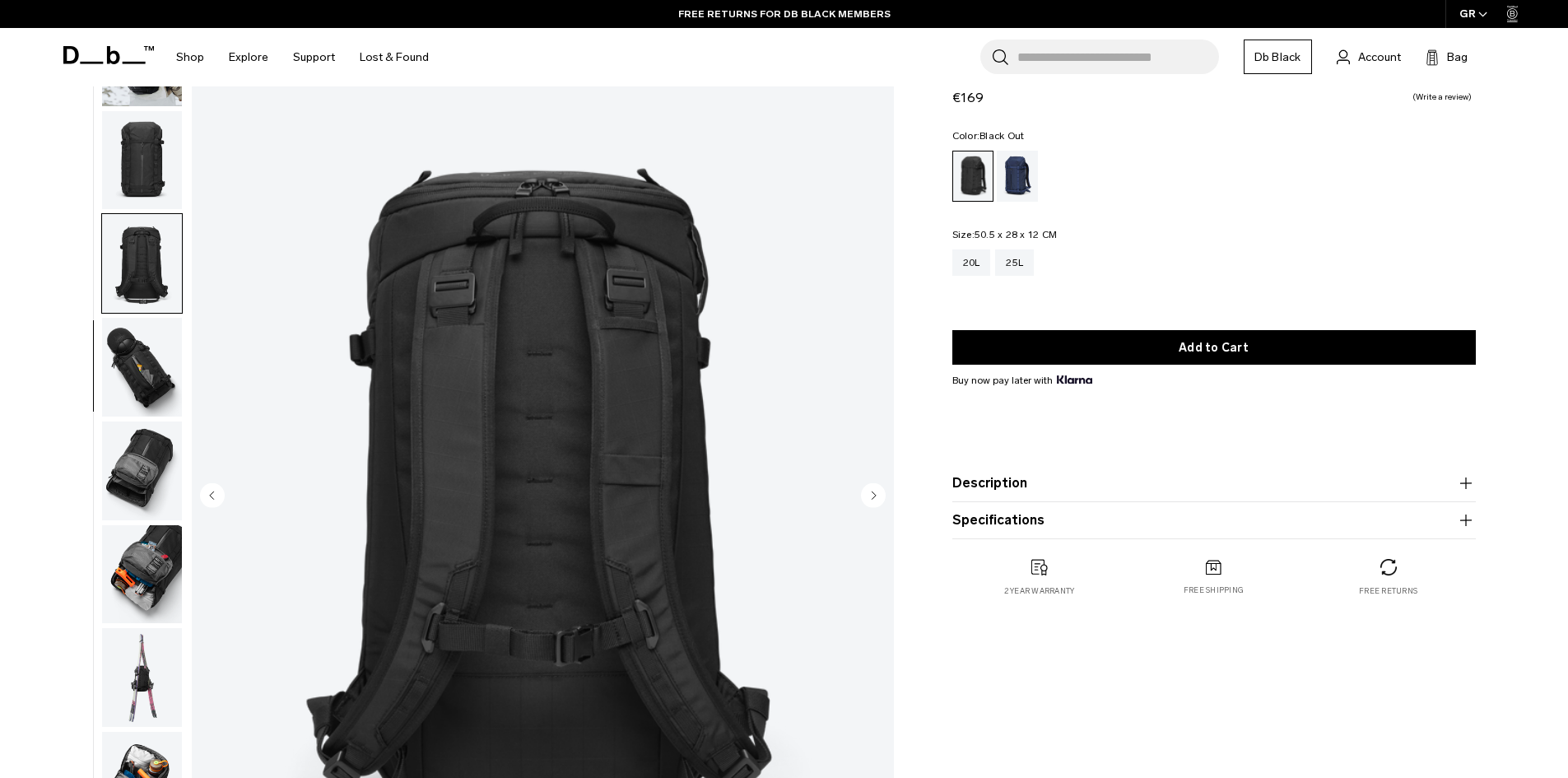
scroll to position [82, 0]
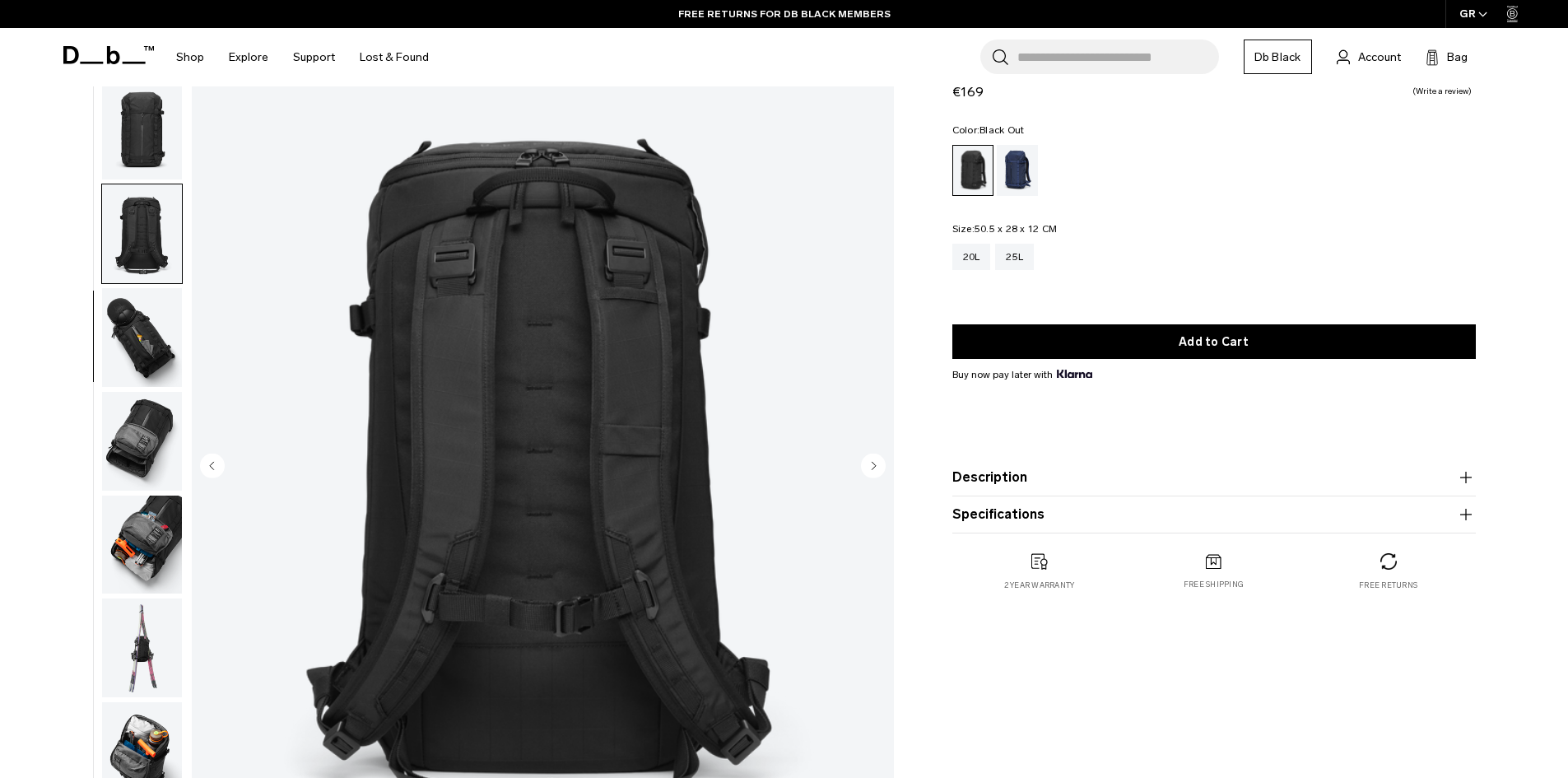
click at [132, 344] on img "button" at bounding box center [142, 337] width 80 height 99
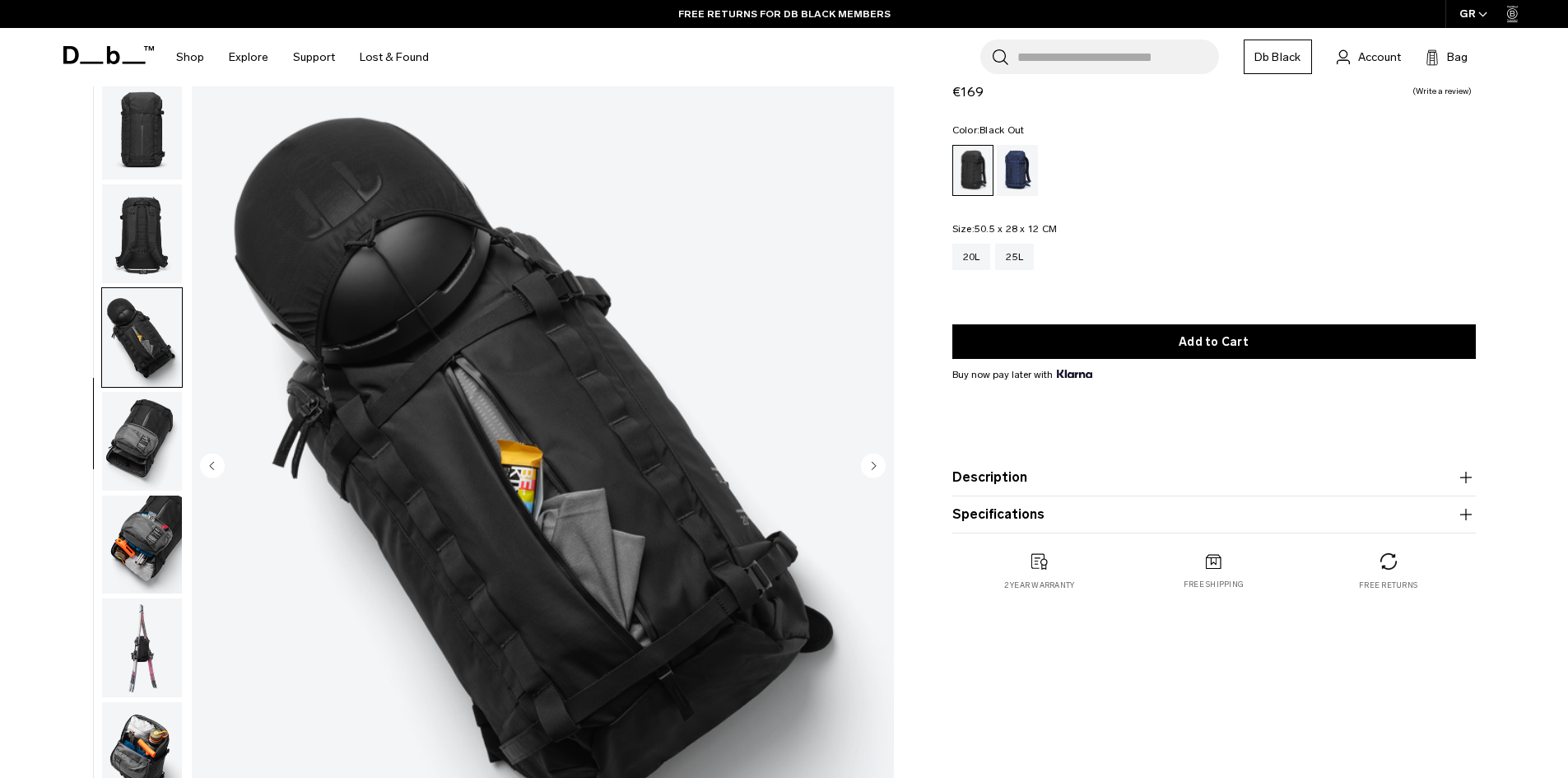
click at [146, 433] on img "button" at bounding box center [142, 442] width 80 height 99
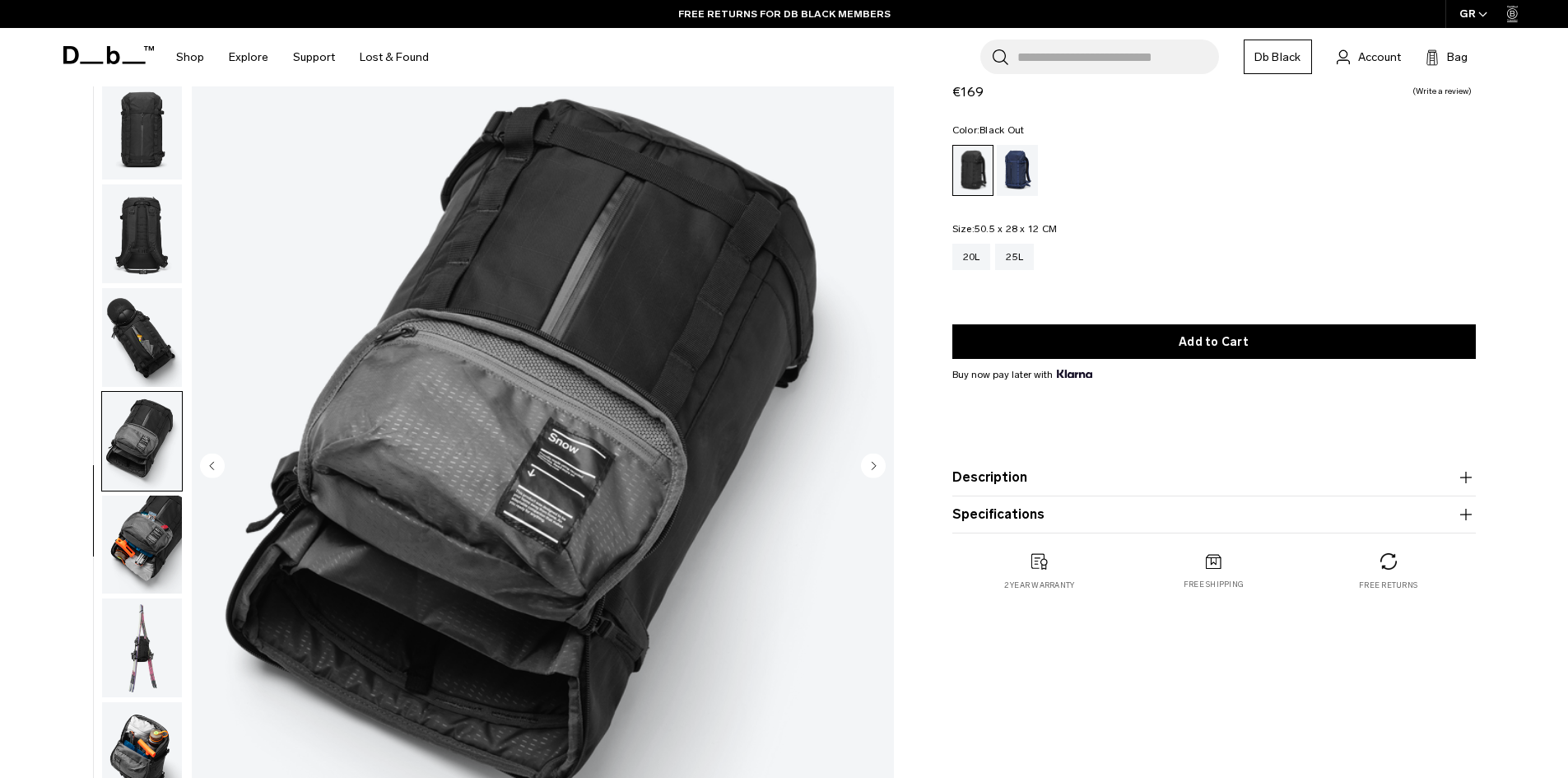
click at [148, 537] on img "button" at bounding box center [142, 545] width 80 height 99
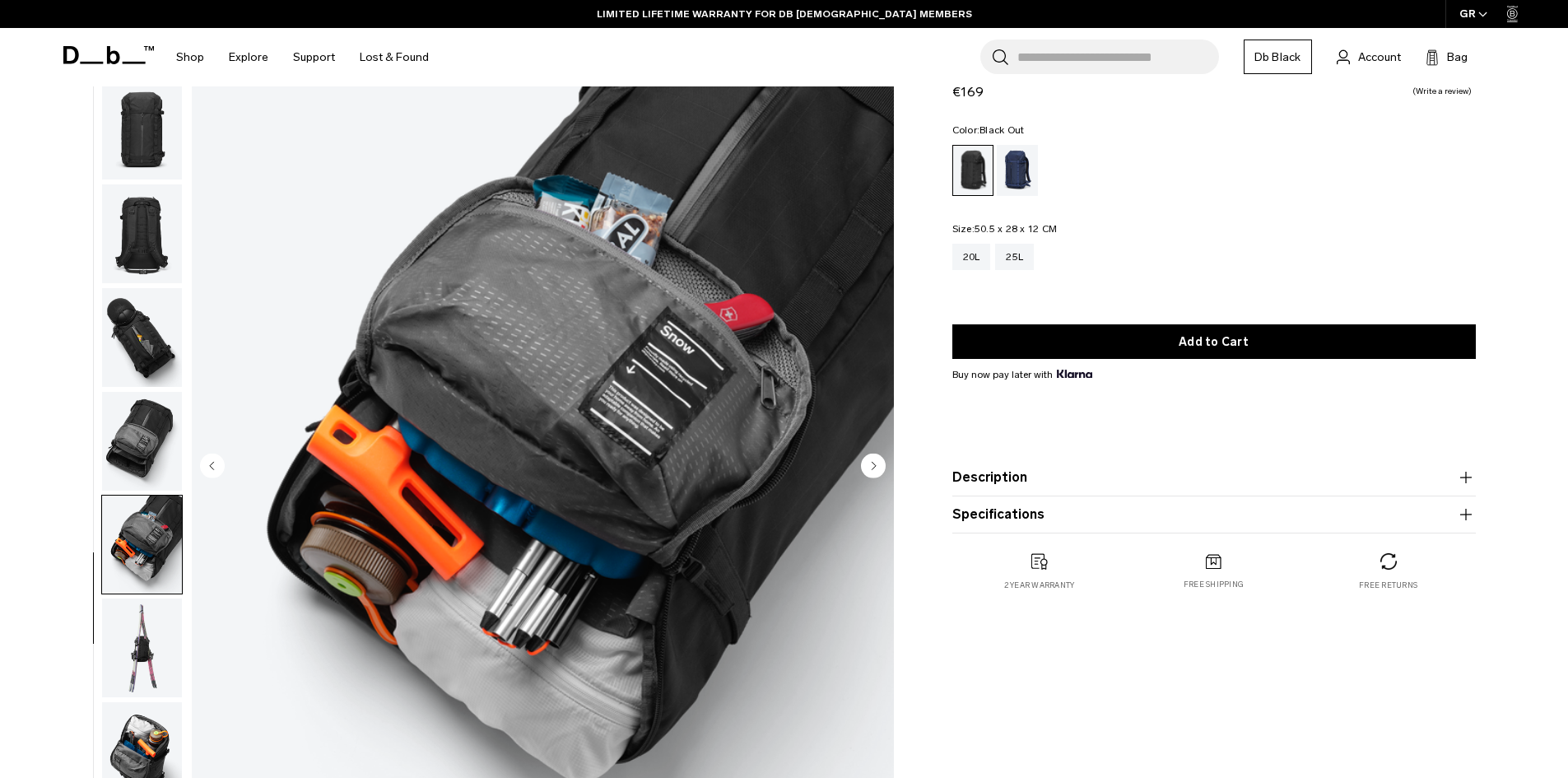
click at [156, 677] on img "button" at bounding box center [142, 648] width 80 height 99
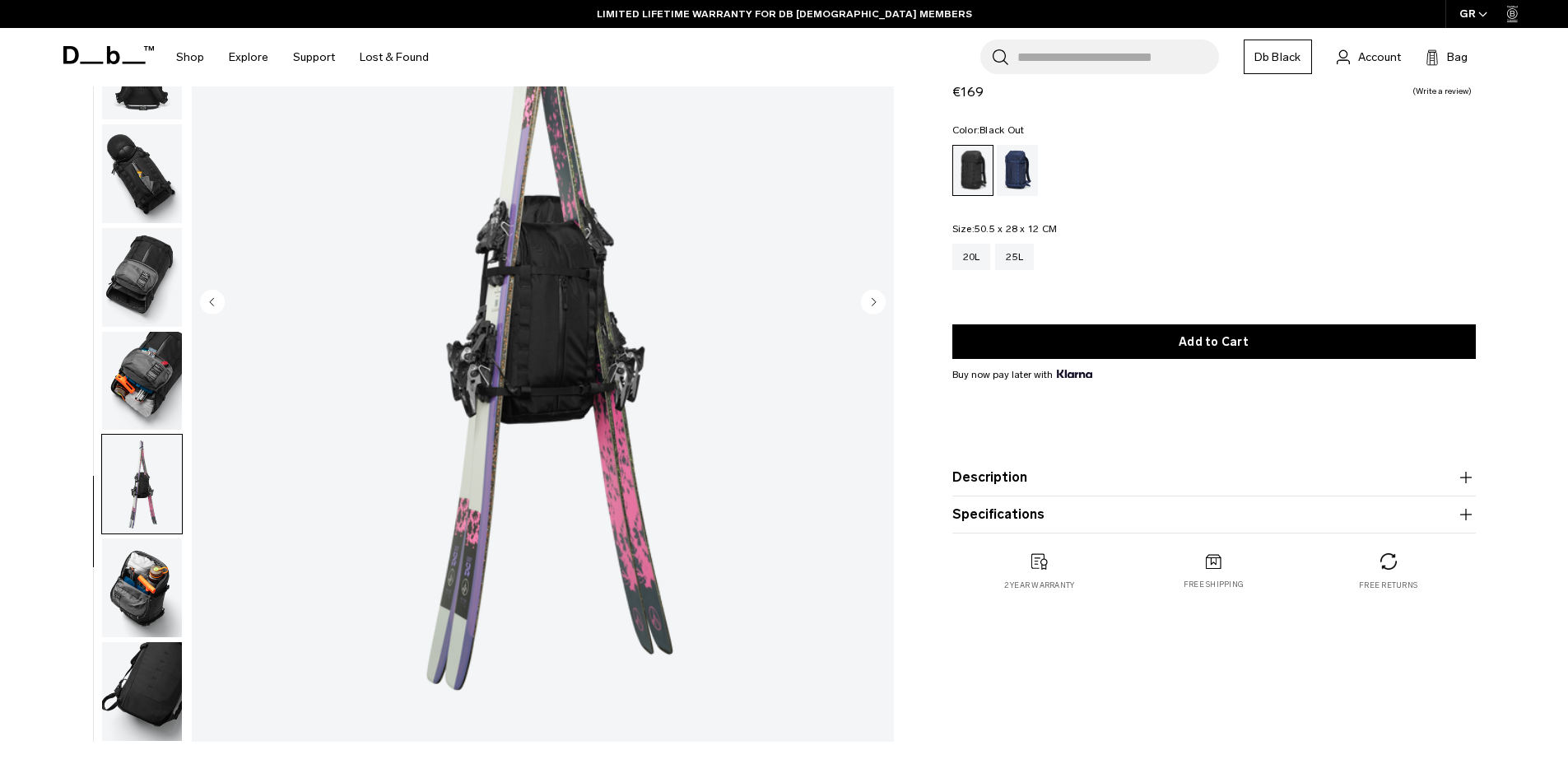
scroll to position [247, 0]
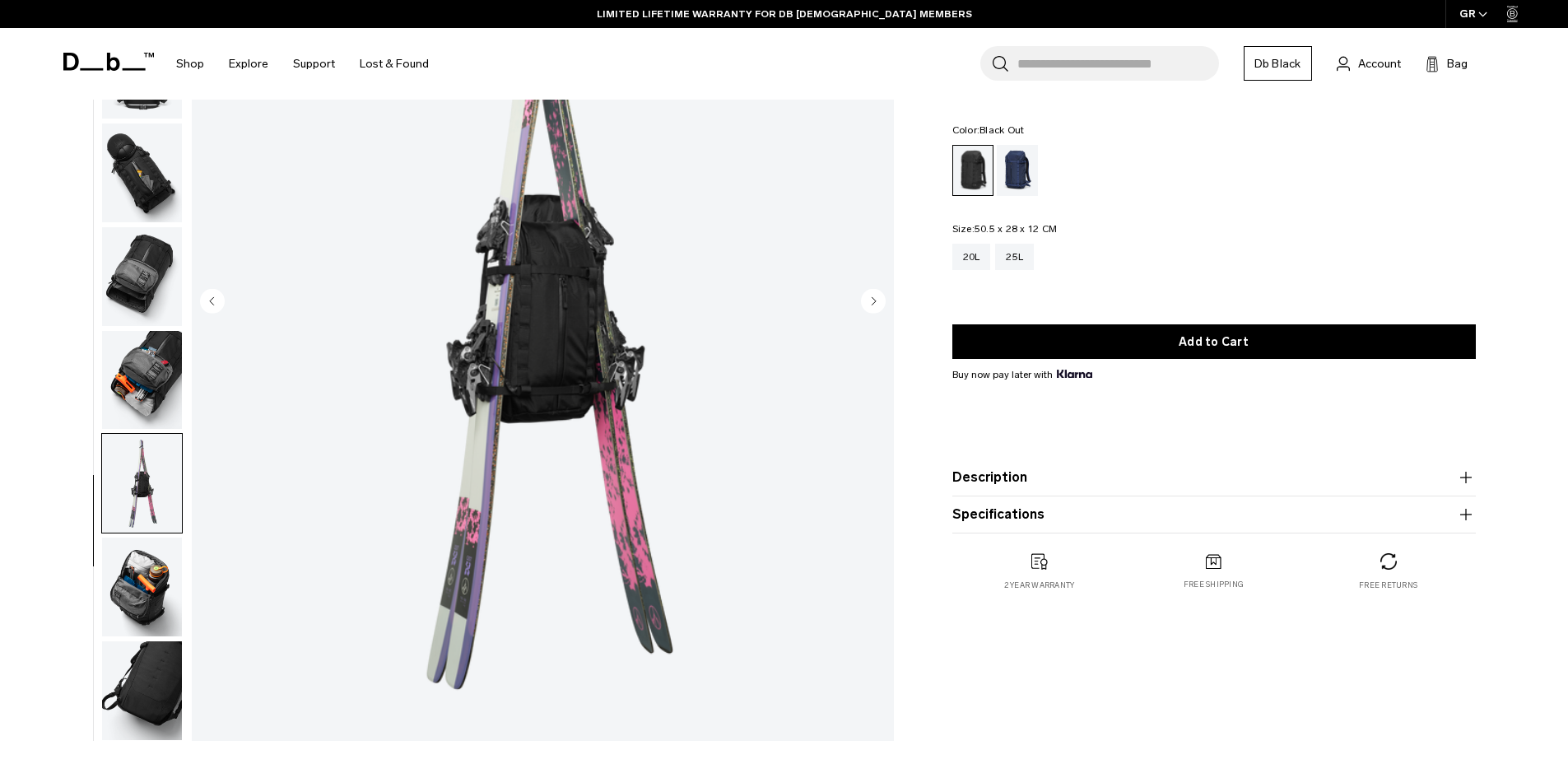
click at [154, 581] on img "button" at bounding box center [142, 587] width 80 height 99
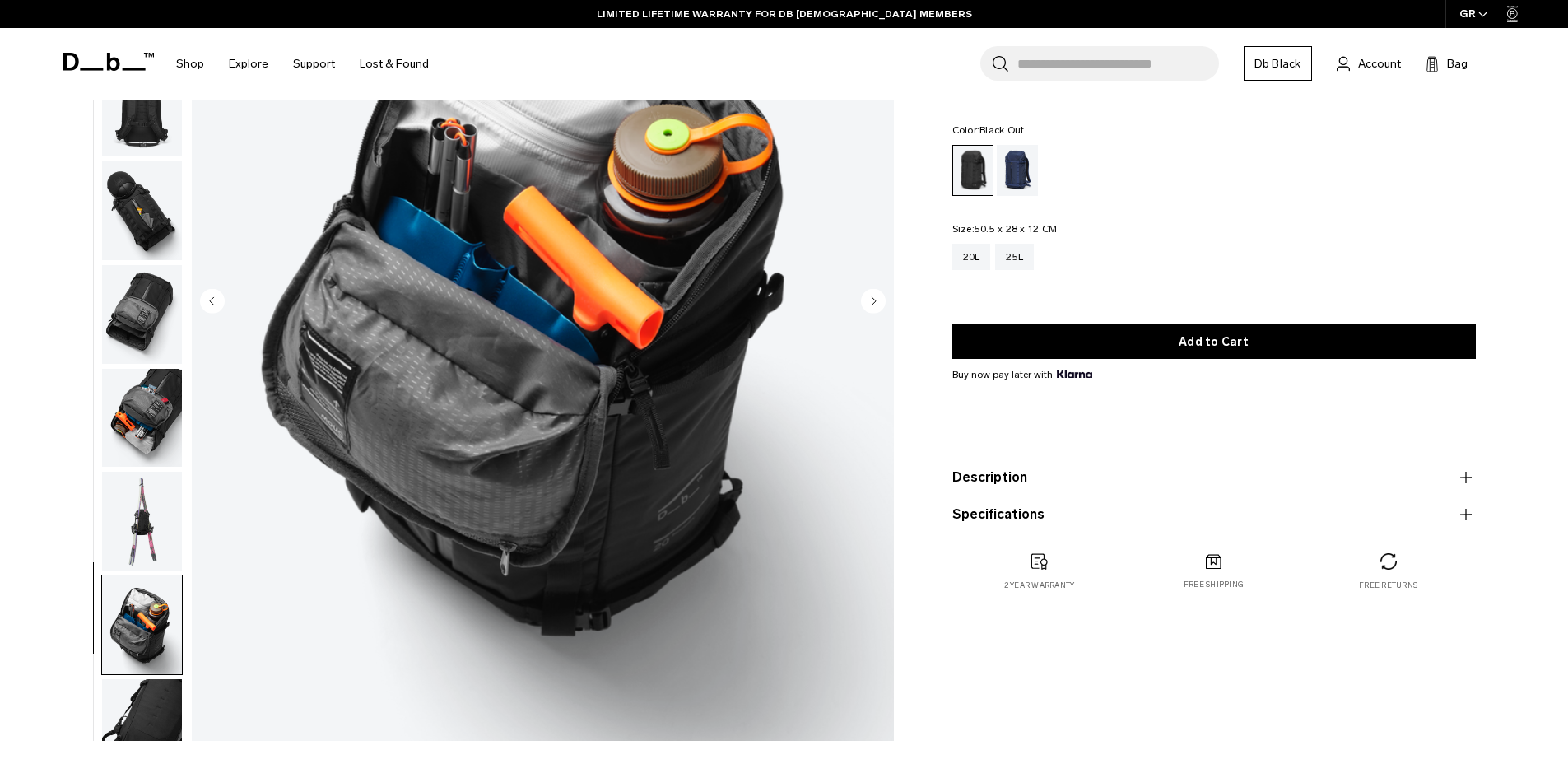
scroll to position [155, 0]
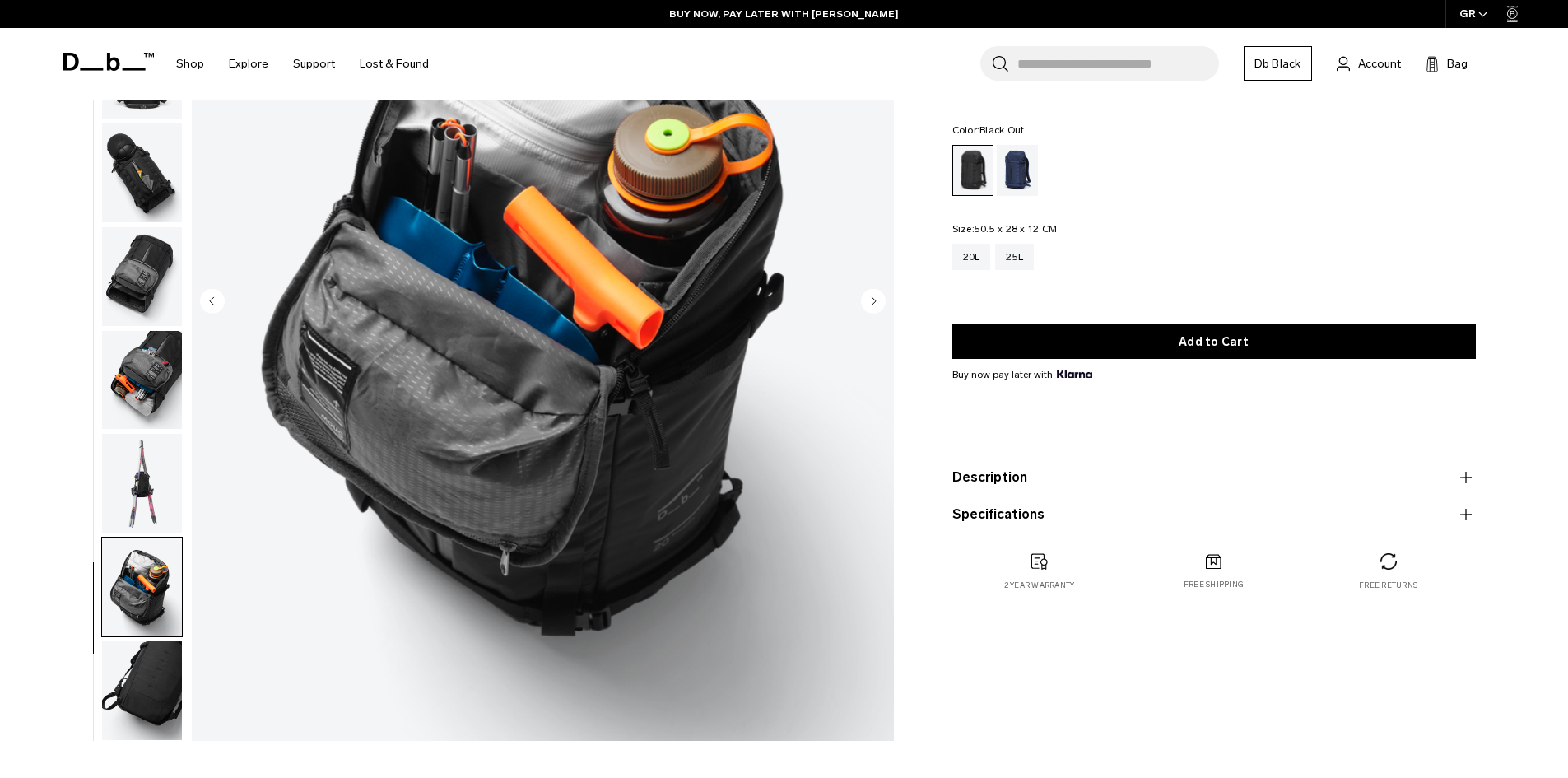
click at [154, 712] on img "button" at bounding box center [142, 690] width 80 height 99
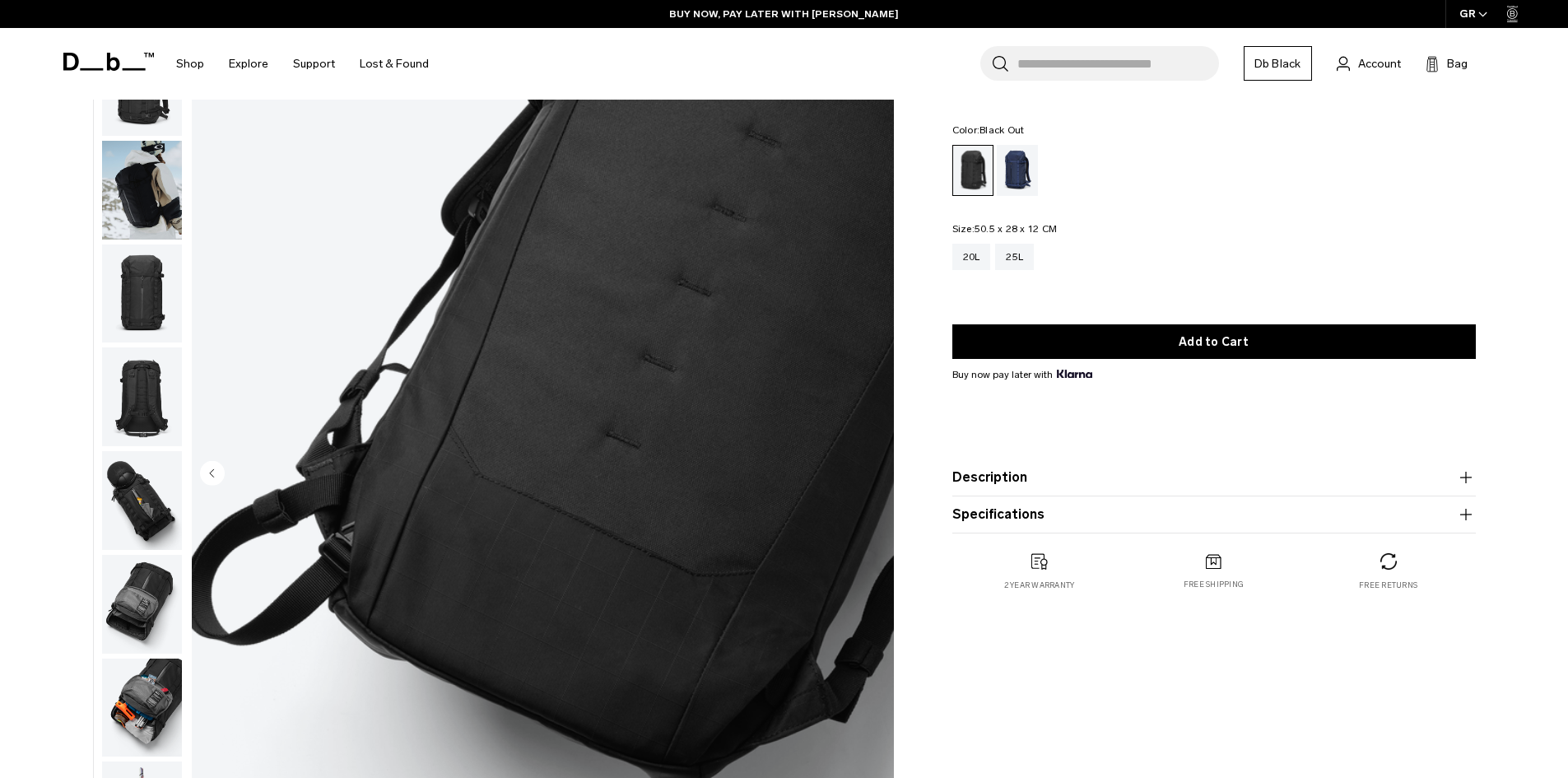
scroll to position [0, 0]
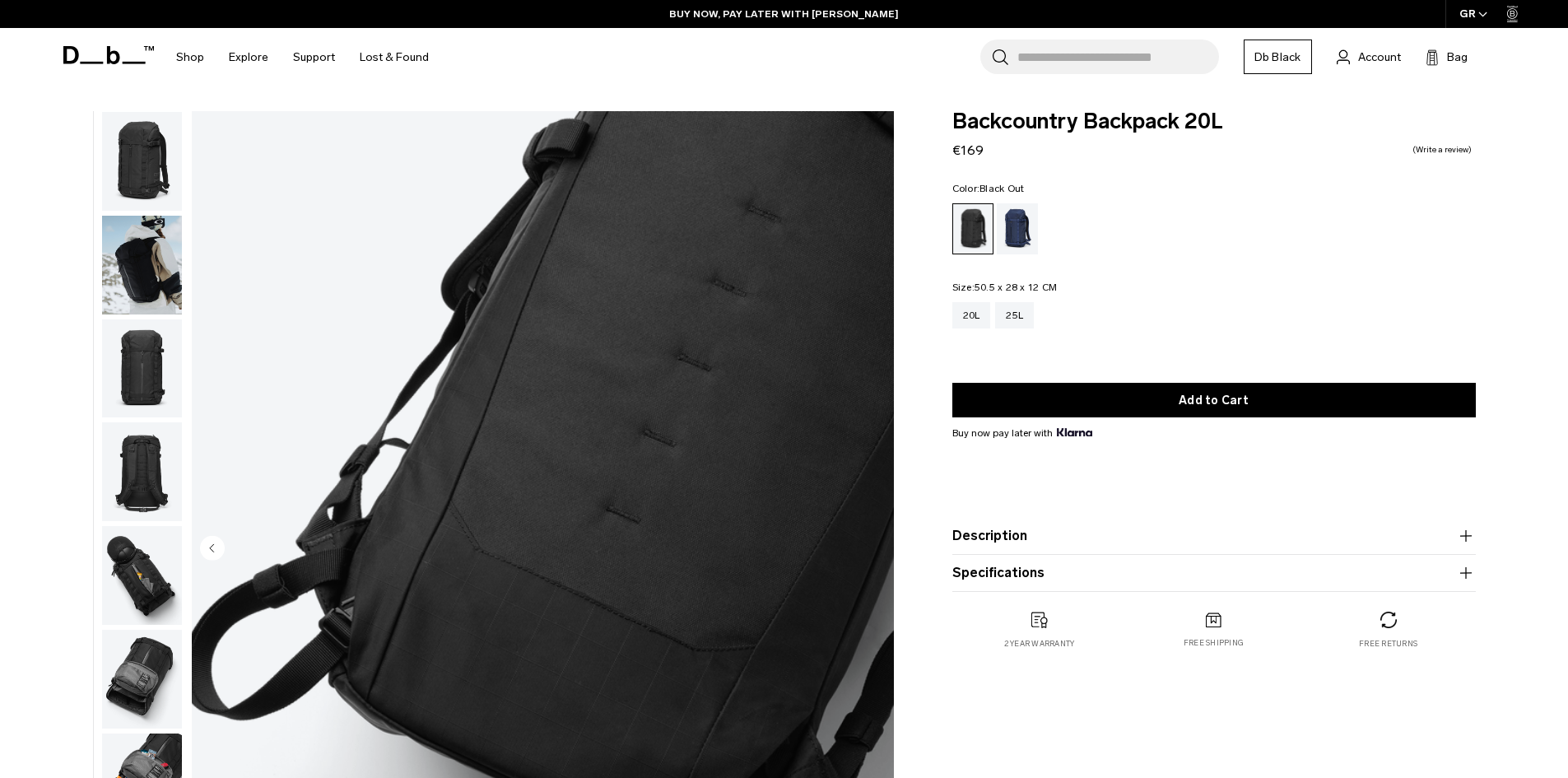
click at [145, 309] on img "button" at bounding box center [142, 265] width 80 height 99
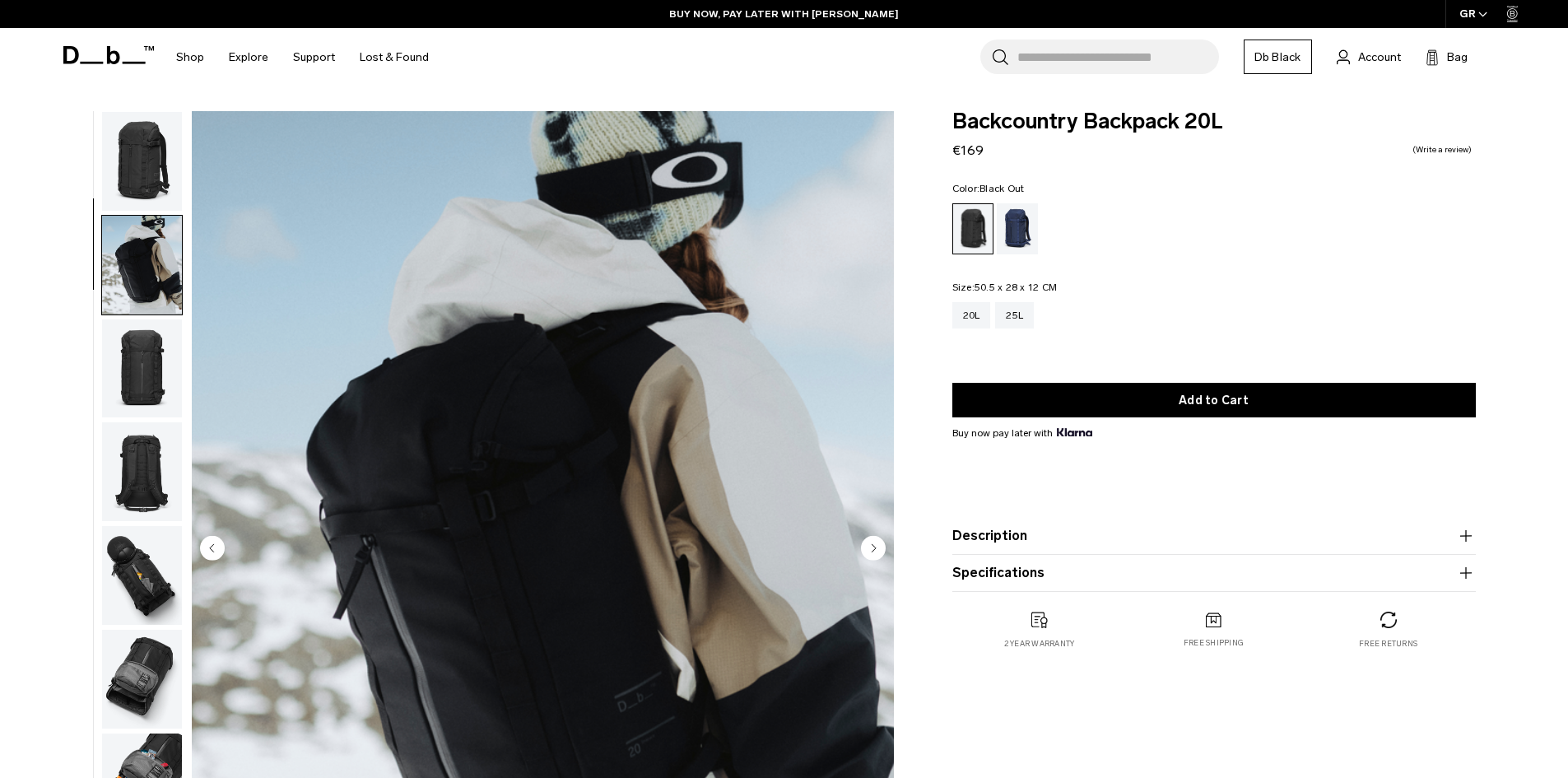
click at [145, 166] on img "button" at bounding box center [142, 161] width 80 height 99
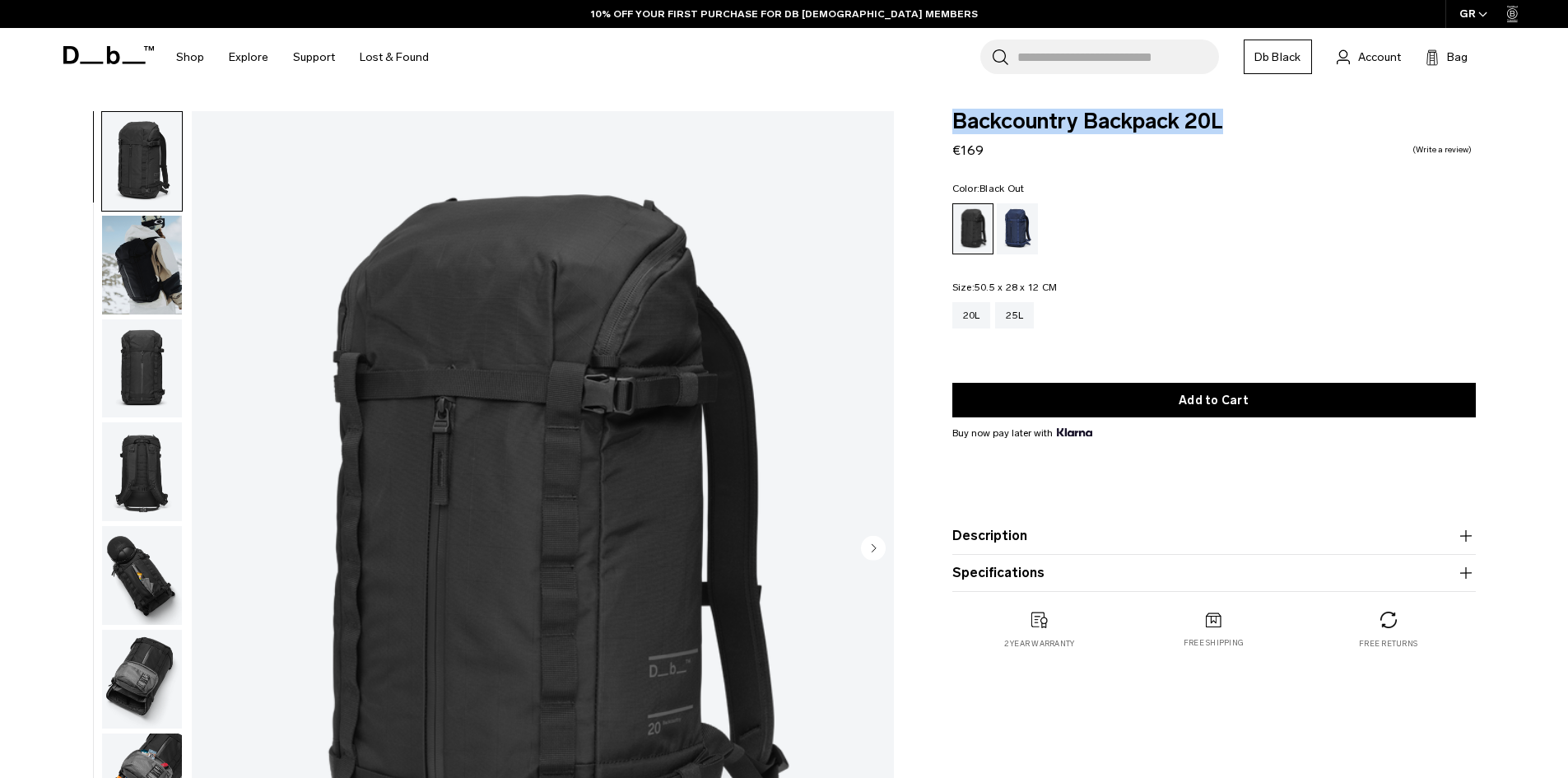
drag, startPoint x: 954, startPoint y: 120, endPoint x: 1264, endPoint y: 119, distance: 310.0
click at [1264, 119] on div "Backcountry Backpack 20L €169 0.0 star rating Write a review Color: Black Out O…" at bounding box center [1214, 396] width 623 height 572
copy span "Backcountry Backpack 20L"
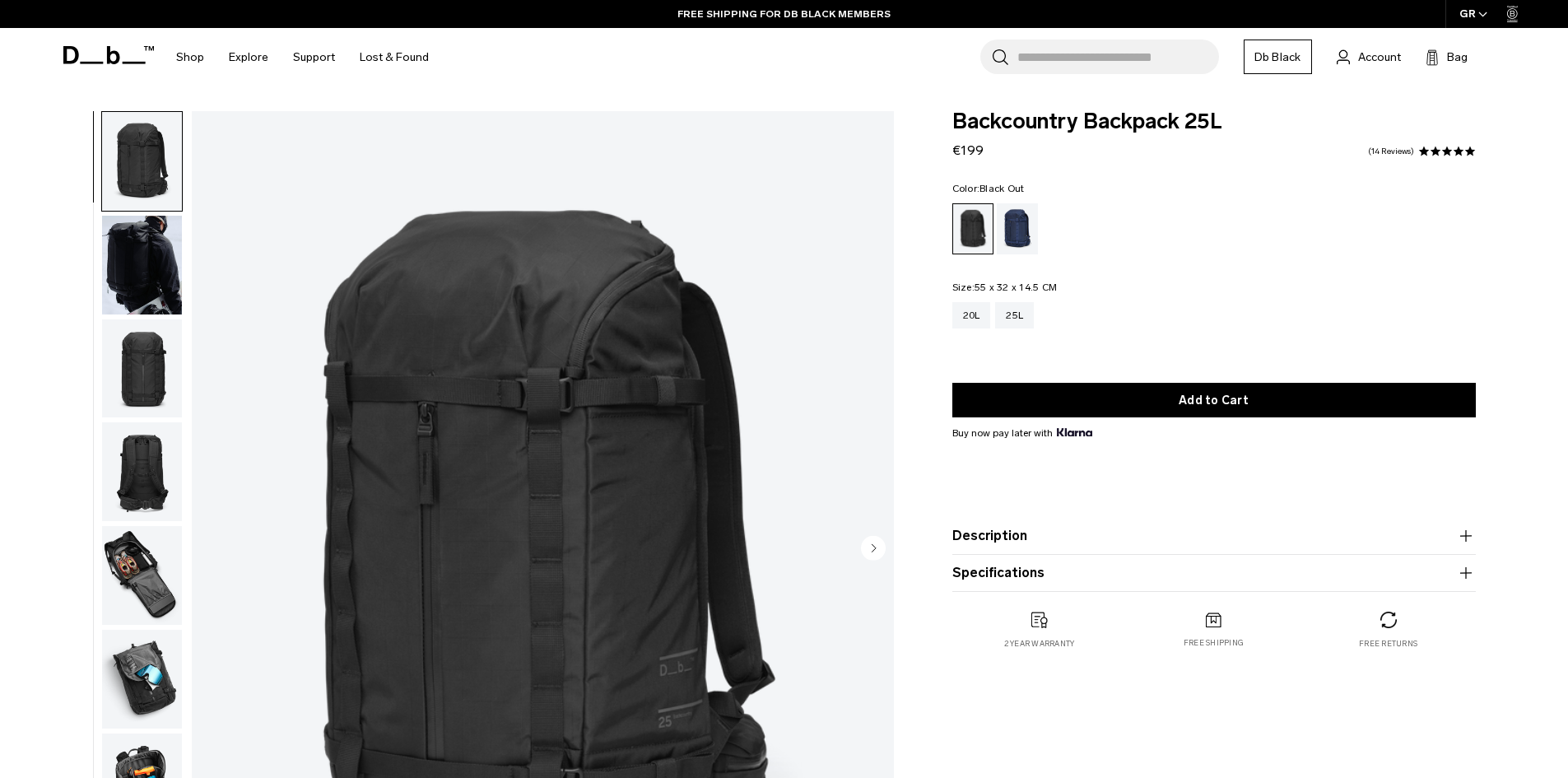
click at [172, 287] on img "button" at bounding box center [142, 265] width 80 height 99
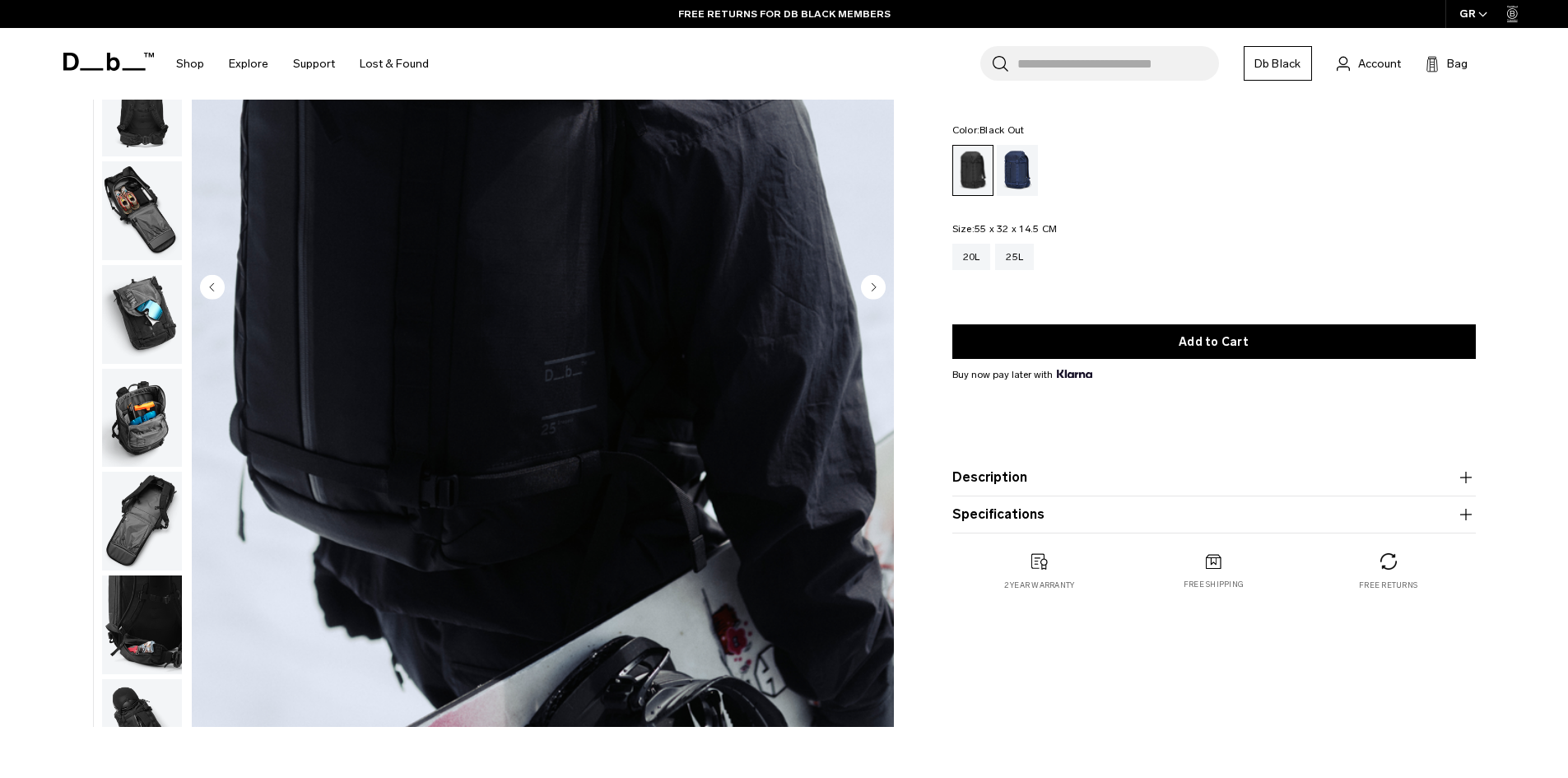
scroll to position [165, 0]
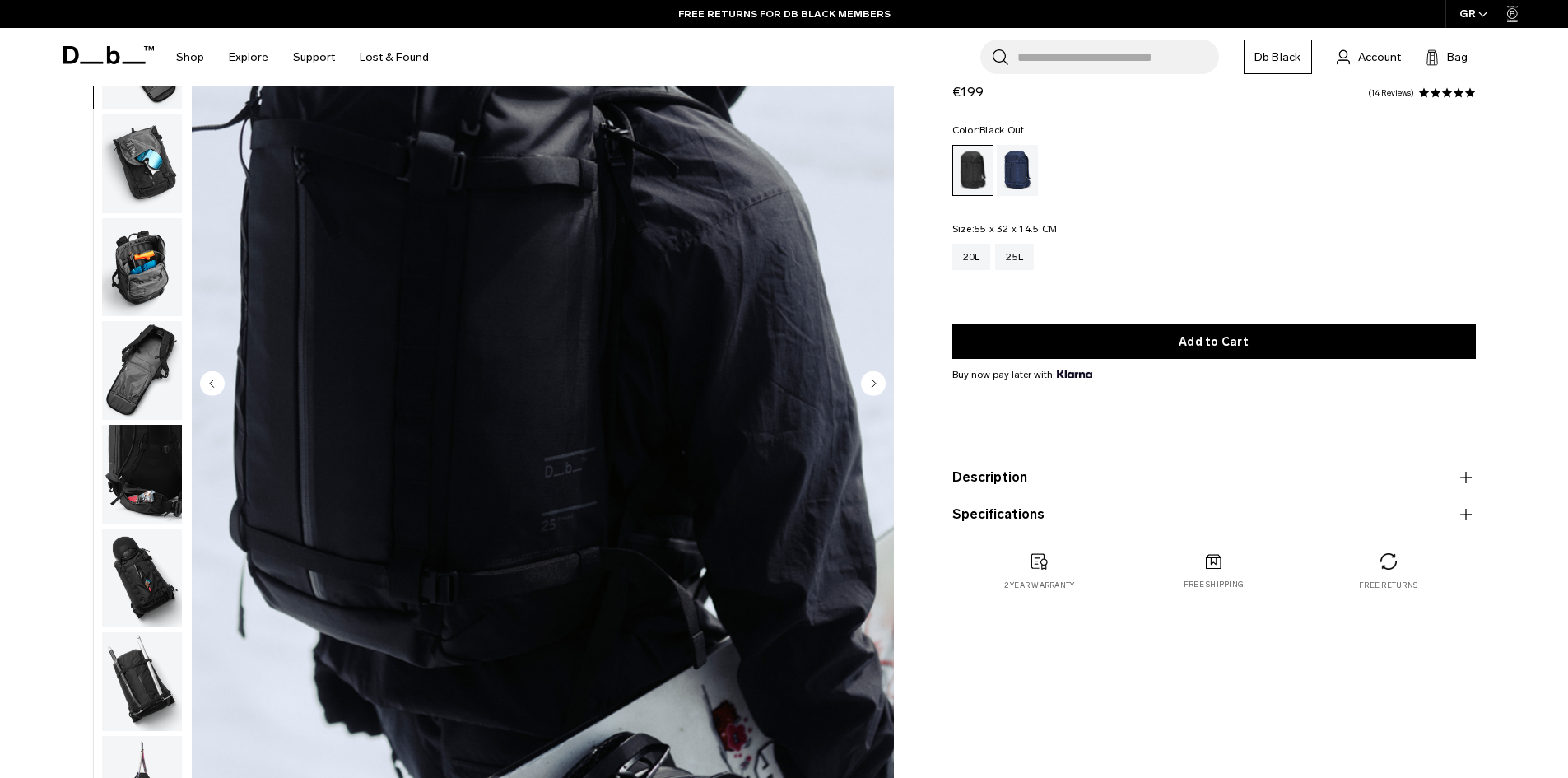
click at [153, 174] on img "button" at bounding box center [142, 164] width 80 height 99
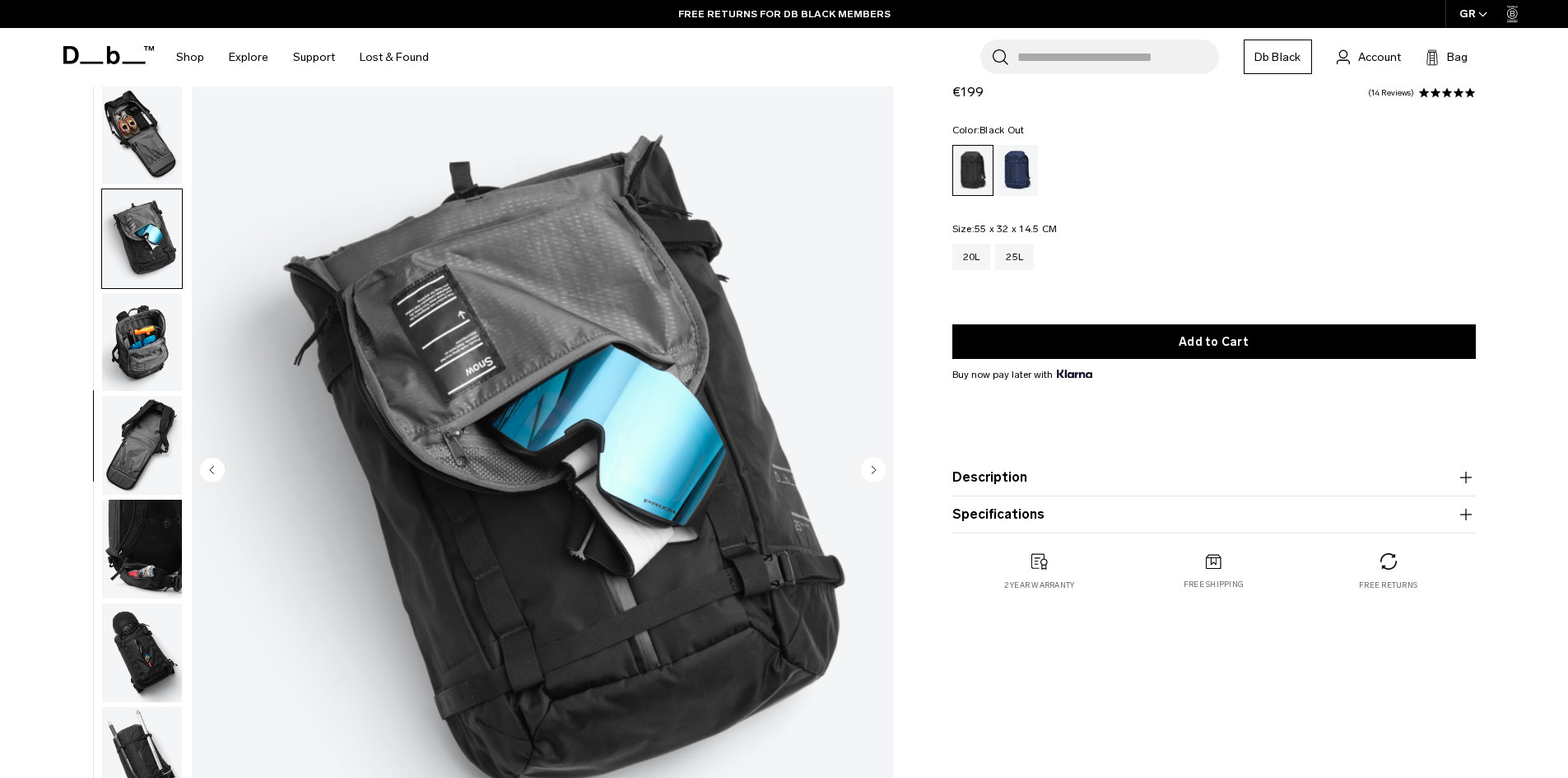
scroll to position [330, 0]
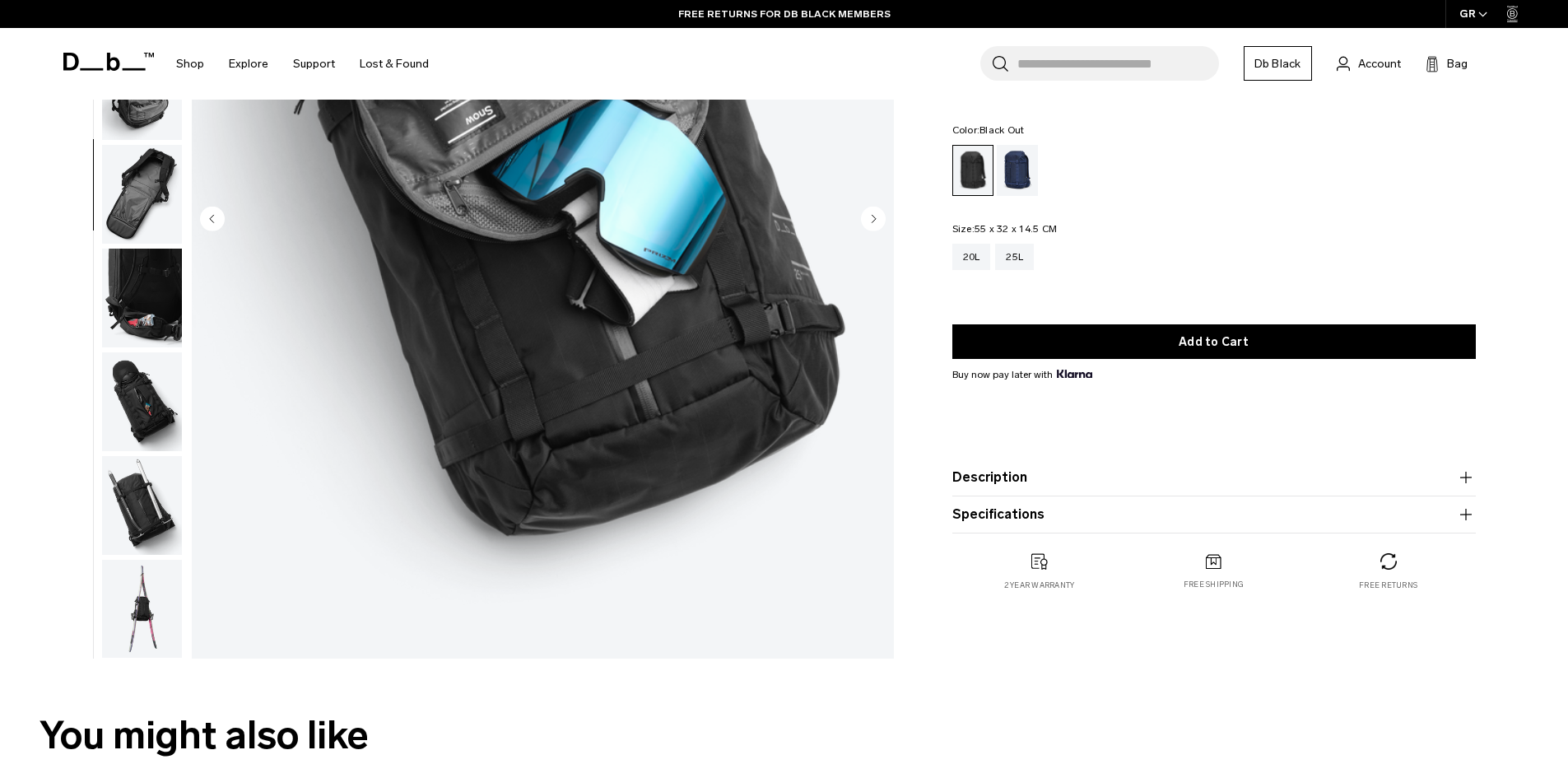
click at [150, 396] on img "button" at bounding box center [142, 402] width 80 height 99
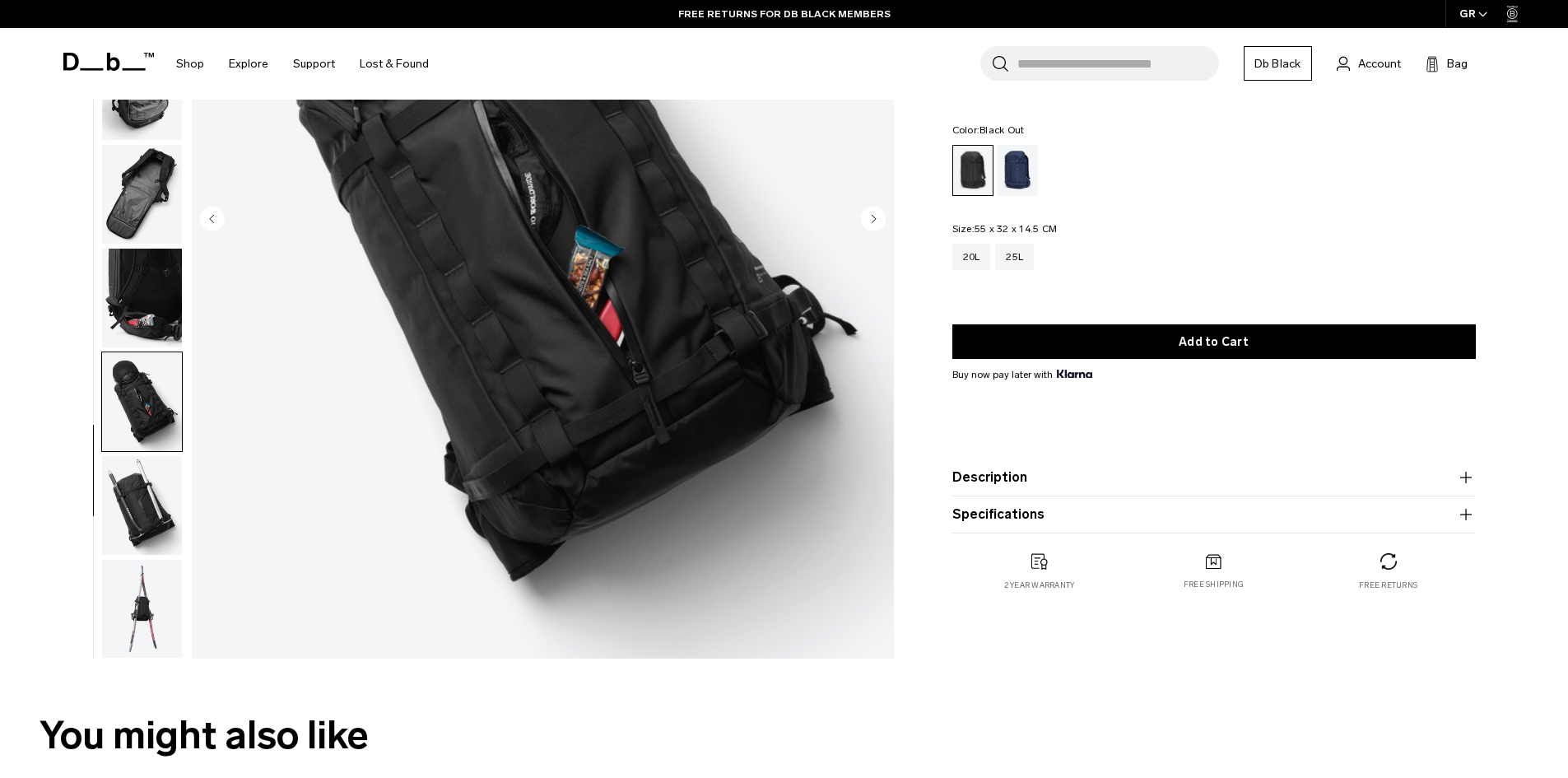
click at [153, 520] on img "button" at bounding box center [142, 505] width 80 height 99
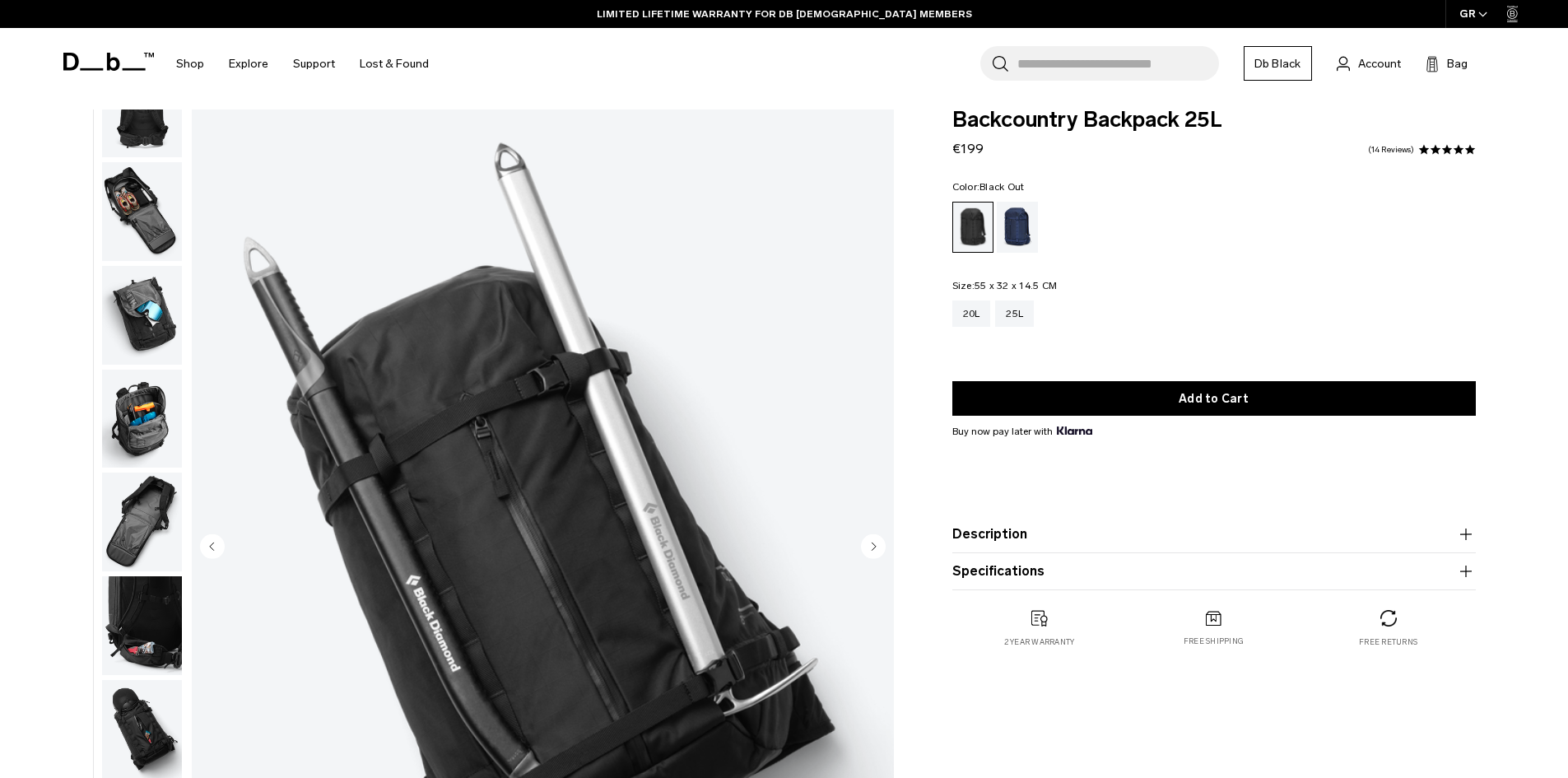
scroll to position [0, 0]
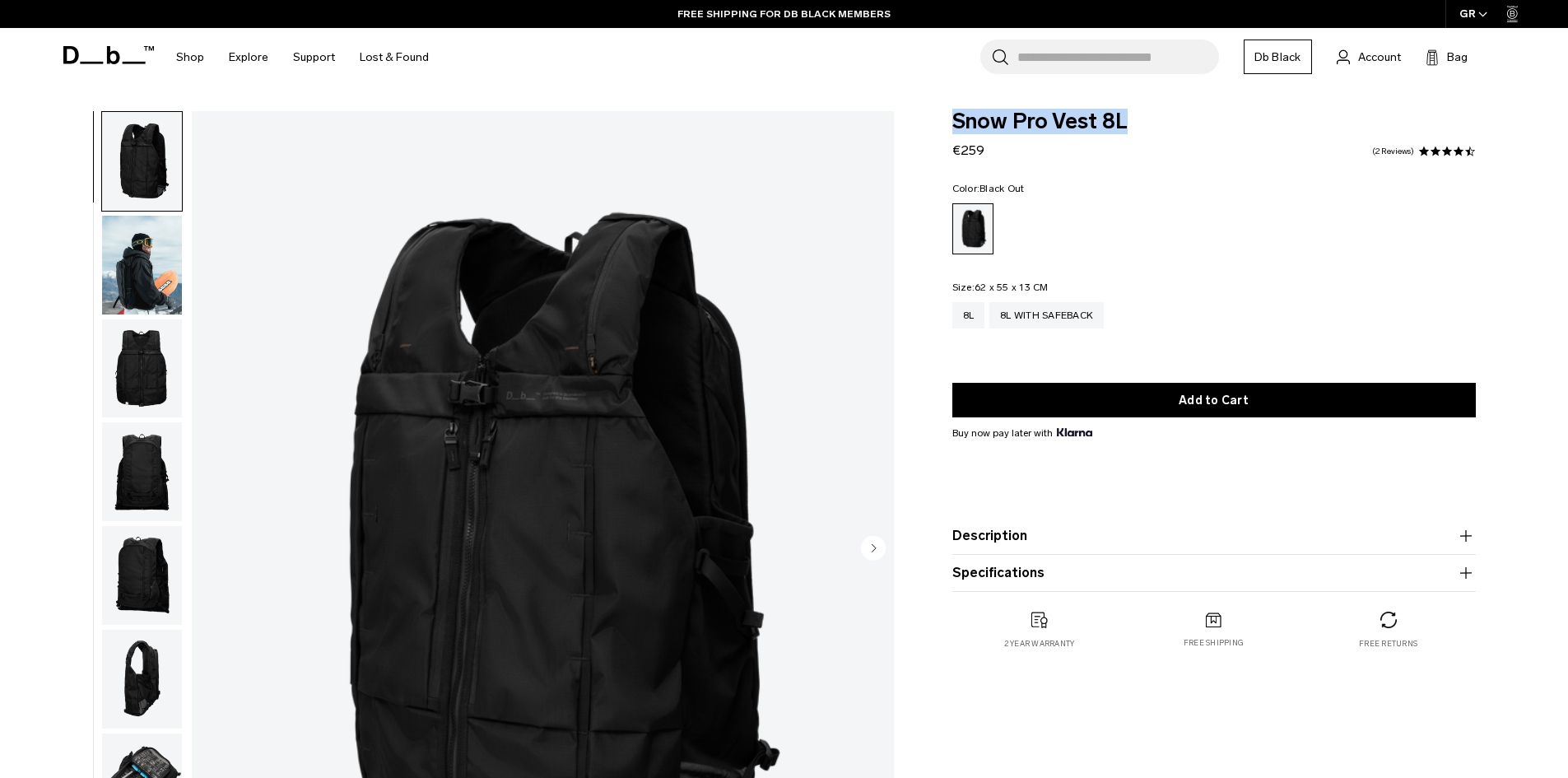
drag, startPoint x: 949, startPoint y: 121, endPoint x: 1197, endPoint y: 137, distance: 248.5
click at [1197, 137] on div "Snow Pro Vest 8L €259 4.5 star rating 2 Reviews Color: Black Out Out of stock S…" at bounding box center [1214, 396] width 623 height 572
copy span "Snow Pro Vest 8L"
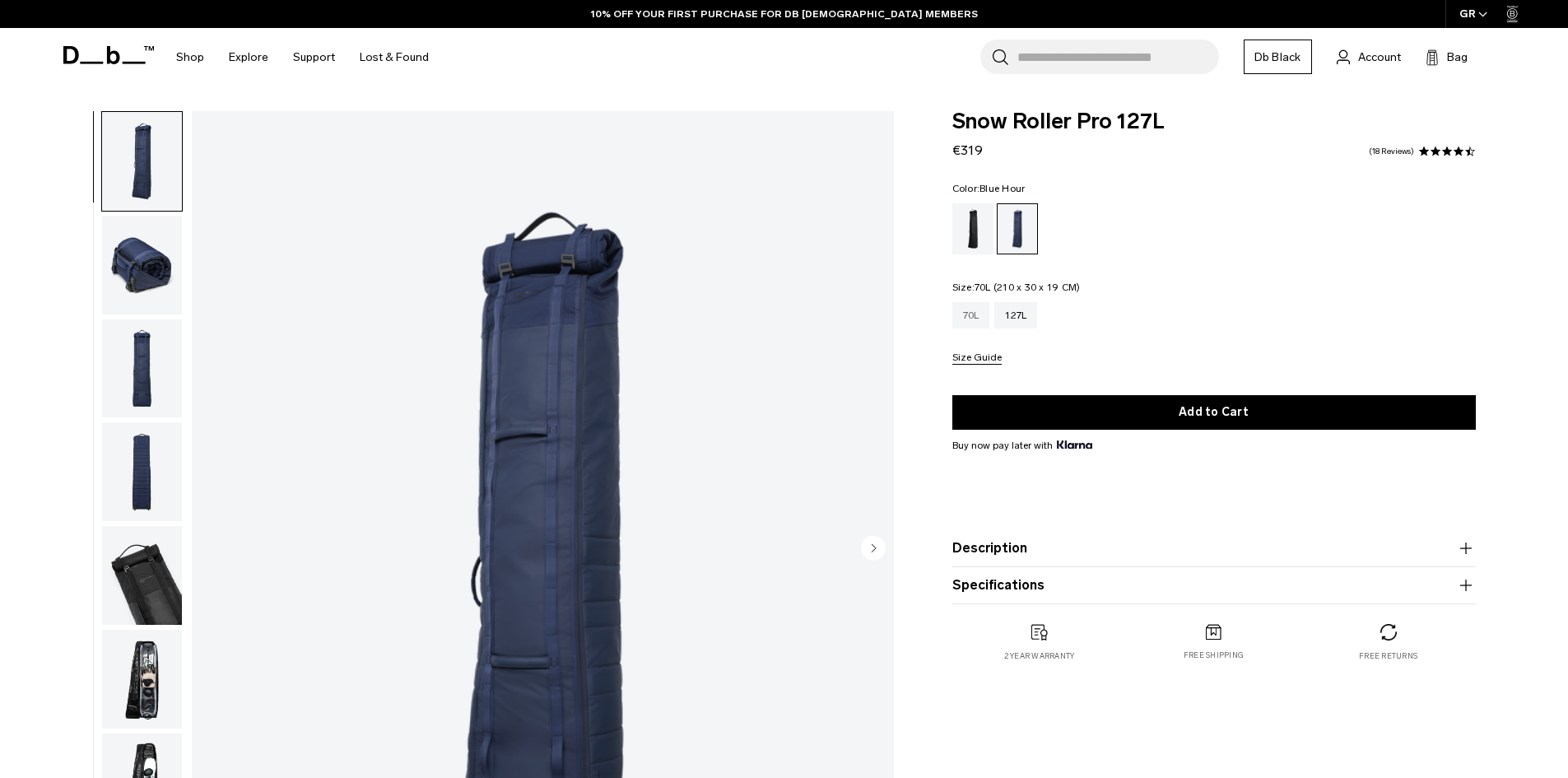
click at [976, 324] on div "70L" at bounding box center [970, 315] width 38 height 26
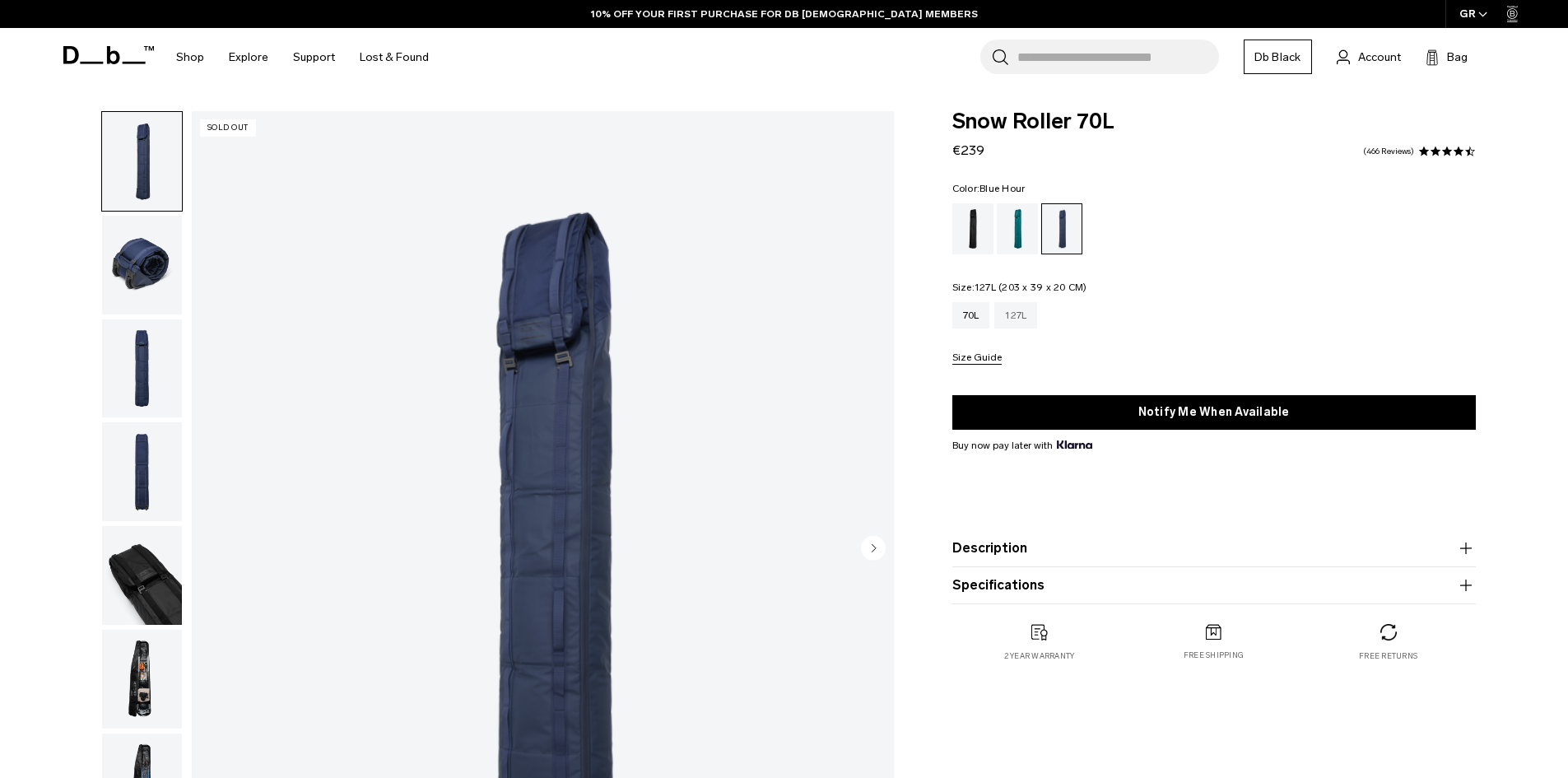
click at [1019, 325] on div "127L" at bounding box center [1016, 315] width 42 height 26
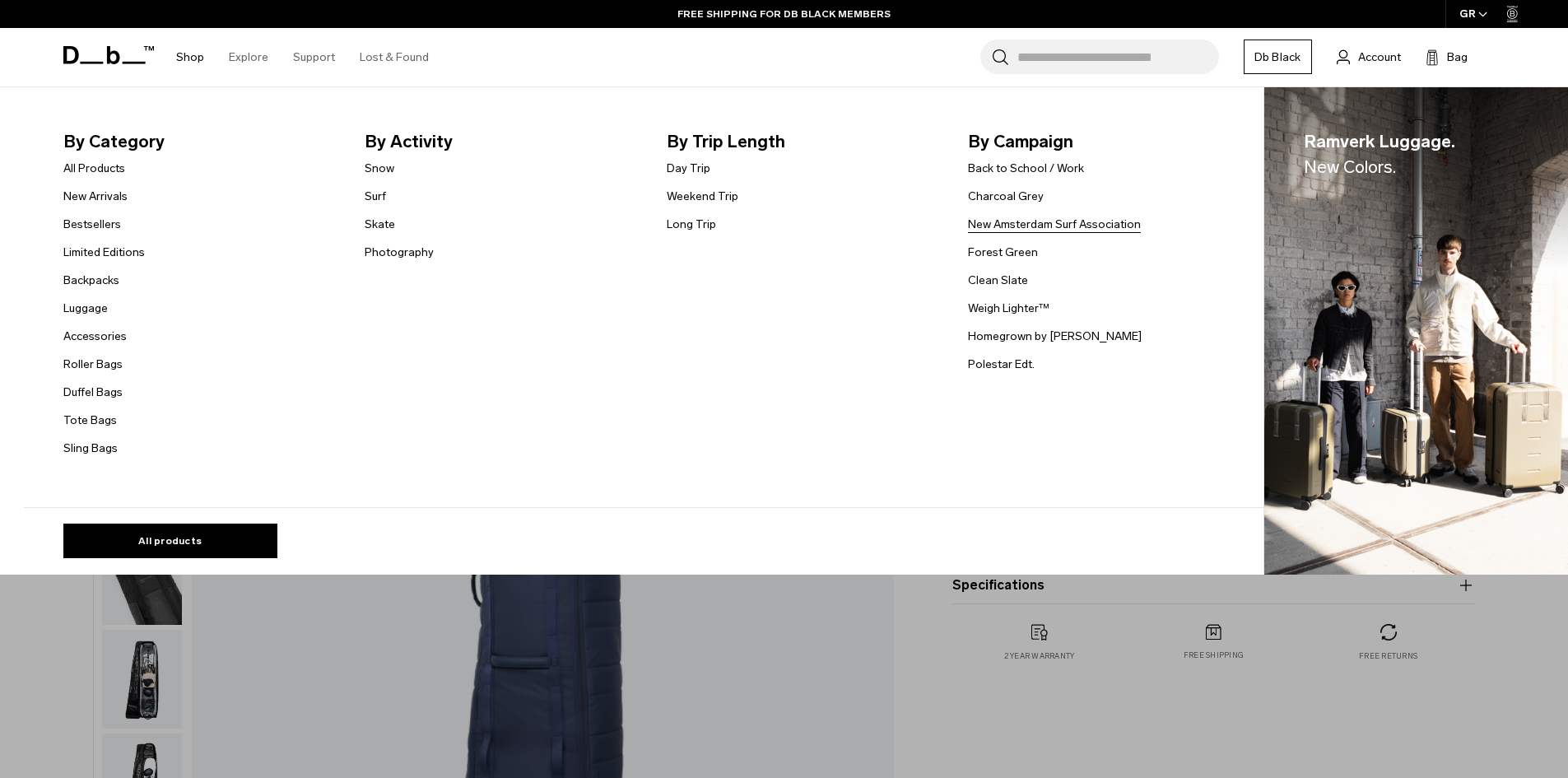
click at [1015, 226] on link "New Amsterdam Surf Association" at bounding box center [1054, 225] width 173 height 17
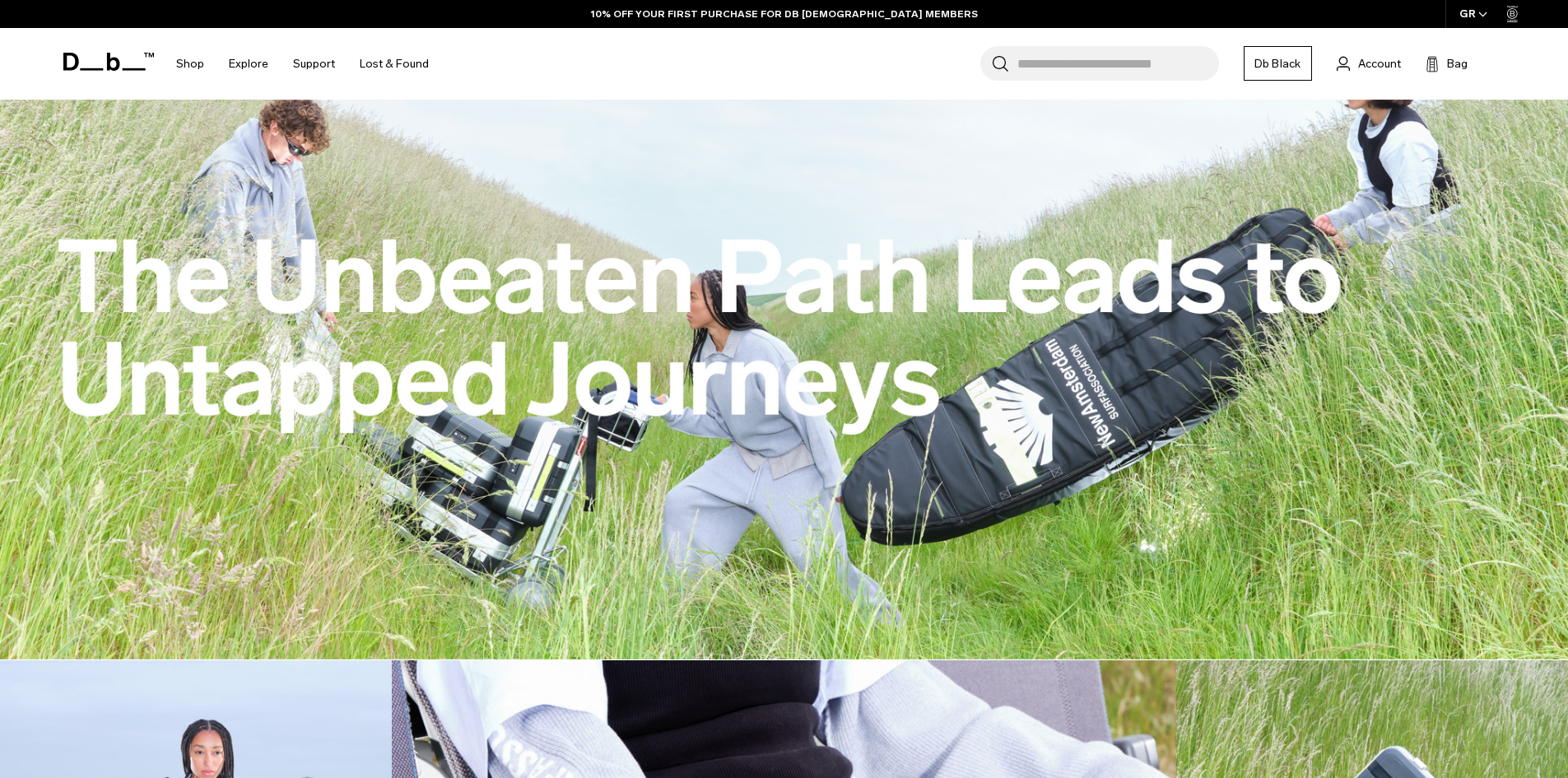
scroll to position [2059, 0]
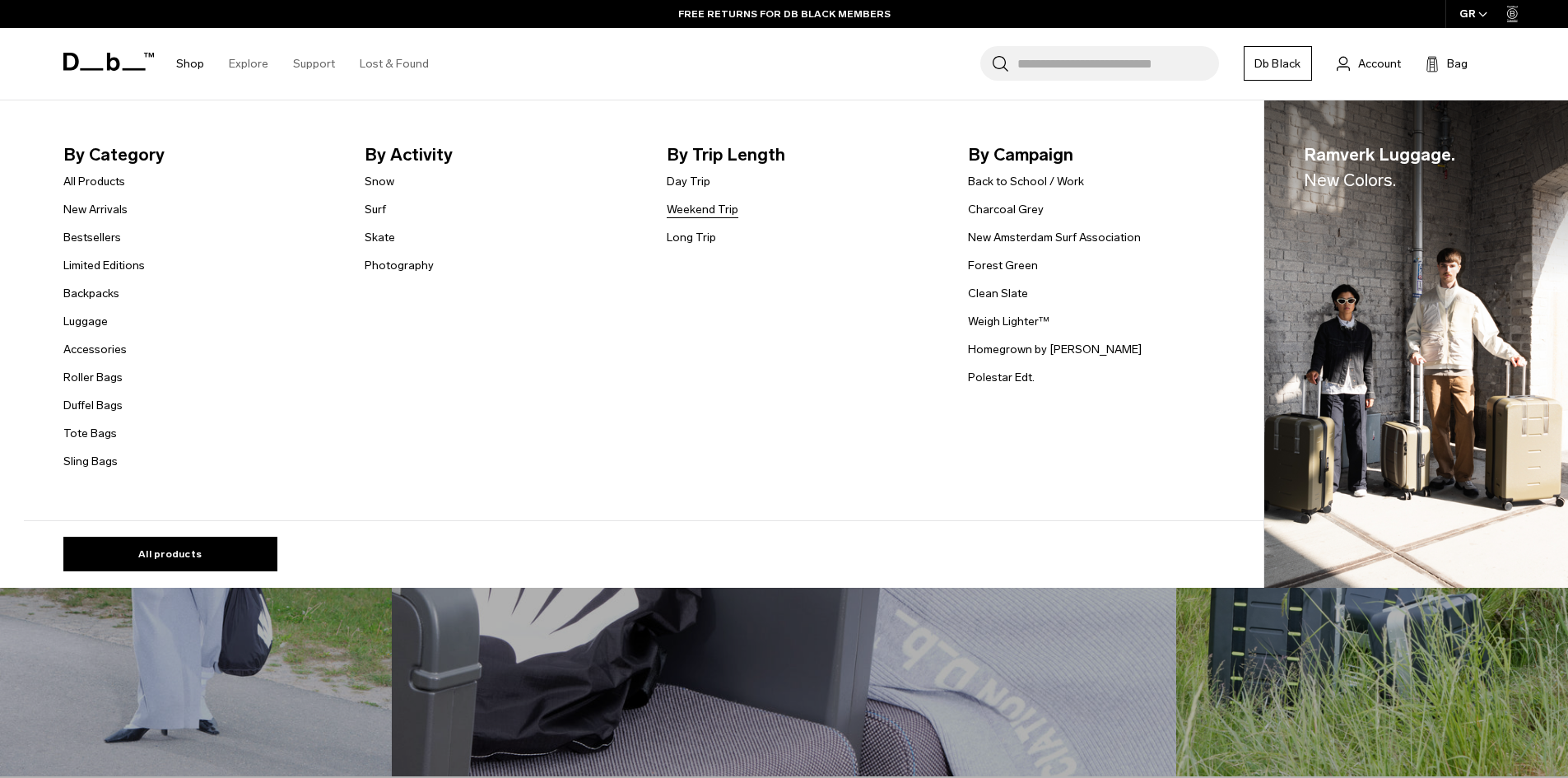
click at [695, 207] on link "Weekend Trip" at bounding box center [703, 209] width 71 height 17
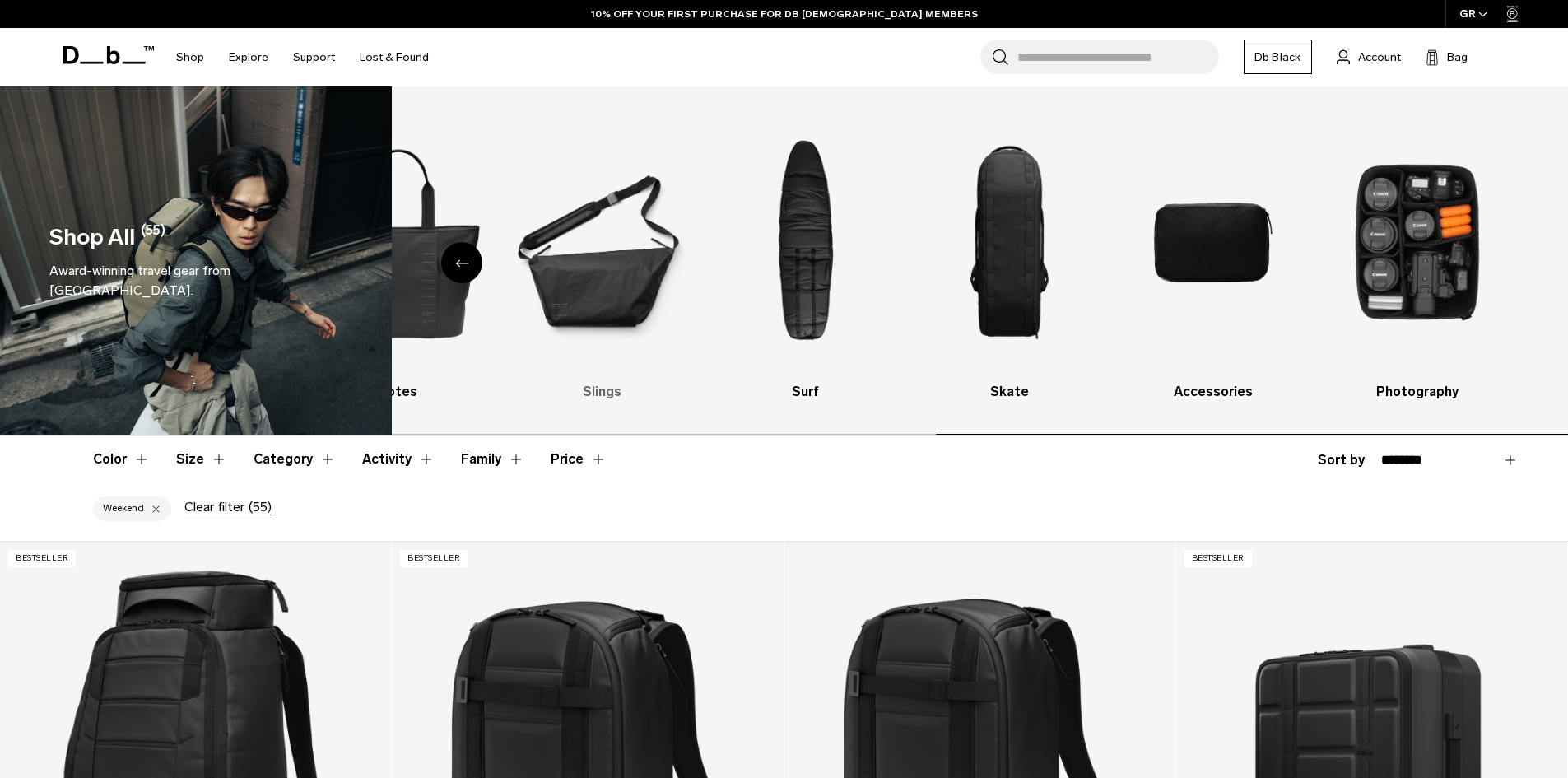
click at [397, 277] on ul "Backpacks [GEOGRAPHIC_DATA] Ski & Snowboard [GEOGRAPHIC_DATA] Totes Slings Surf…" at bounding box center [66, 256] width 1144 height 291
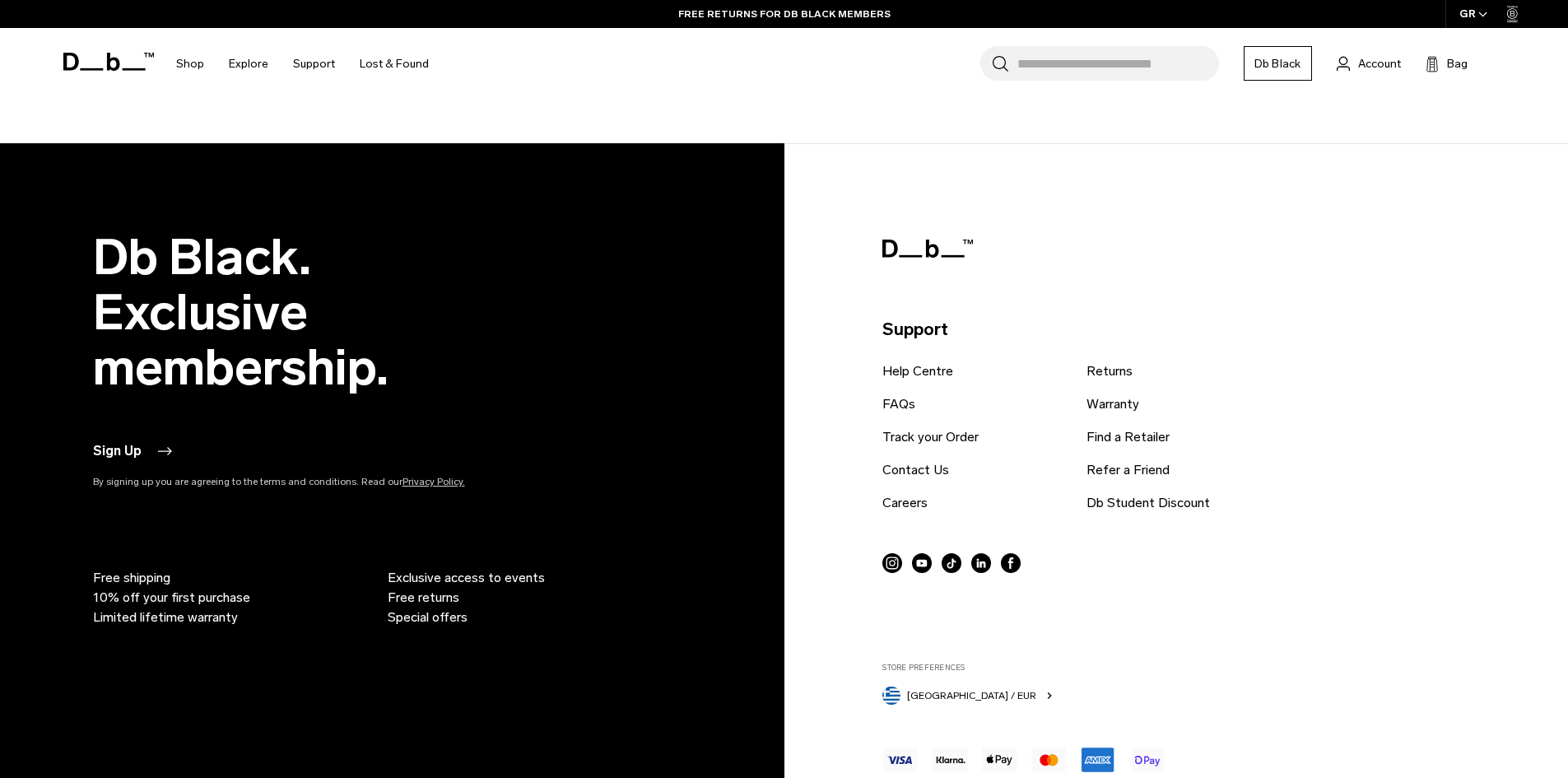
scroll to position [6012, 0]
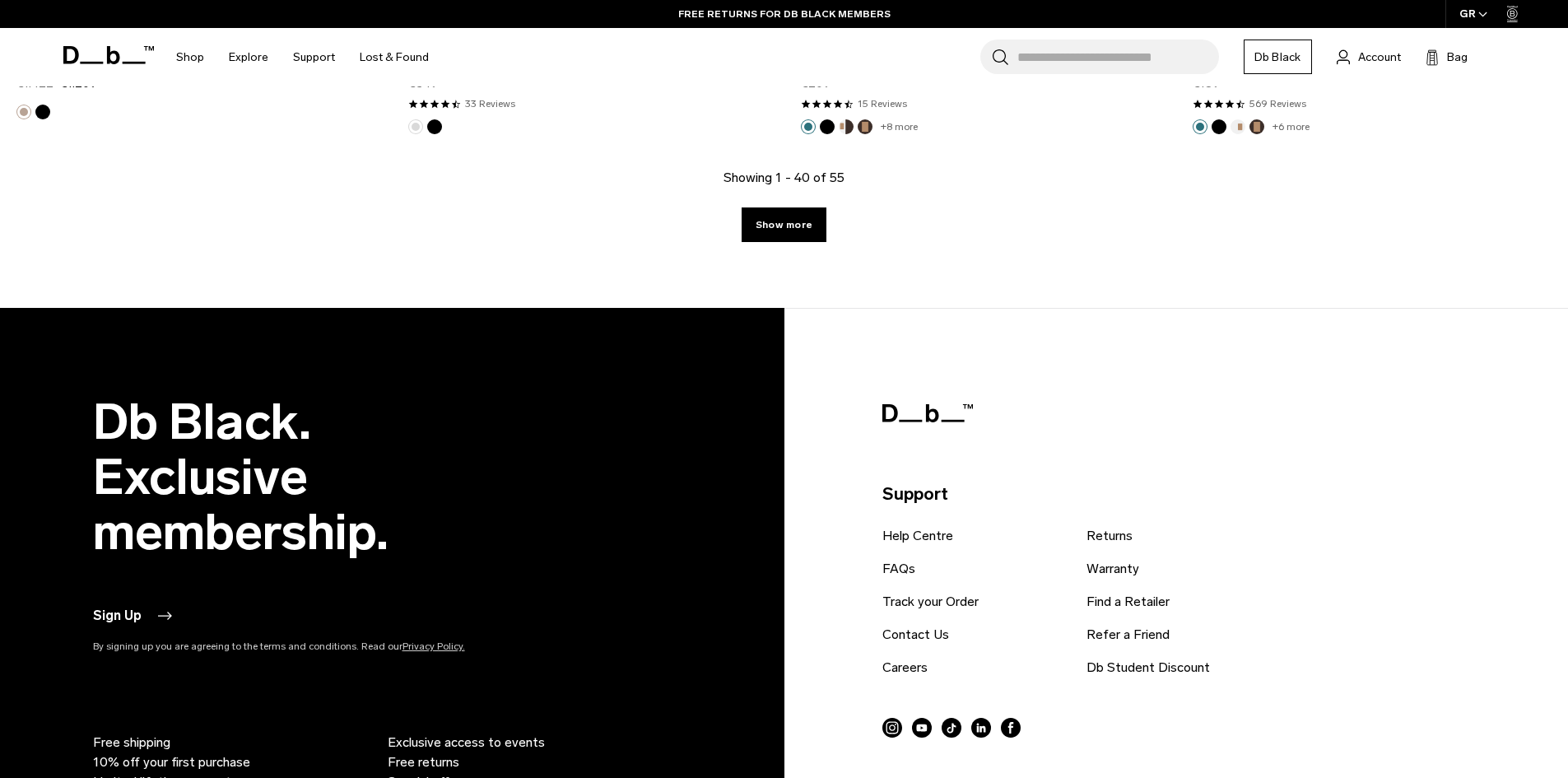
click at [811, 230] on link "Show more" at bounding box center [784, 225] width 85 height 35
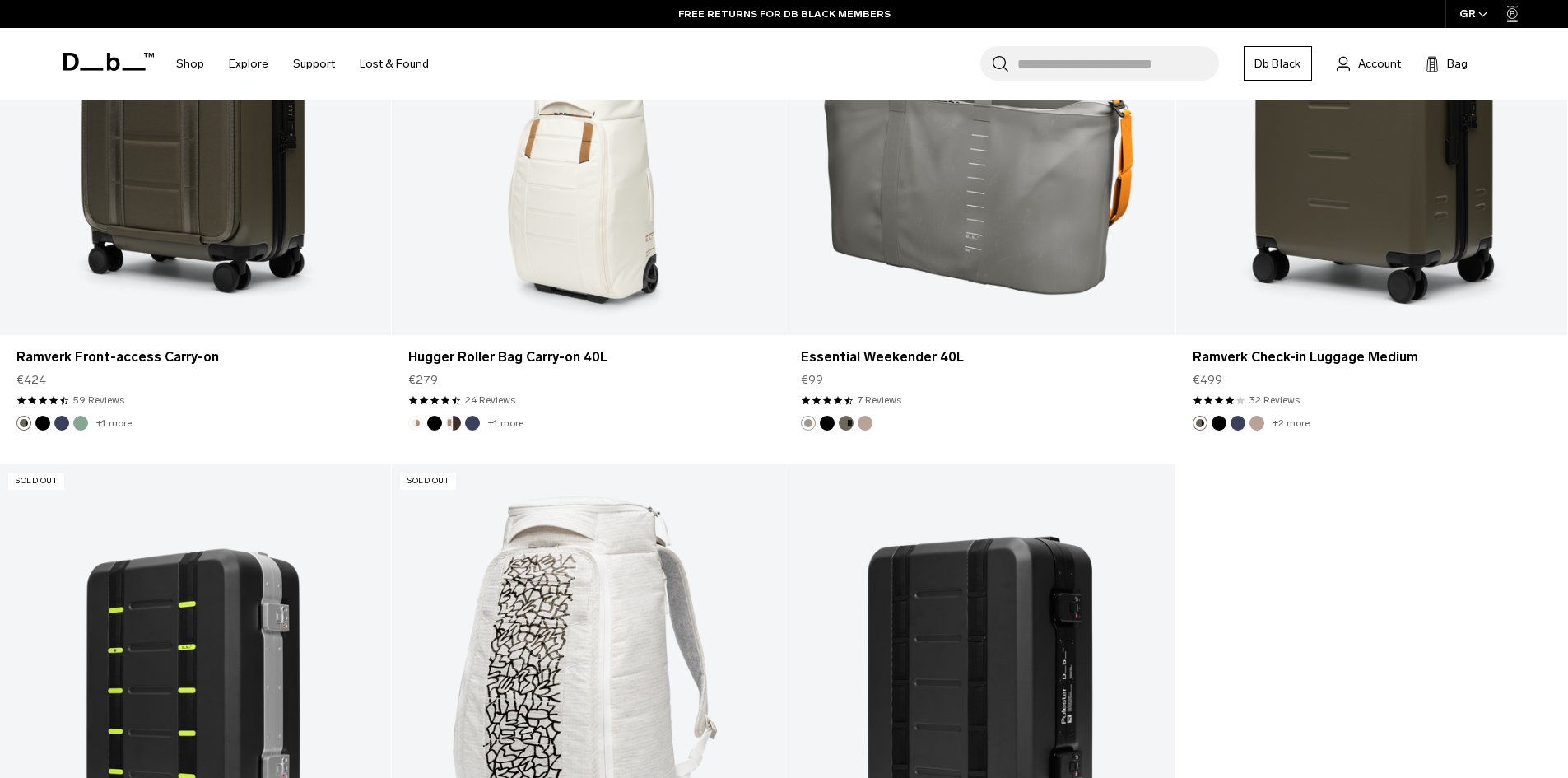
scroll to position [7413, 0]
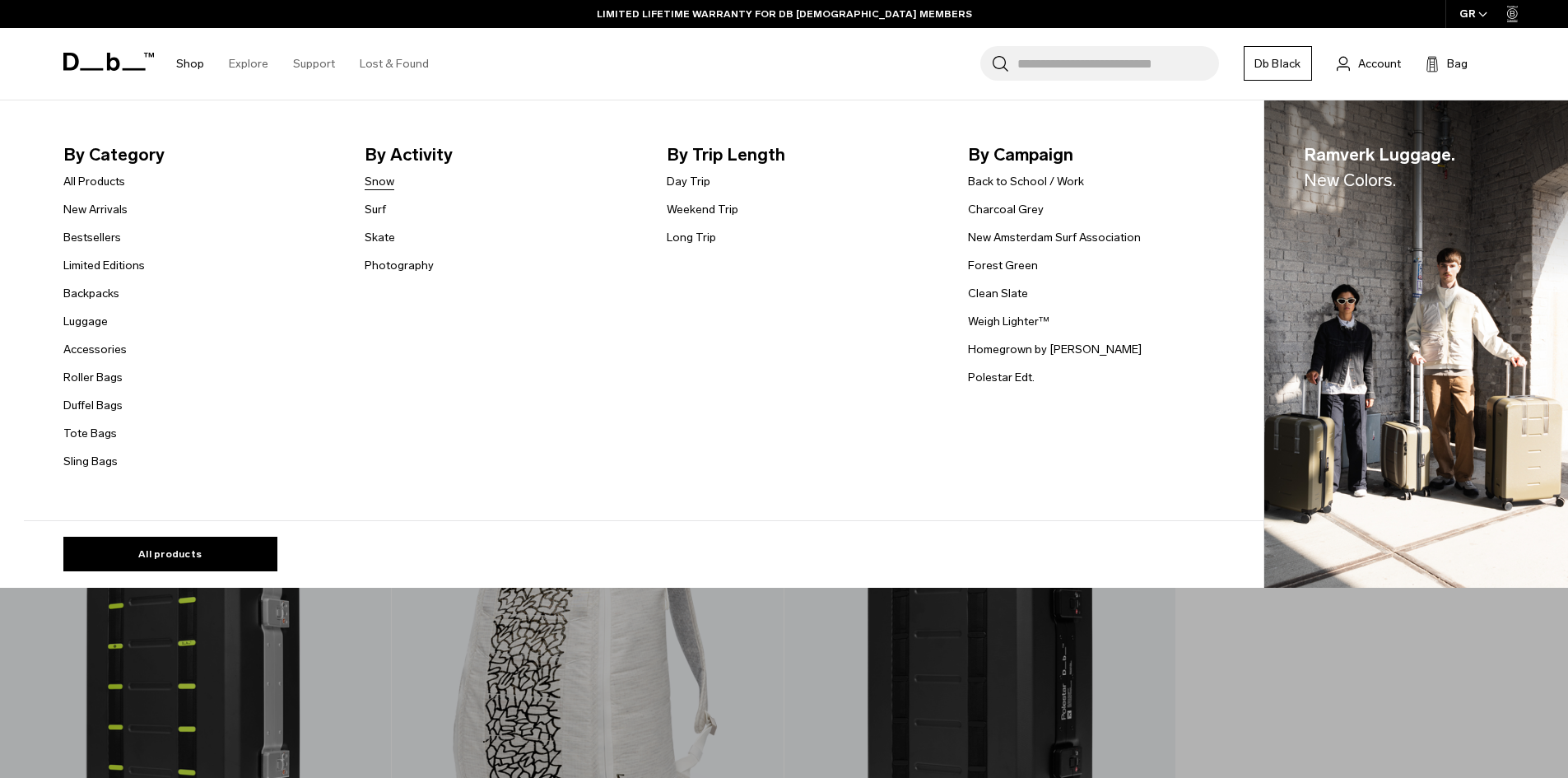
click at [382, 183] on link "Snow" at bounding box center [379, 181] width 30 height 17
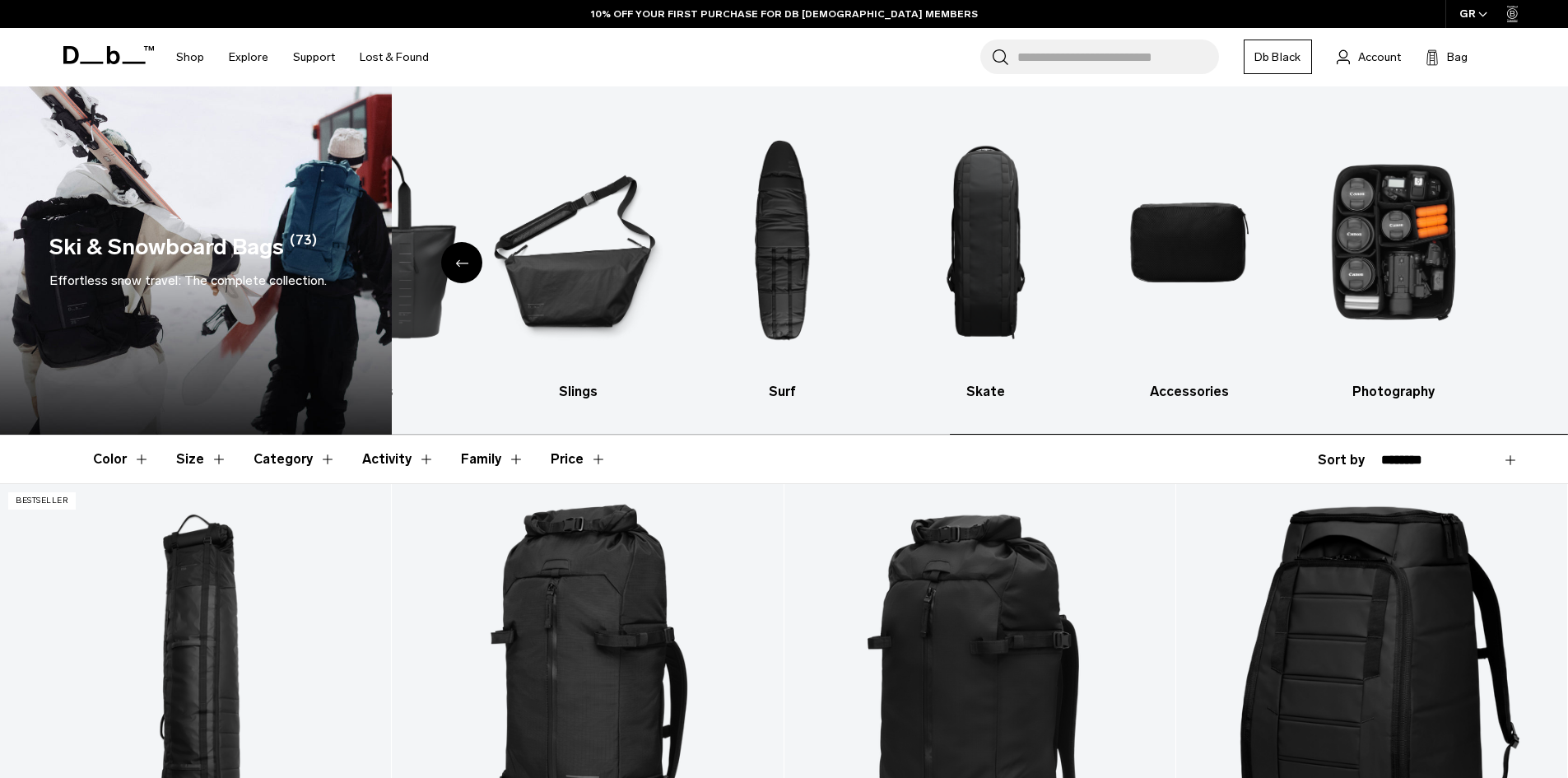
click at [20, 321] on div "Ski & Snowboard Bags (73) Effortless snow travel: The complete collection. All …" at bounding box center [784, 260] width 1568 height 348
